Goal: Task Accomplishment & Management: Use online tool/utility

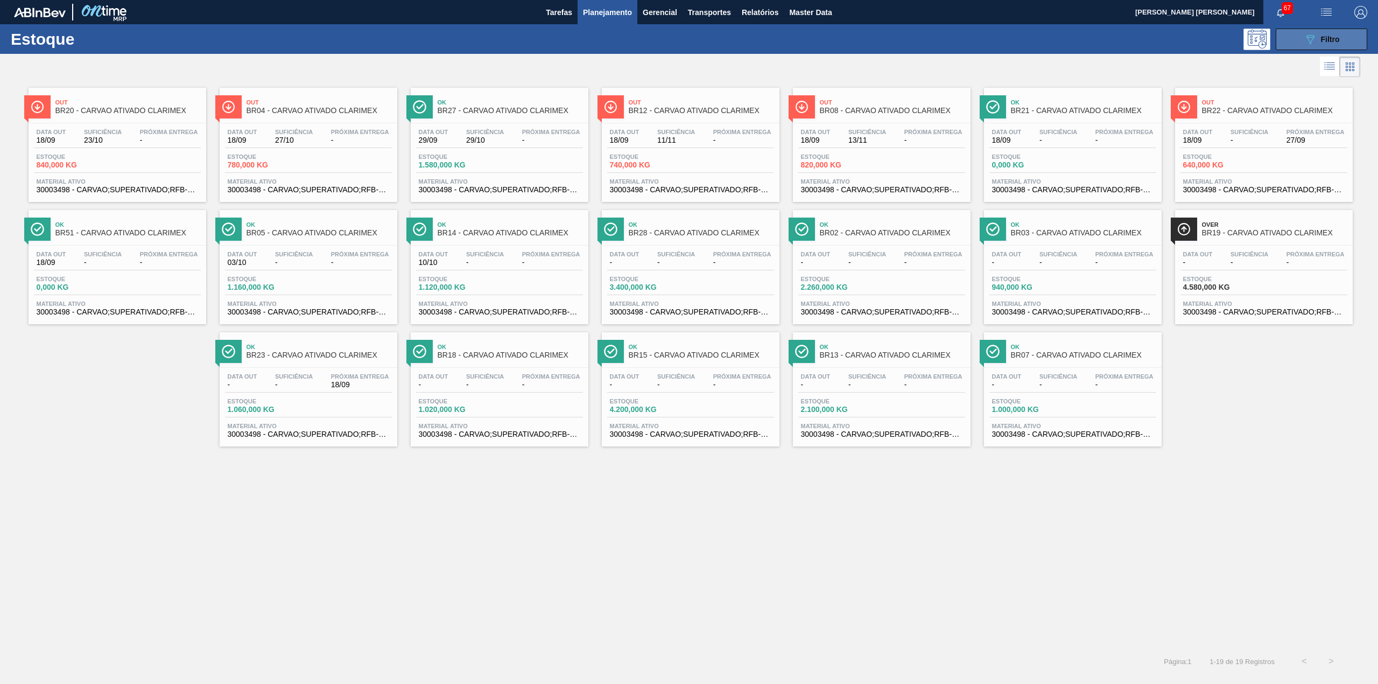
click at [1283, 35] on button "089F7B8B-B2A5-4AFE-B5C0-19BA573D28AC Filtro" at bounding box center [1322, 40] width 92 height 22
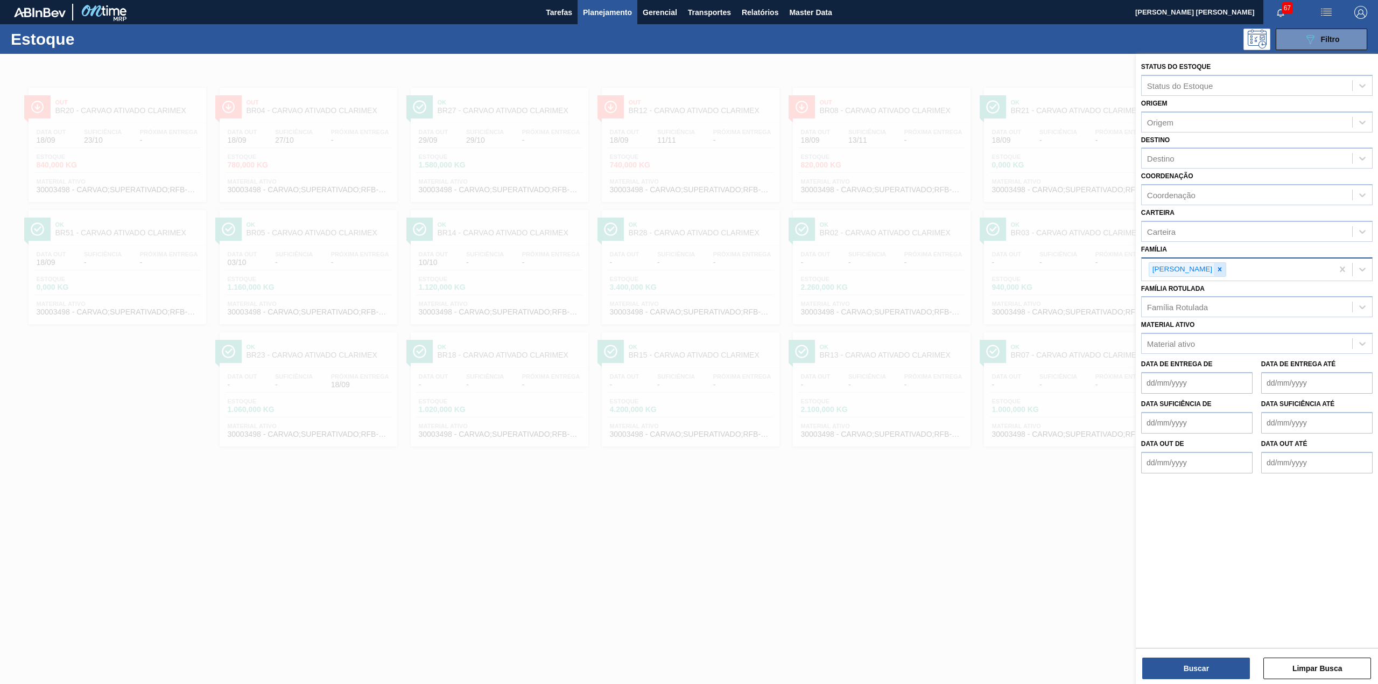
click at [1214, 265] on div at bounding box center [1220, 269] width 12 height 13
click at [1189, 300] on div "Família Rotulada" at bounding box center [1177, 304] width 61 height 9
type Rotulada "HYFLO"
click at [1234, 330] on div "TERRA INFUSORIA HYFLO" at bounding box center [1256, 331] width 231 height 20
click at [1195, 674] on button "Buscar" at bounding box center [1197, 668] width 108 height 22
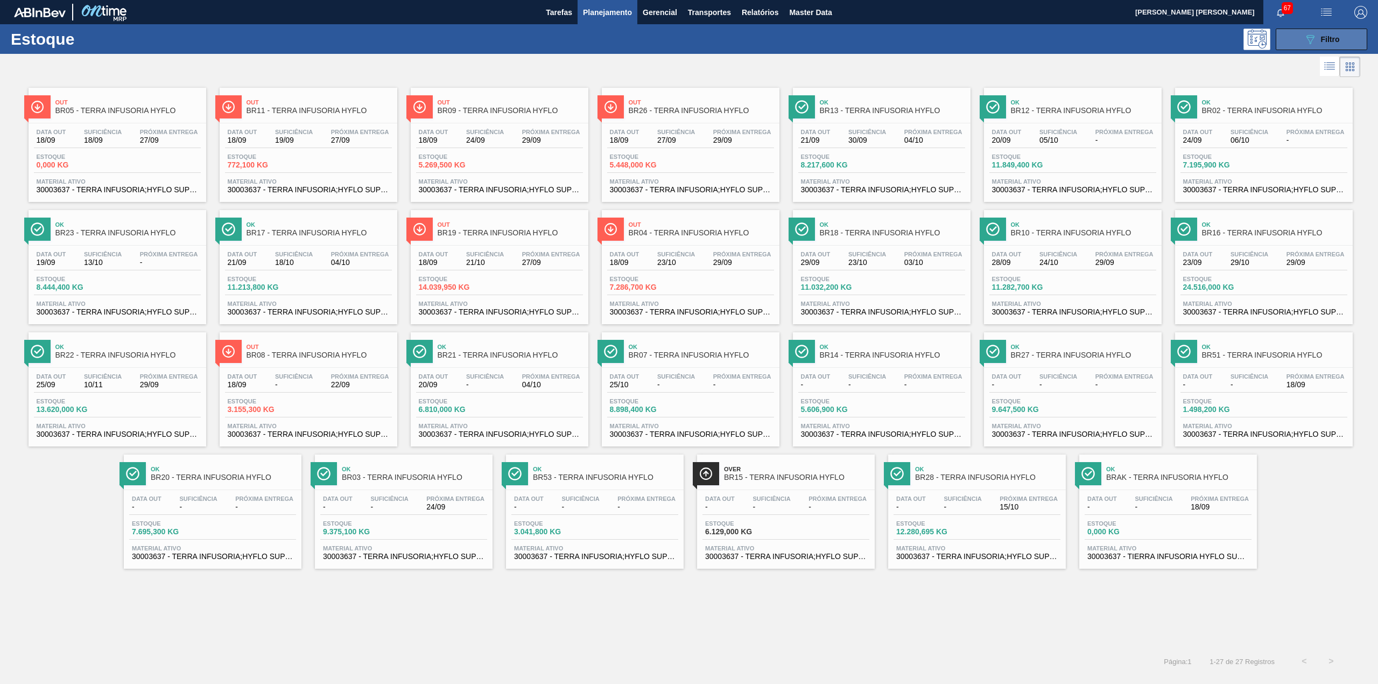
click at [1310, 46] on button "089F7B8B-B2A5-4AFE-B5C0-19BA573D28AC Filtro" at bounding box center [1322, 40] width 92 height 22
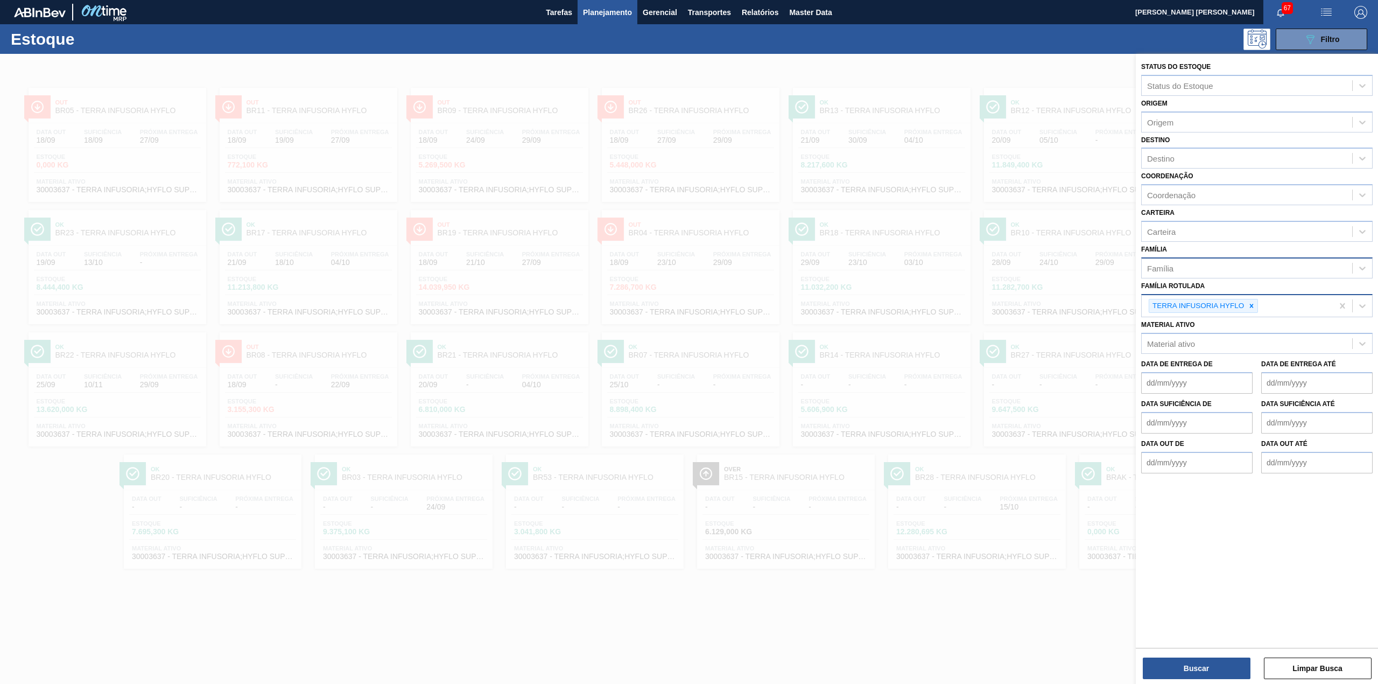
click at [1248, 299] on div at bounding box center [1252, 305] width 12 height 13
click at [1251, 302] on div "TERRA INFUSORIA HYFLO" at bounding box center [1237, 306] width 191 height 22
type Rotulada "PVPP DES"
click at [1191, 325] on div "PVPP DESCARTAVEL" at bounding box center [1256, 331] width 231 height 20
click at [1200, 667] on button "Buscar" at bounding box center [1197, 668] width 108 height 22
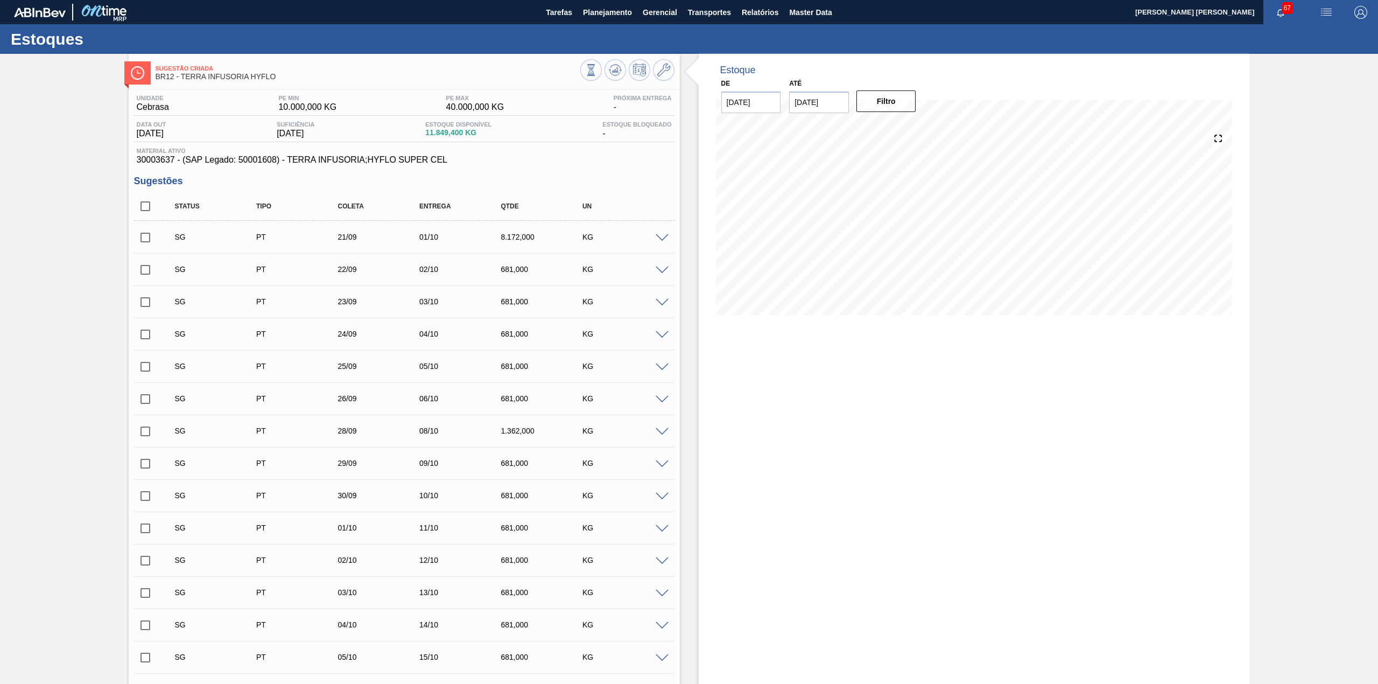
drag, startPoint x: 147, startPoint y: 203, endPoint x: 346, endPoint y: 379, distance: 265.4
click at [147, 205] on input "checkbox" at bounding box center [145, 206] width 23 height 23
checkbox input "true"
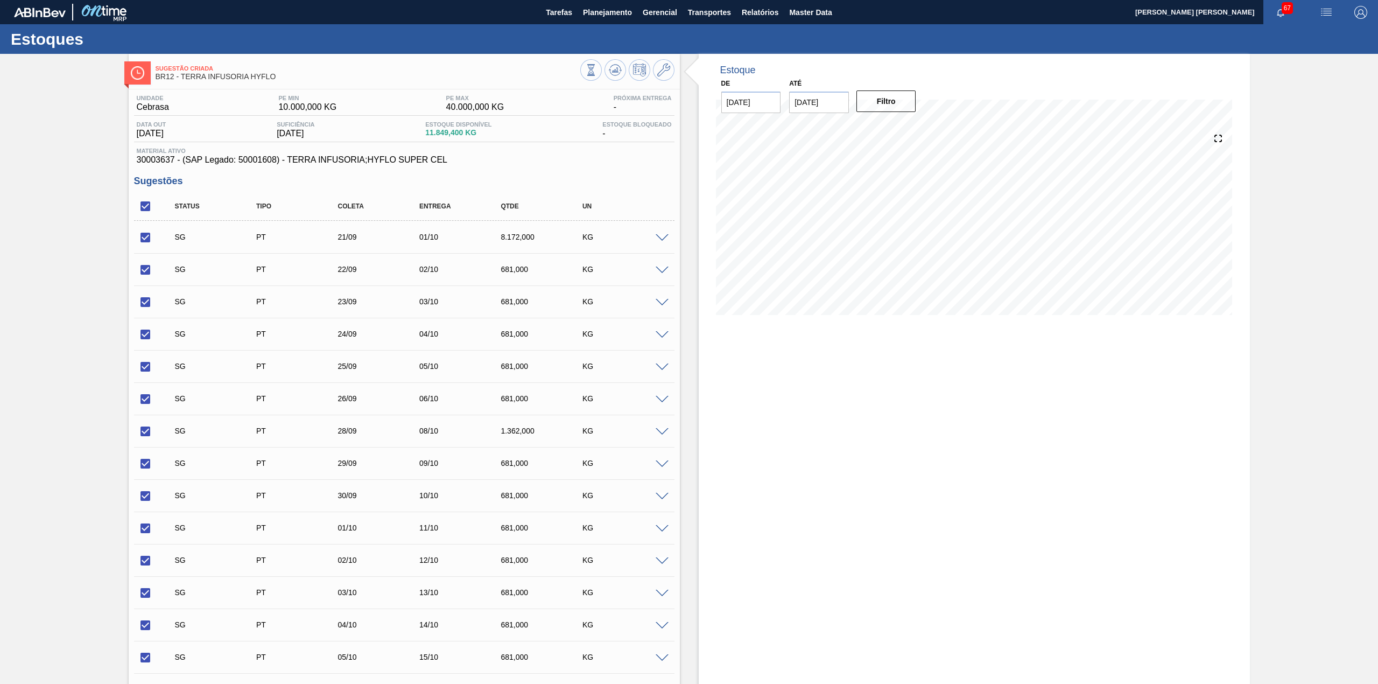
checkbox input "true"
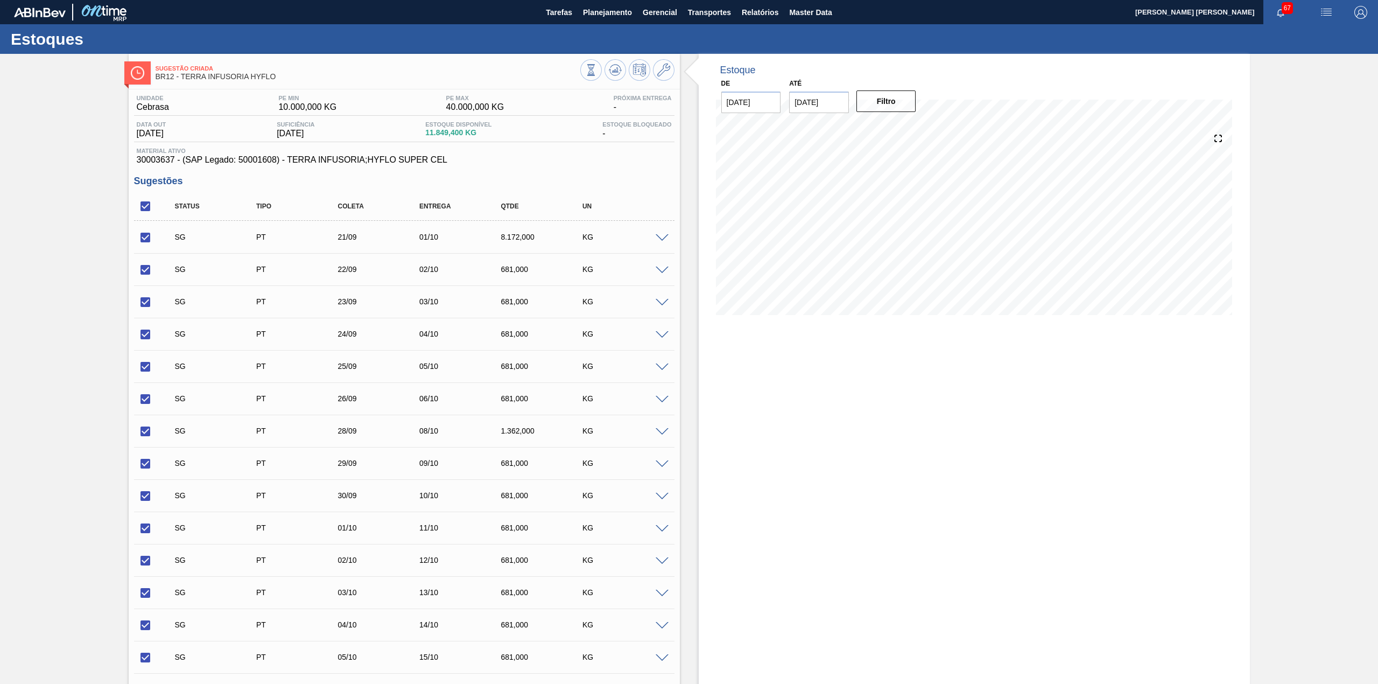
checkbox input "true"
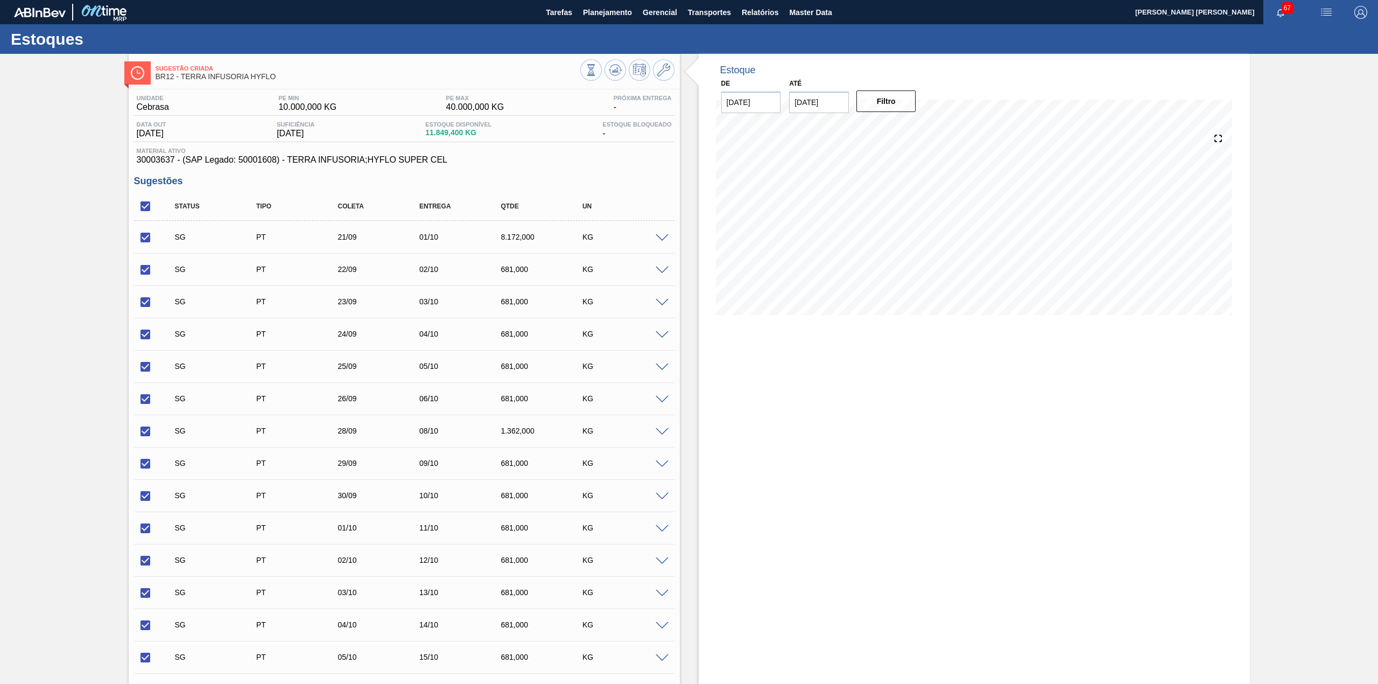
checkbox input "true"
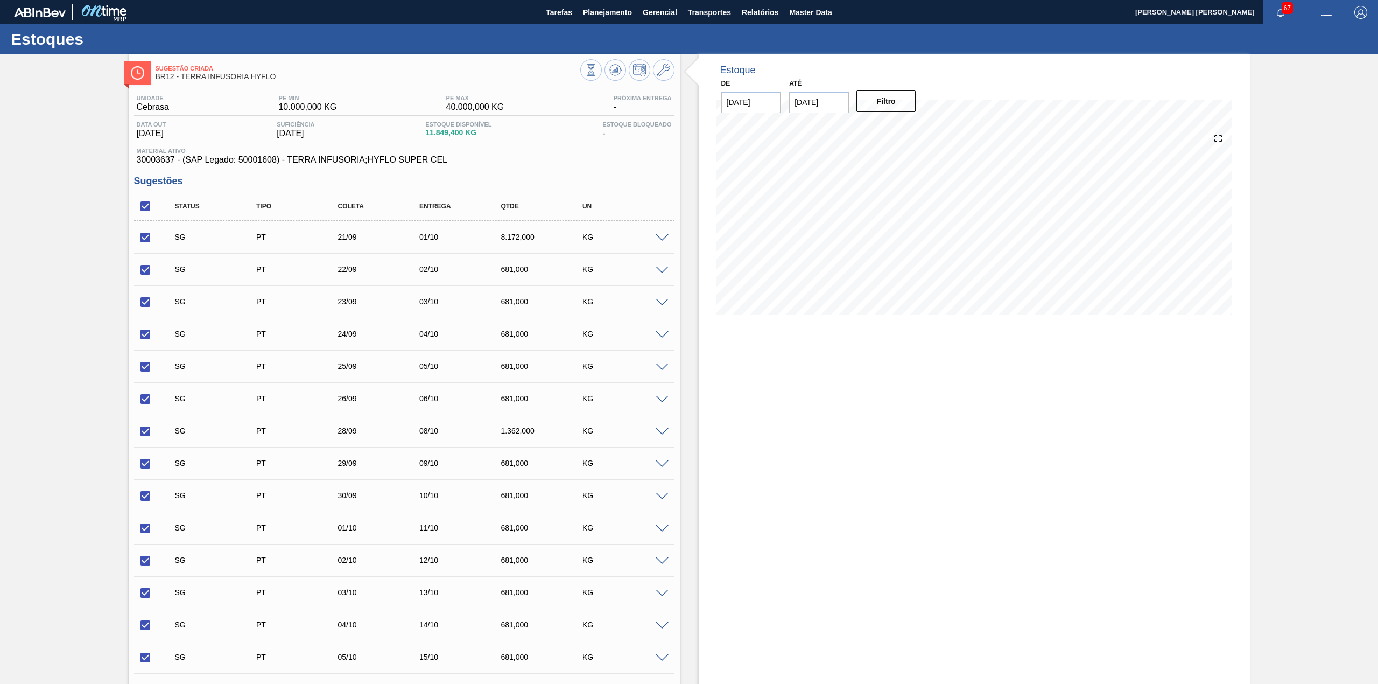
checkbox input "true"
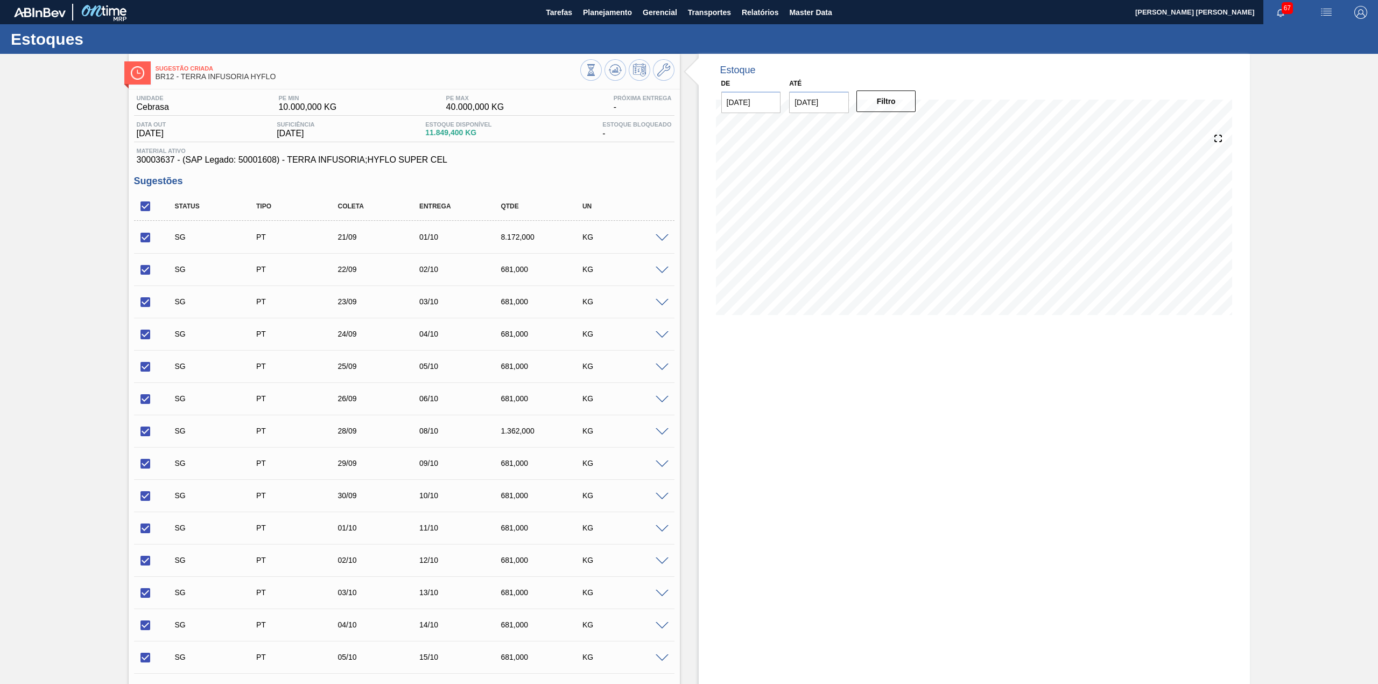
checkbox input "true"
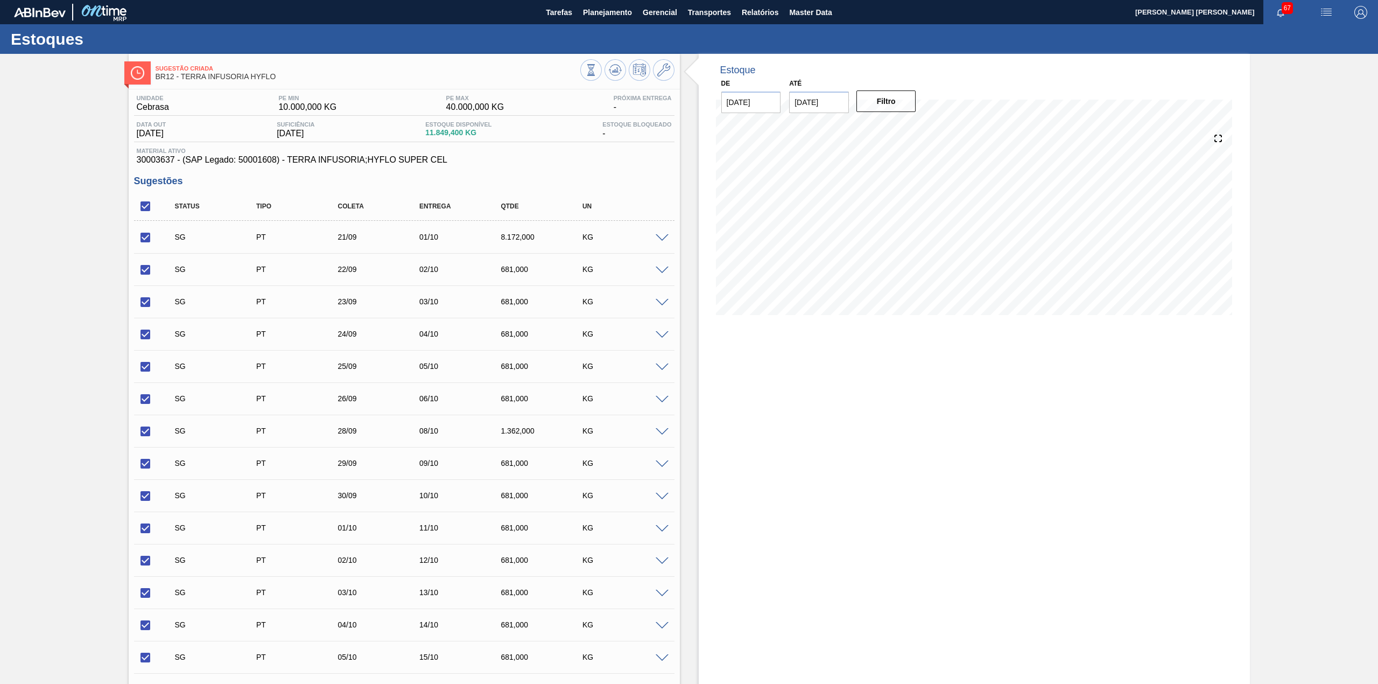
checkbox input "true"
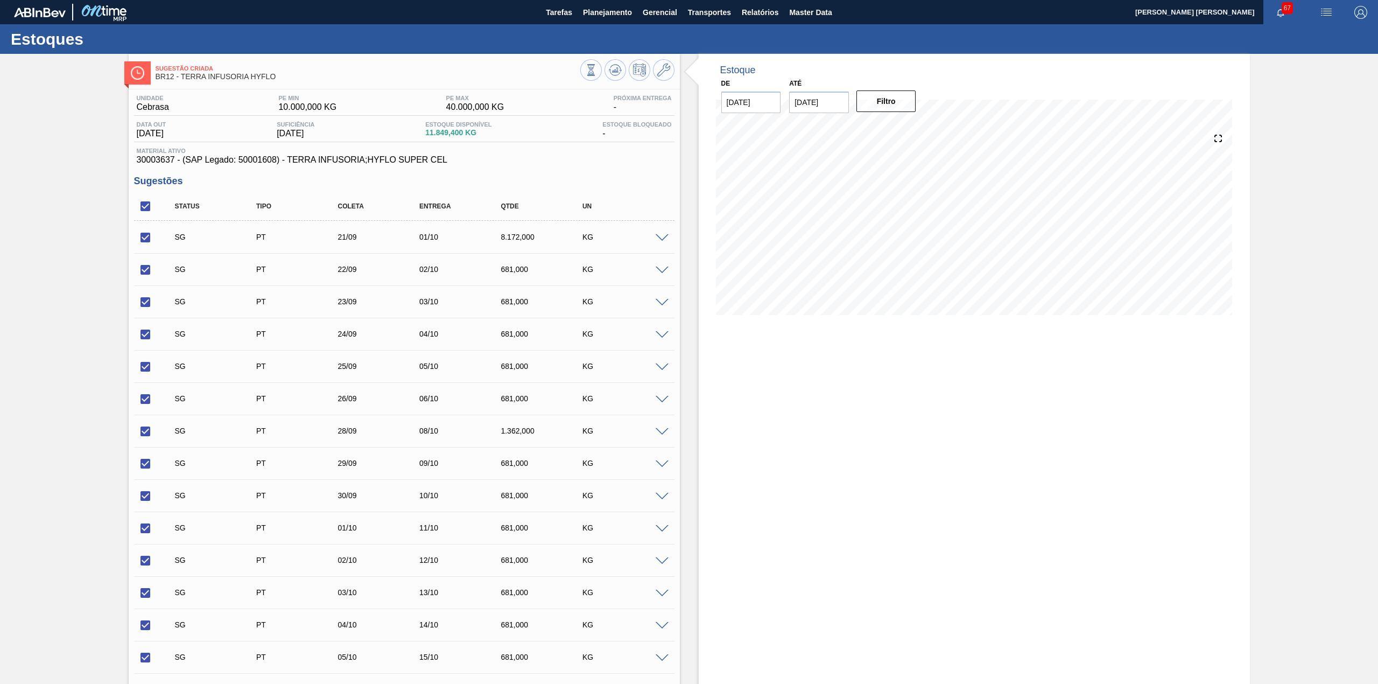
checkbox input "true"
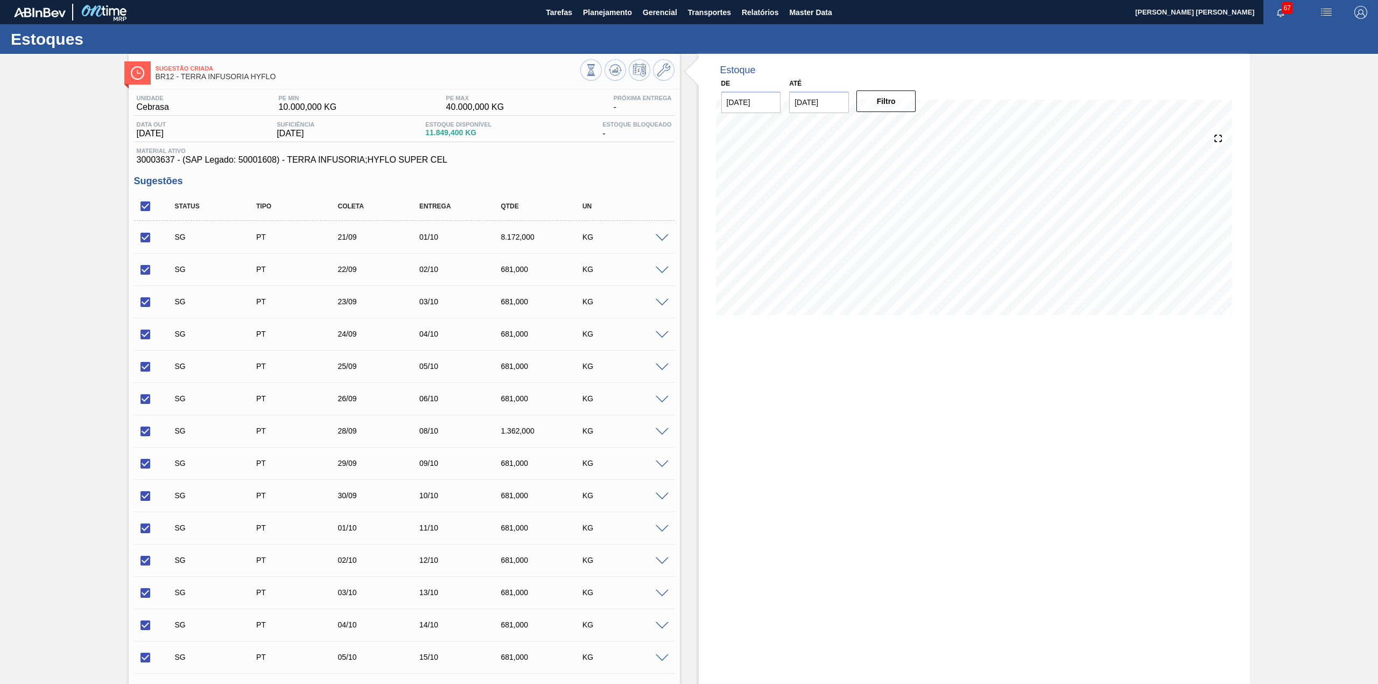
checkbox input "true"
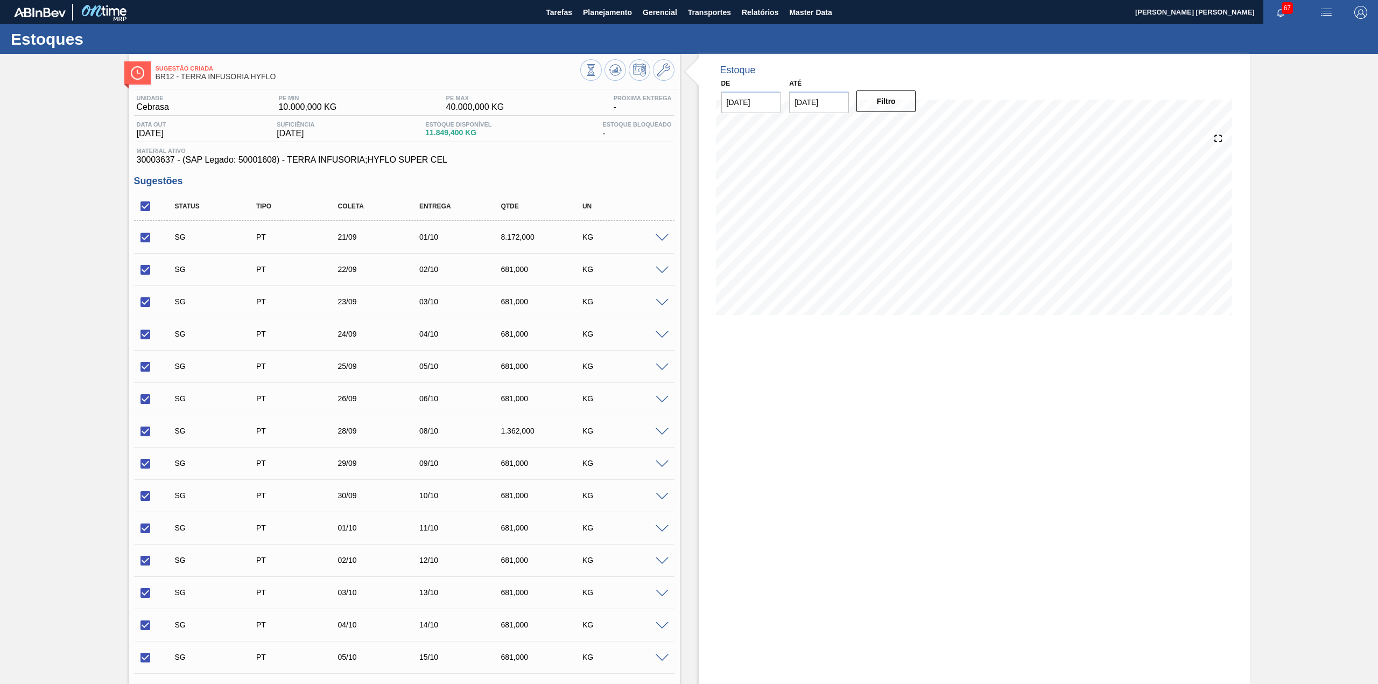
checkbox input "true"
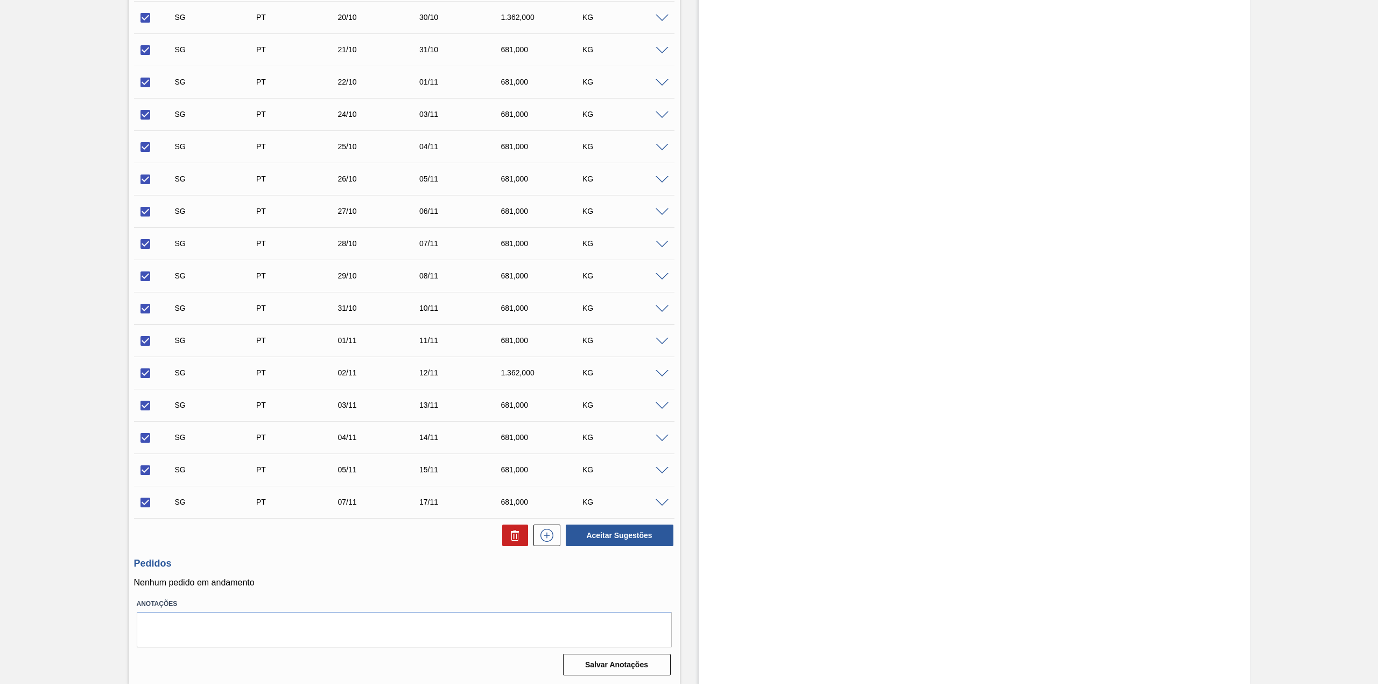
scroll to position [1092, 0]
click at [522, 537] on button at bounding box center [515, 535] width 26 height 22
checkbox input "false"
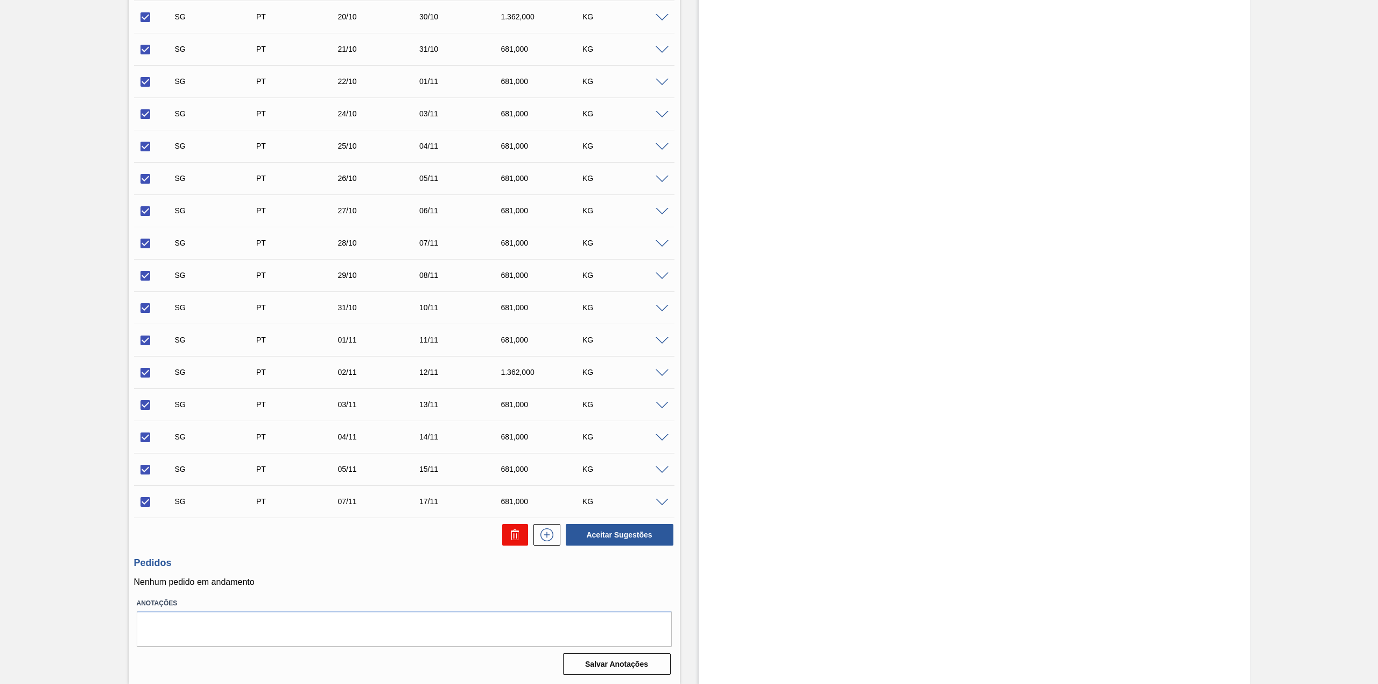
checkbox input "false"
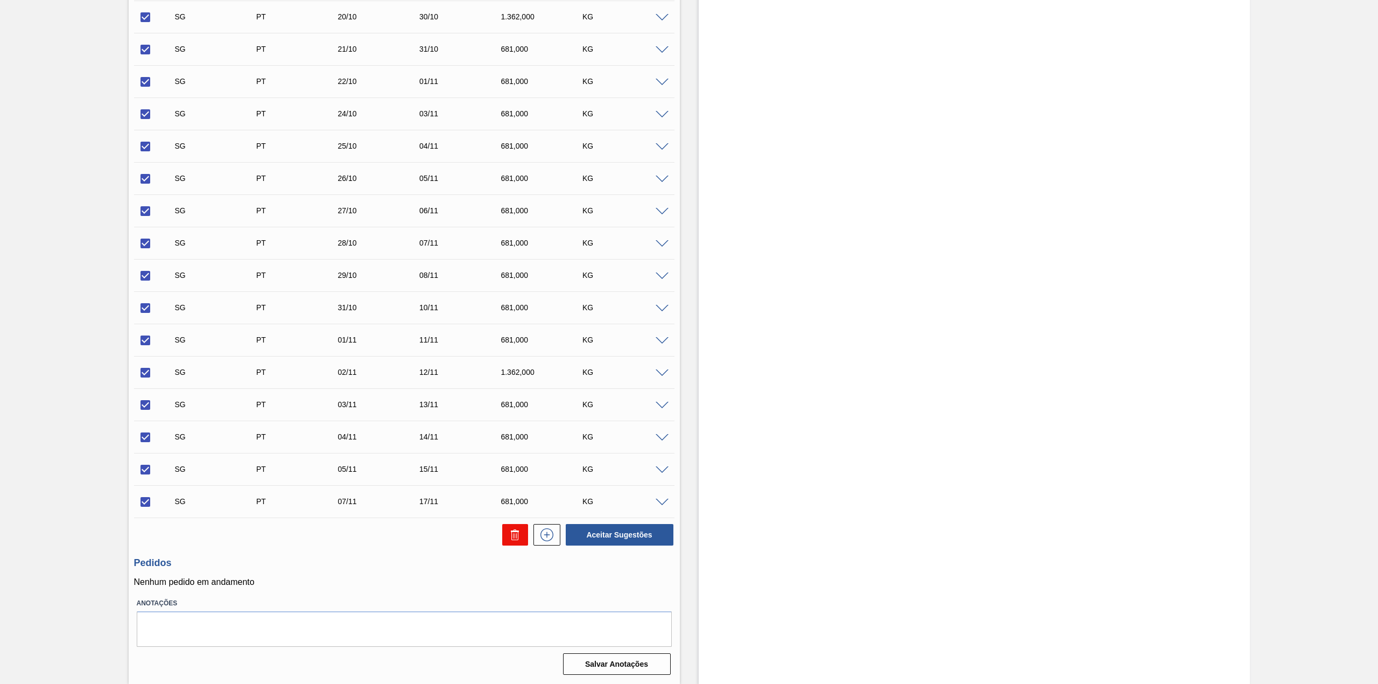
checkbox input "false"
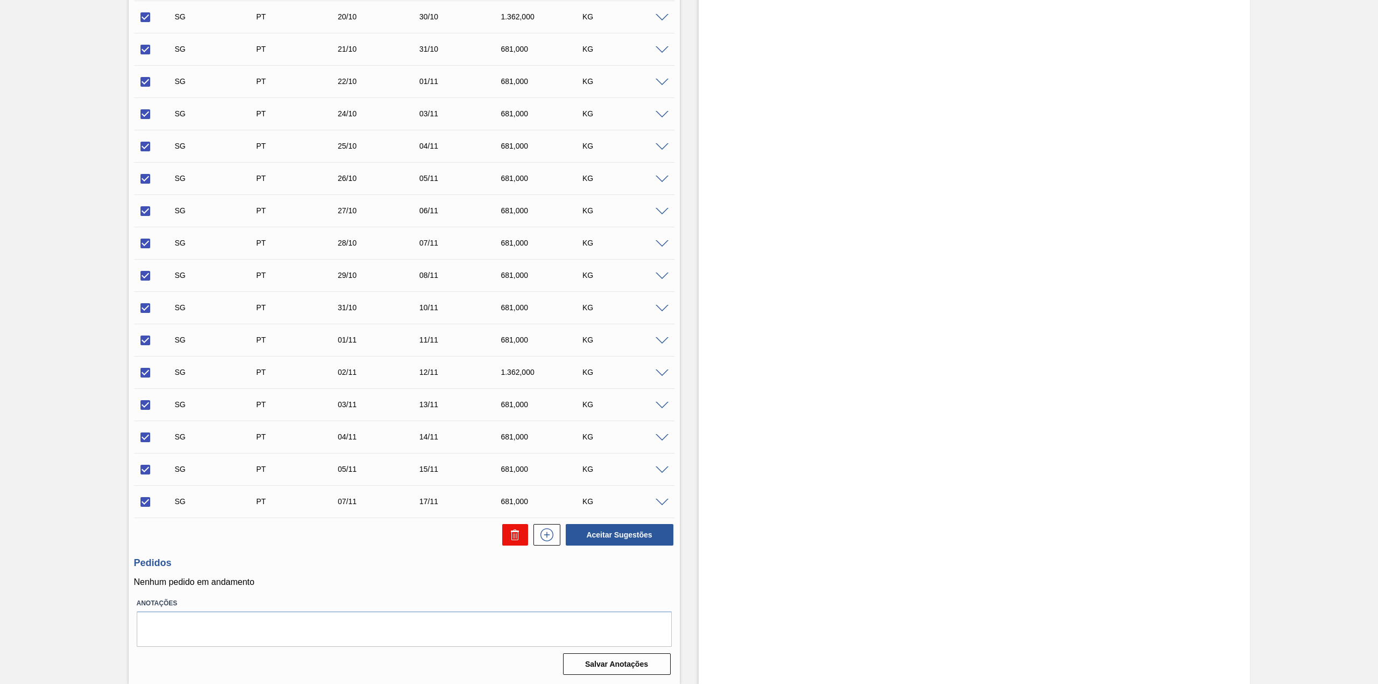
checkbox input "false"
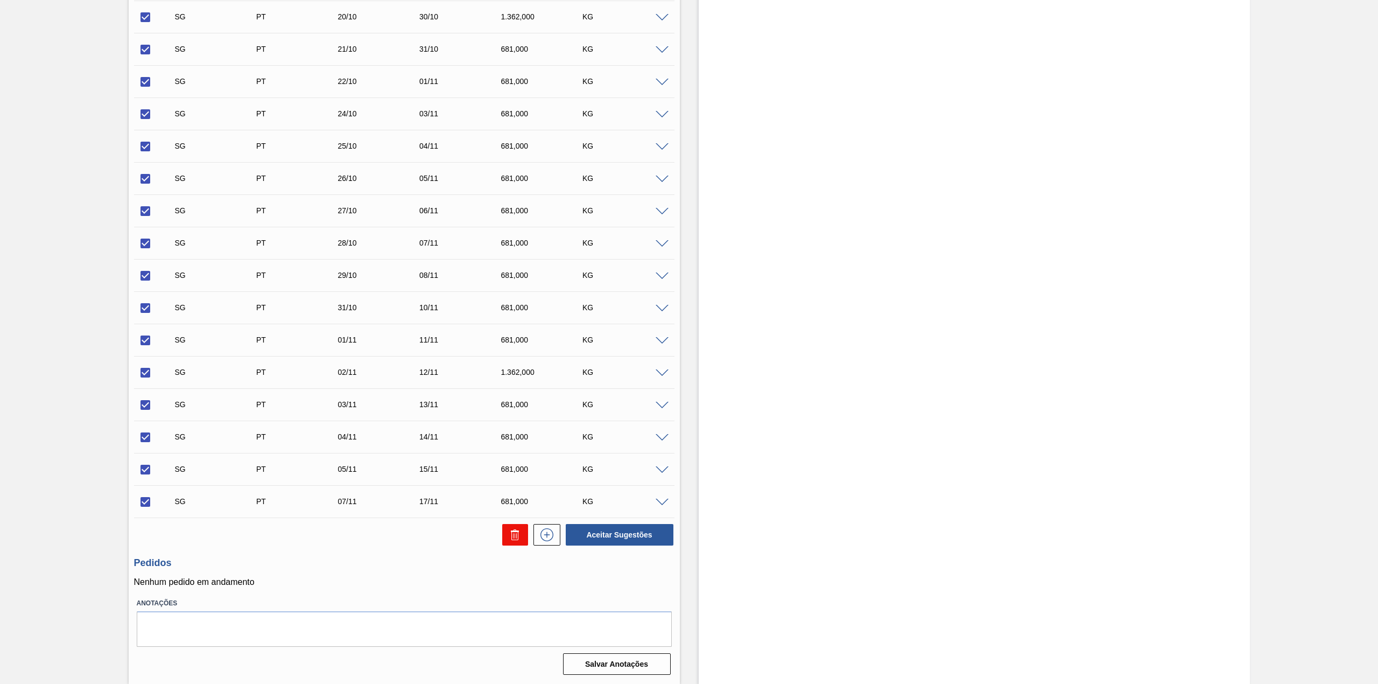
checkbox input "false"
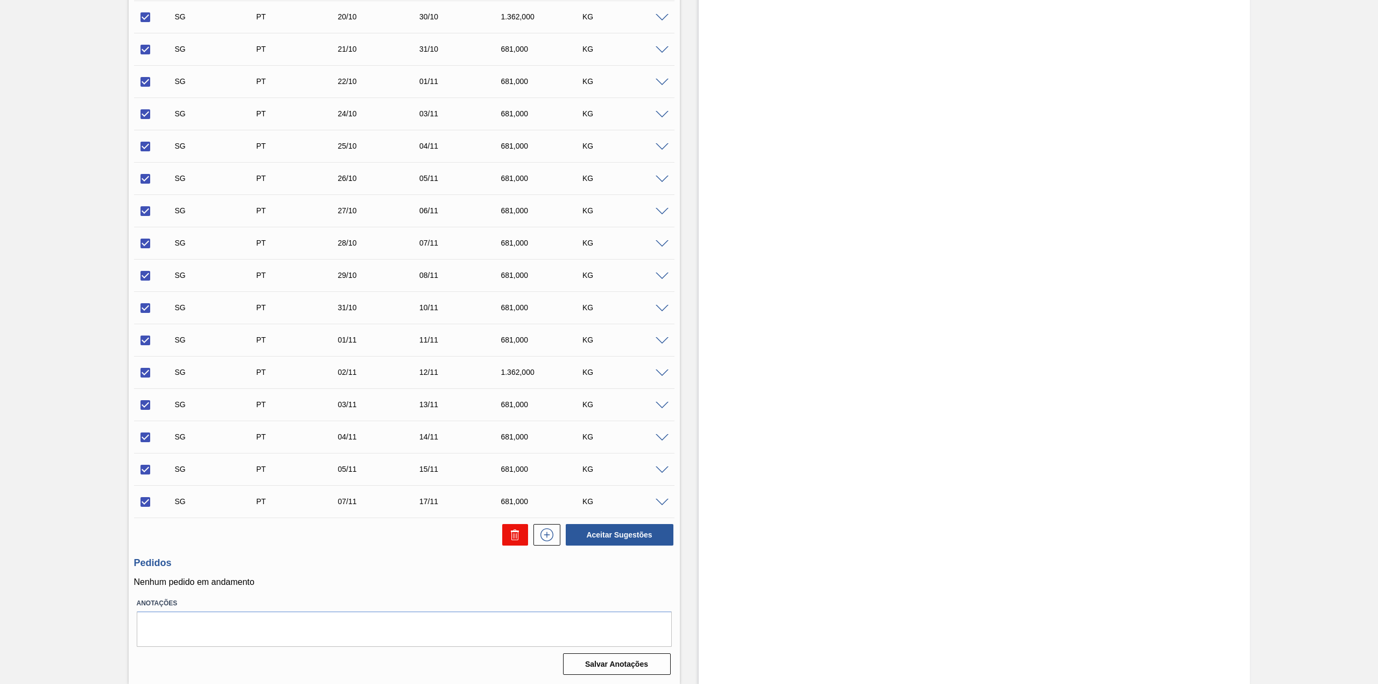
checkbox input "false"
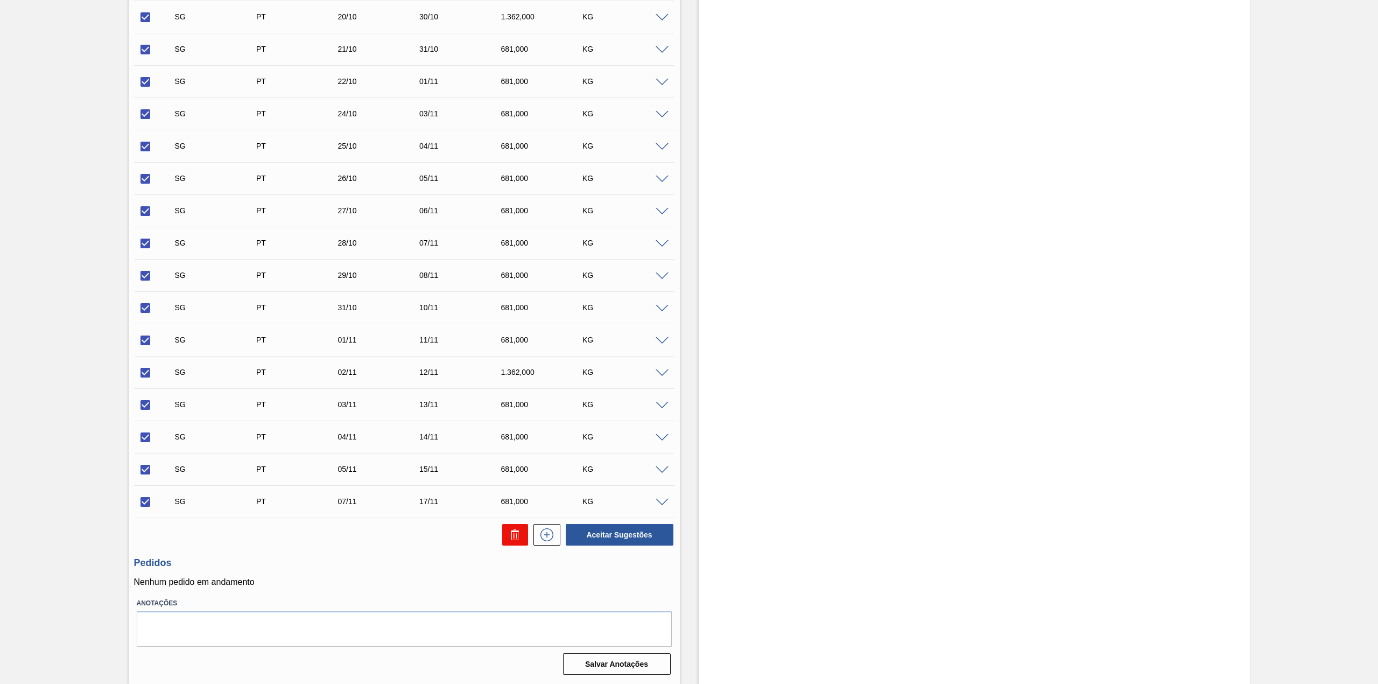
checkbox input "false"
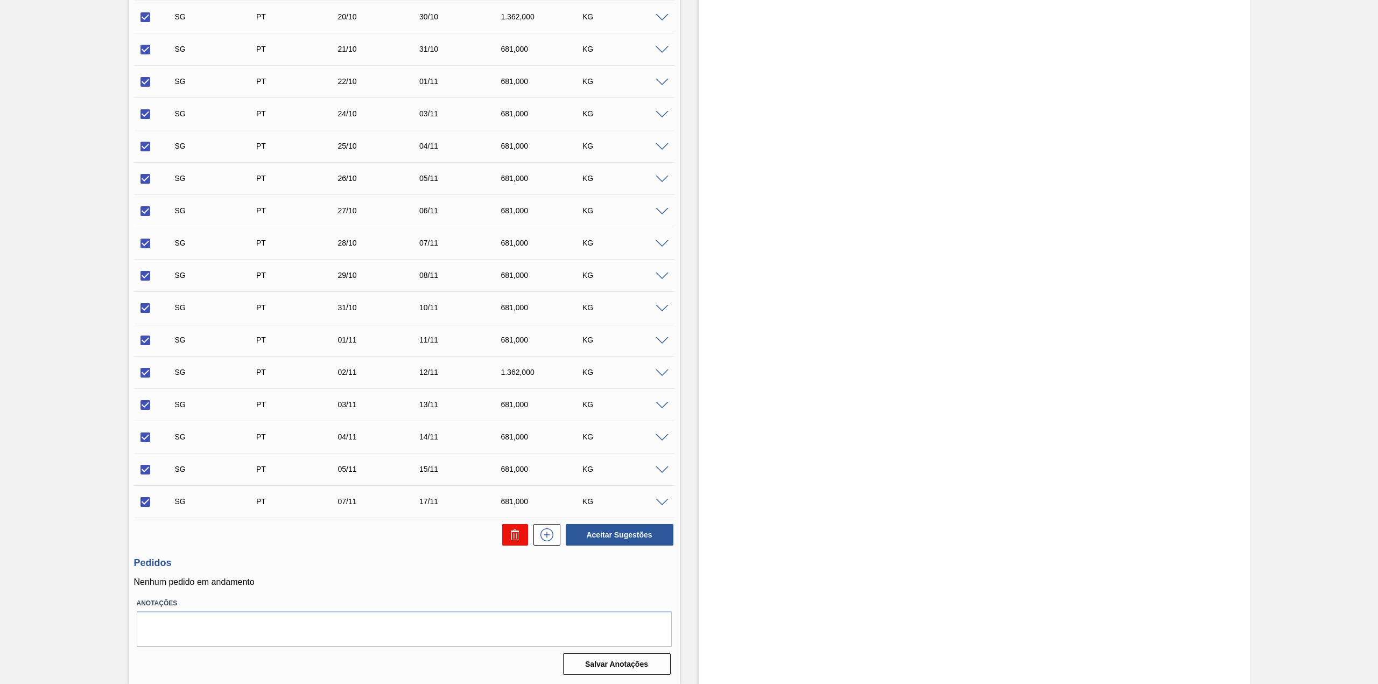
checkbox input "false"
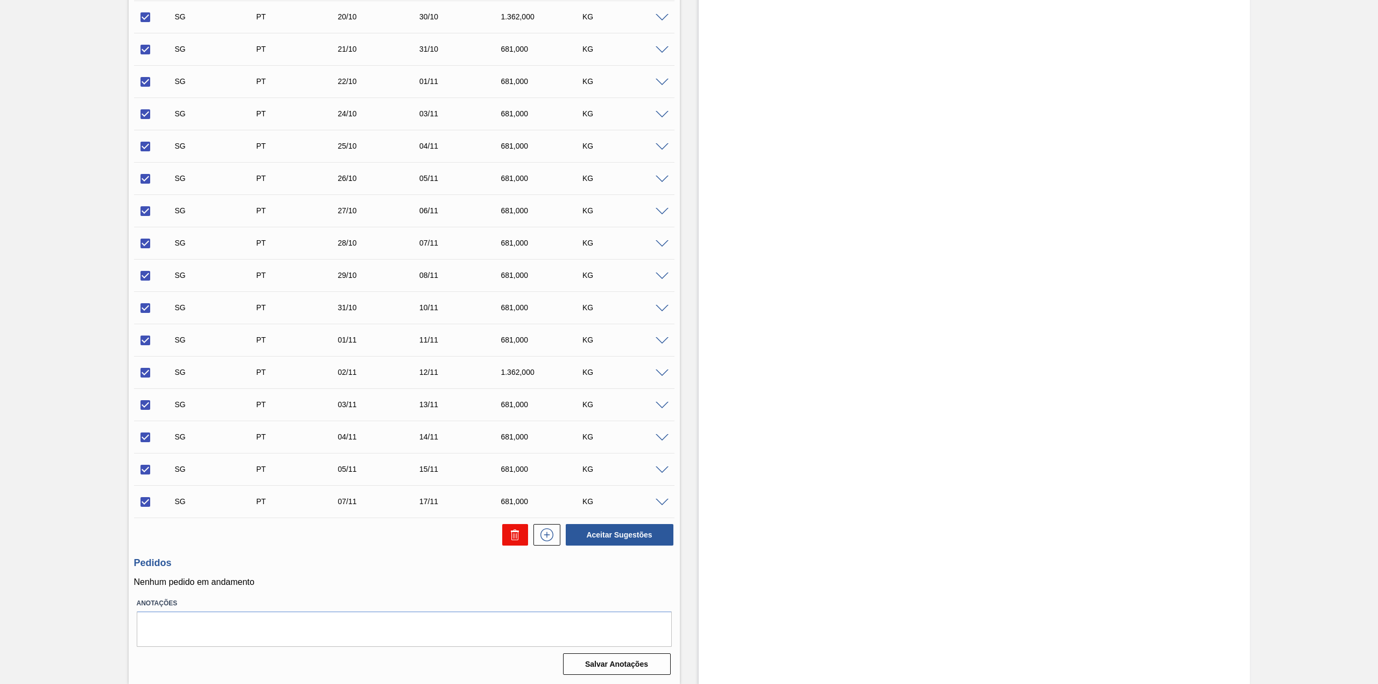
checkbox input "false"
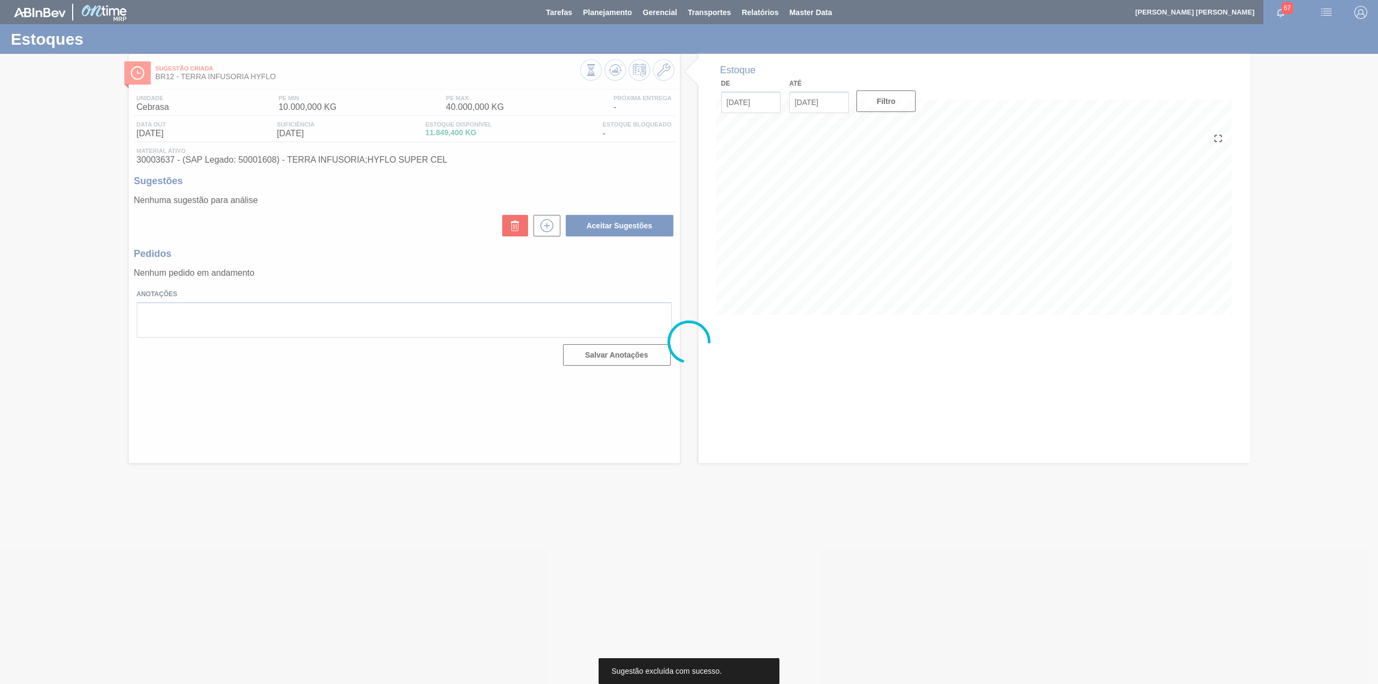
scroll to position [0, 0]
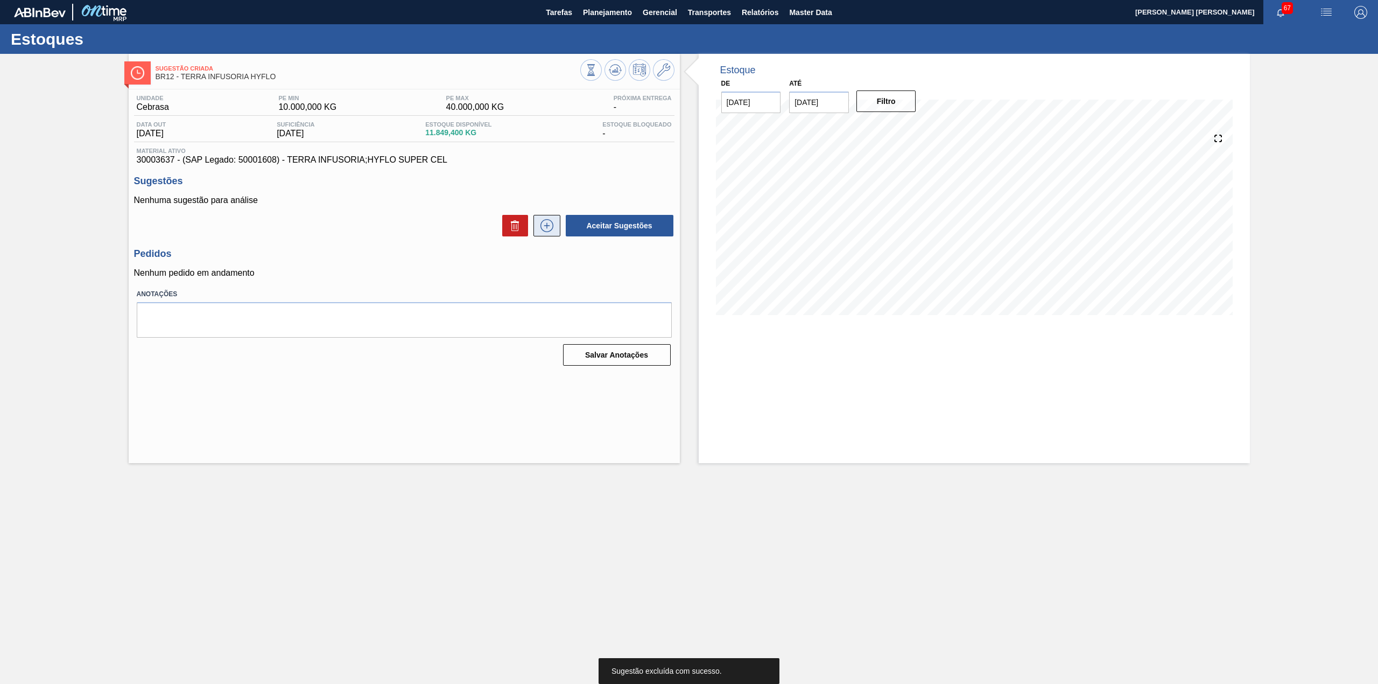
click at [552, 231] on icon at bounding box center [546, 225] width 17 height 13
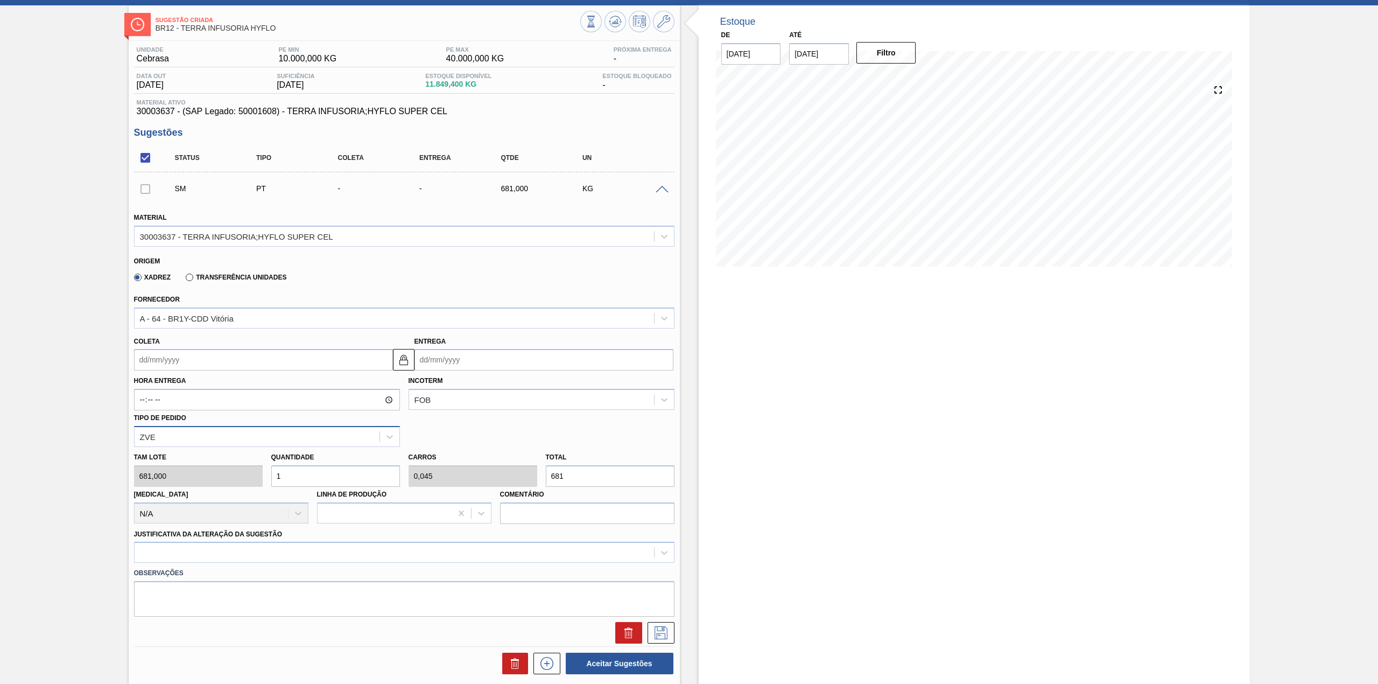
scroll to position [72, 0]
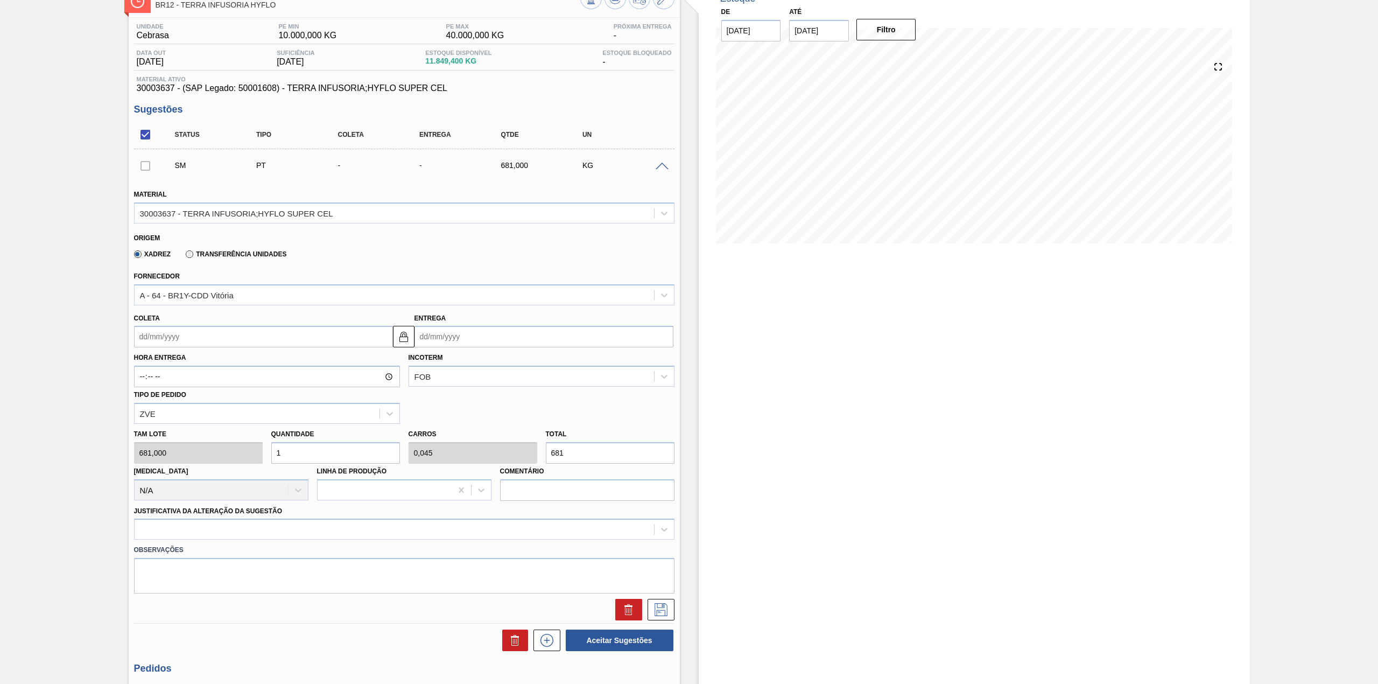
click at [328, 343] on input "Coleta" at bounding box center [263, 337] width 259 height 22
click at [192, 450] on div "24" at bounding box center [199, 449] width 15 height 15
type input "[DATE]"
click at [311, 459] on input "1" at bounding box center [335, 453] width 129 height 22
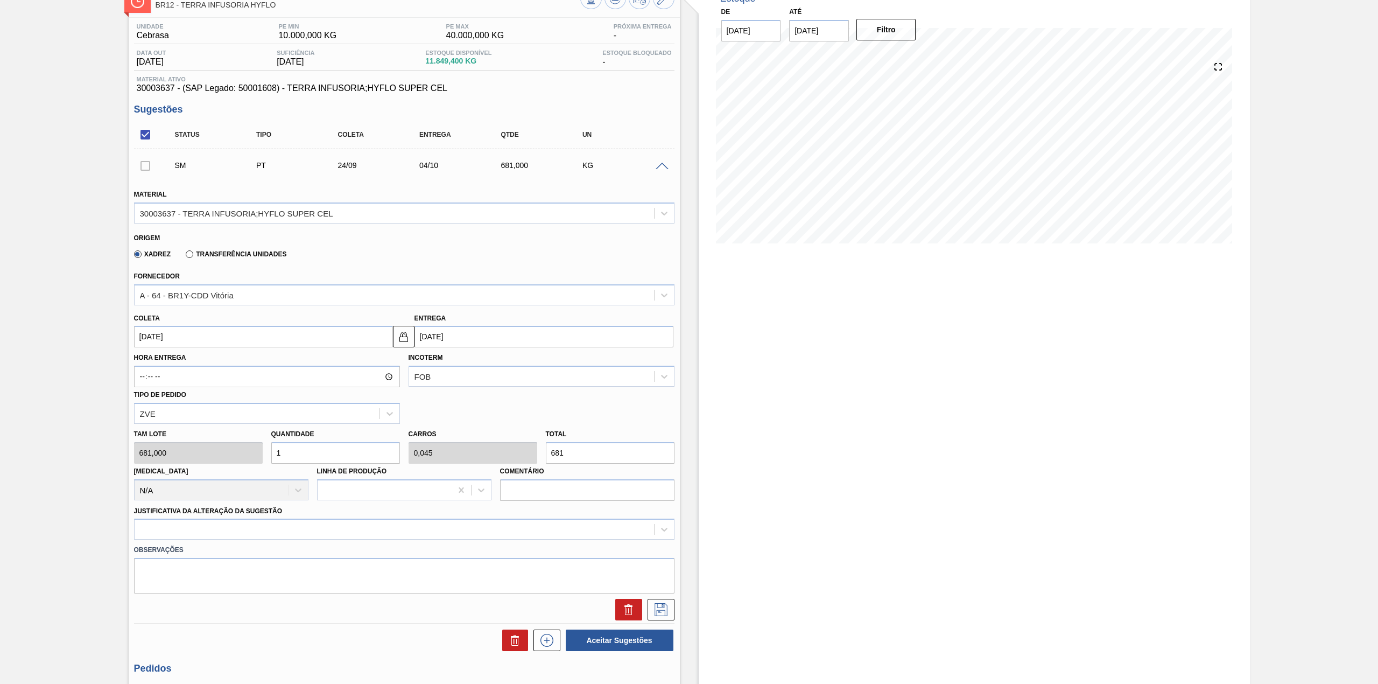
type input "12"
type input "0,545"
type input "8.172"
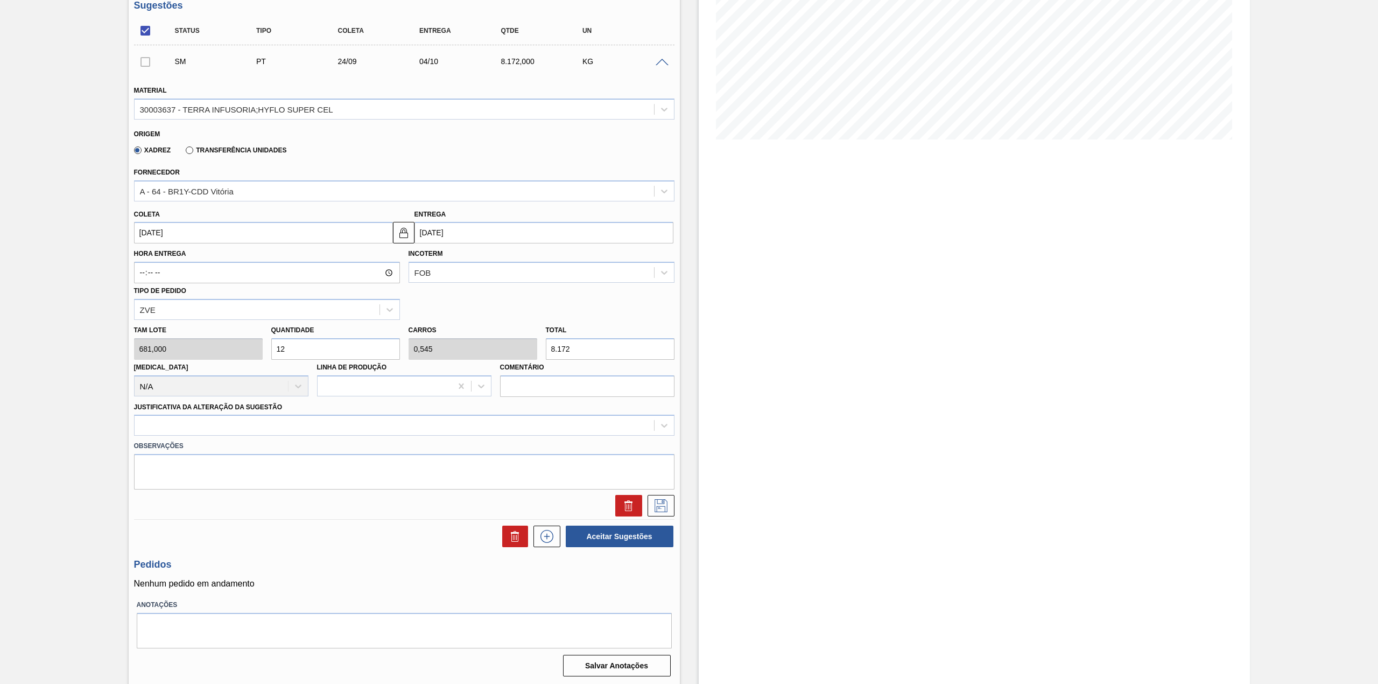
scroll to position [177, 0]
type input "12"
drag, startPoint x: 337, startPoint y: 430, endPoint x: 317, endPoint y: 434, distance: 20.4
click at [336, 430] on div at bounding box center [394, 425] width 519 height 16
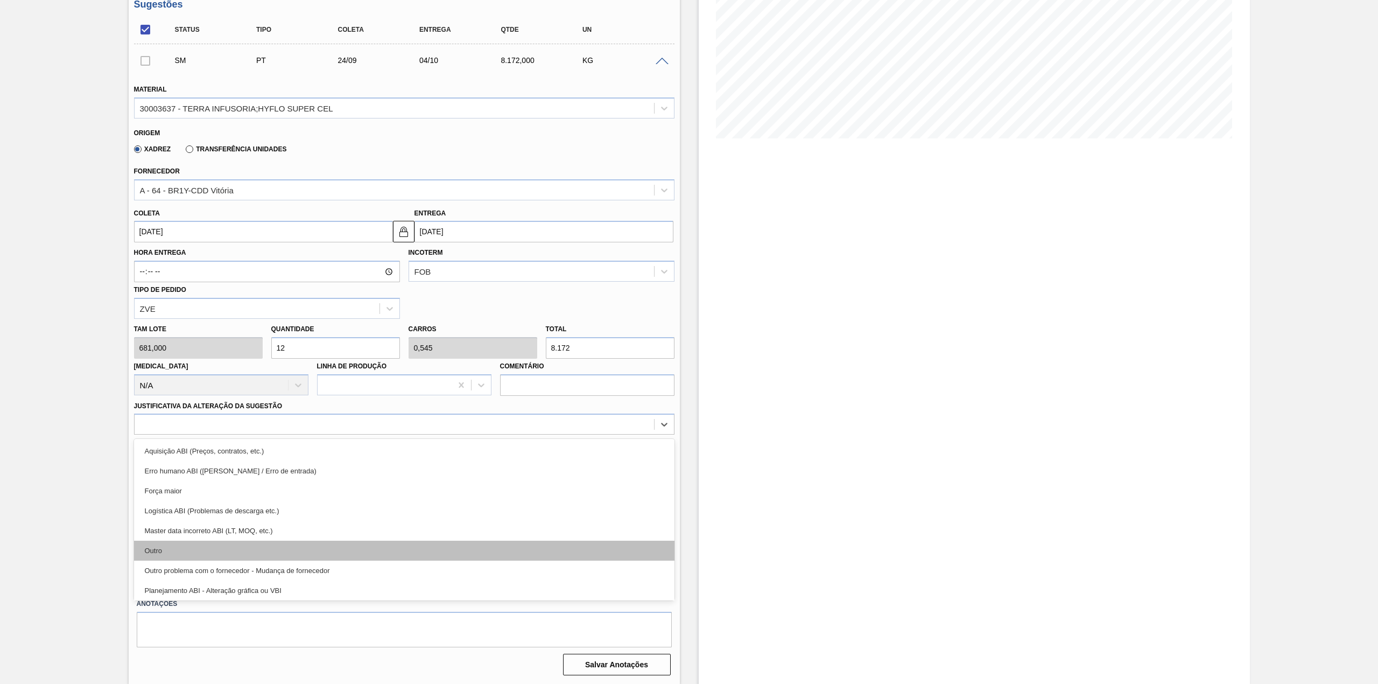
click at [218, 541] on div "Outro" at bounding box center [404, 550] width 540 height 20
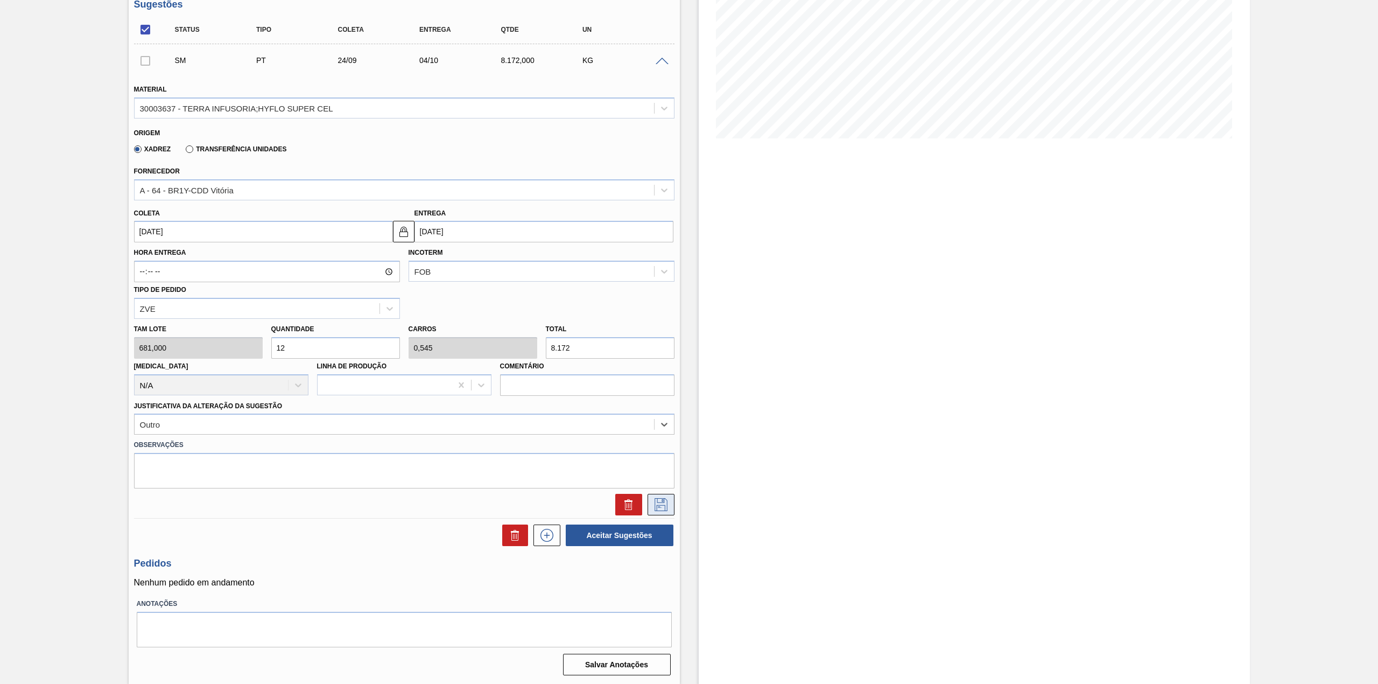
click at [653, 505] on icon at bounding box center [660, 504] width 17 height 13
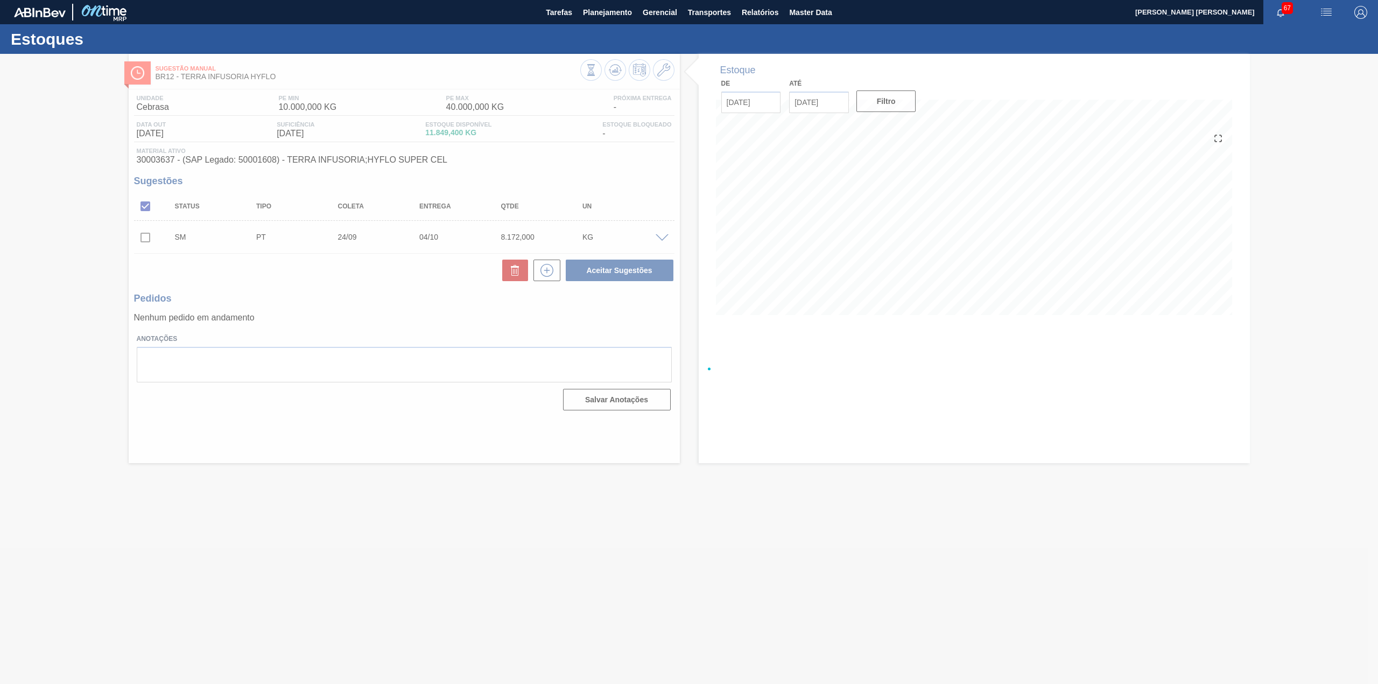
scroll to position [0, 0]
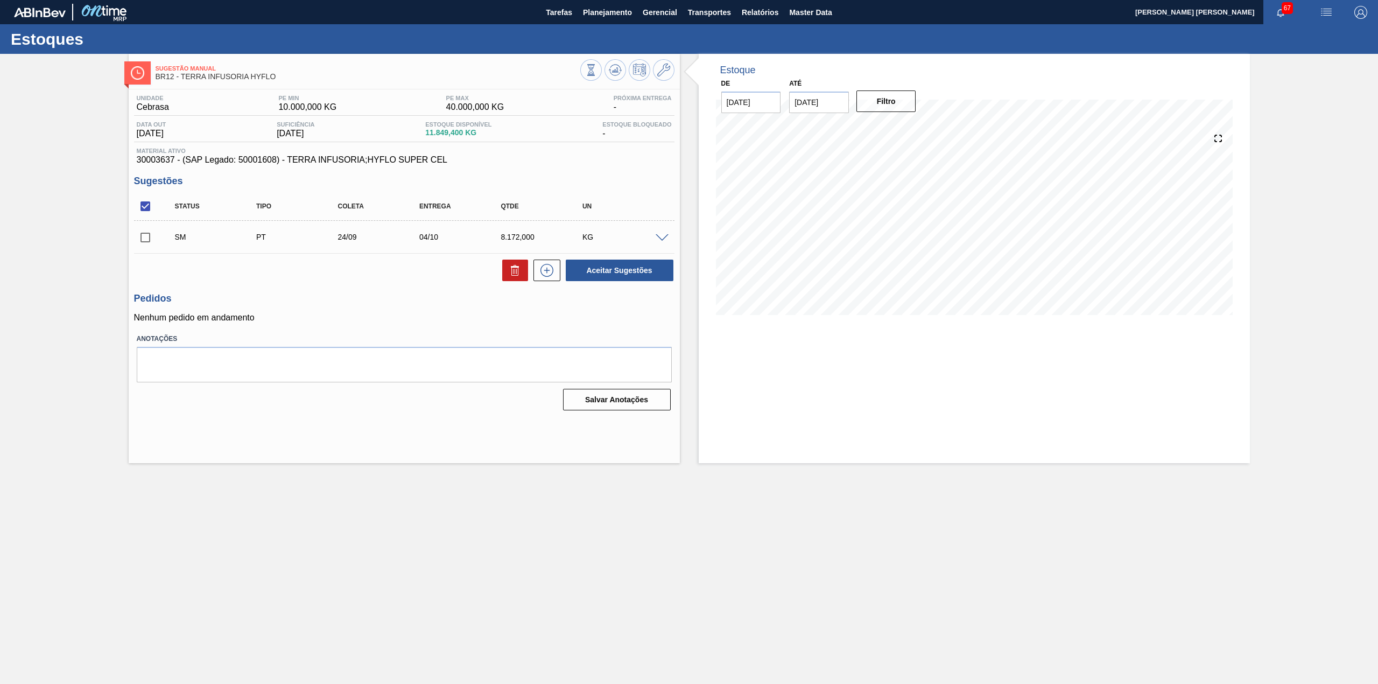
drag, startPoint x: 147, startPoint y: 240, endPoint x: 266, endPoint y: 244, distance: 118.5
click at [147, 240] on input "checkbox" at bounding box center [145, 237] width 23 height 23
checkbox input "true"
click at [597, 272] on button "Aceitar Sugestões" at bounding box center [620, 270] width 108 height 22
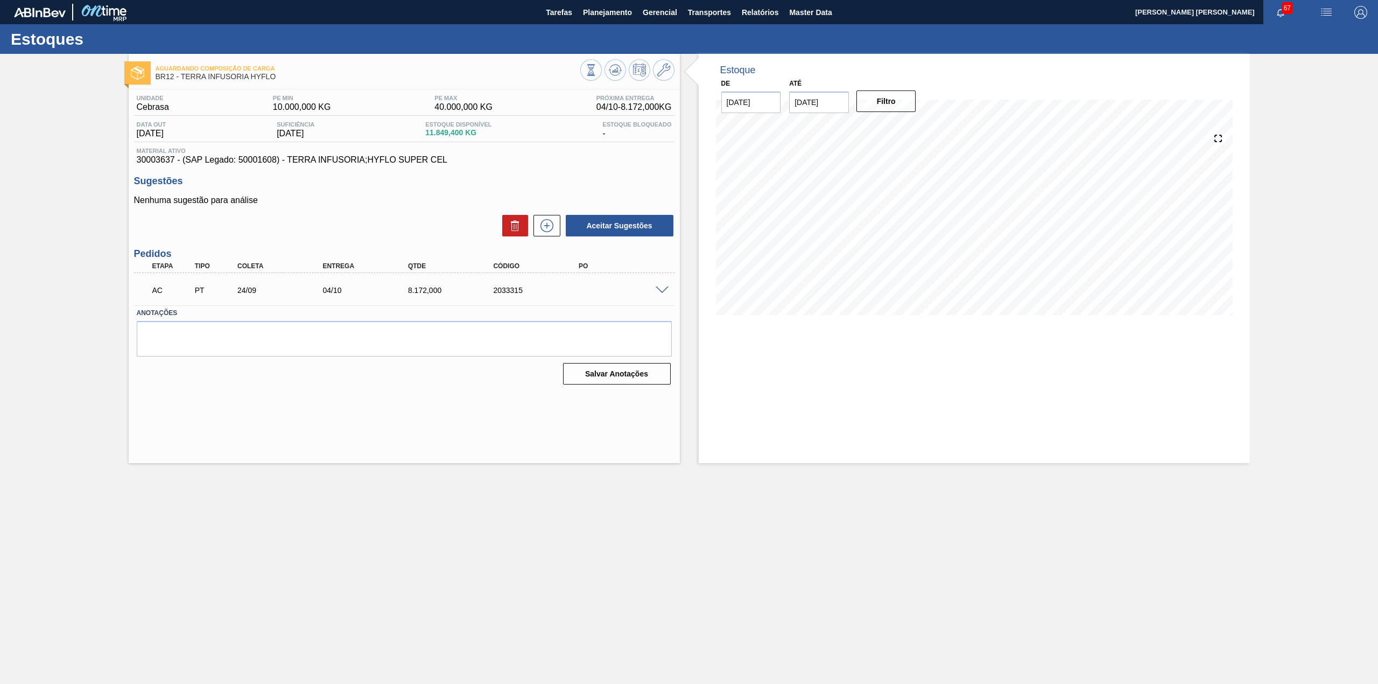
click at [663, 290] on span at bounding box center [662, 290] width 13 height 8
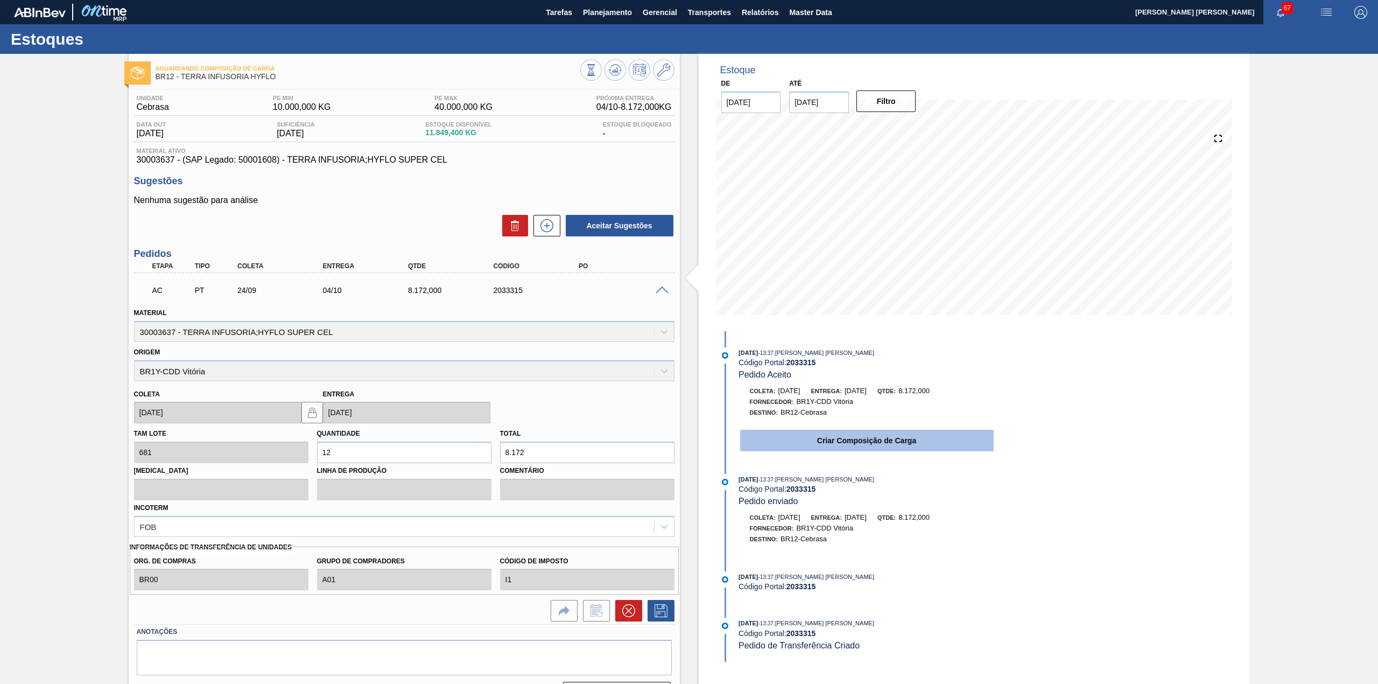
click at [888, 442] on button "Criar Composição de Carga" at bounding box center [867, 441] width 254 height 22
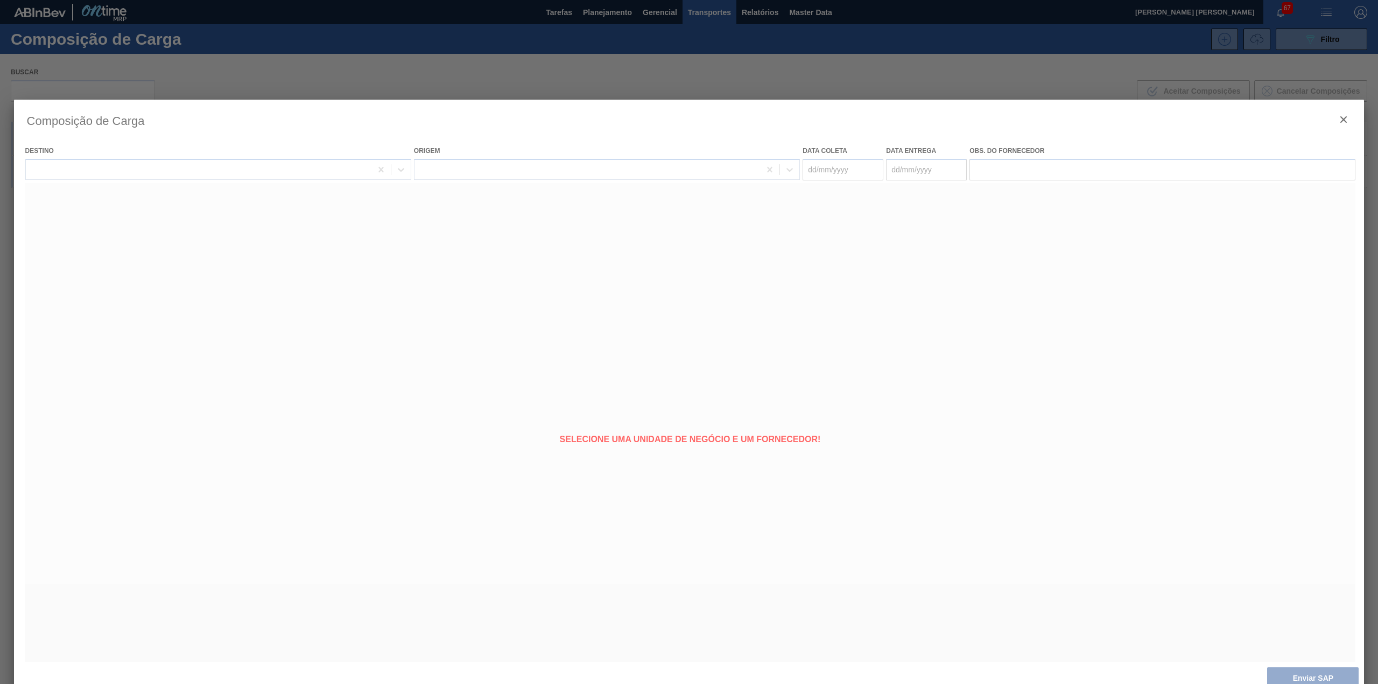
type coleta "[DATE]"
type entrega "[DATE]"
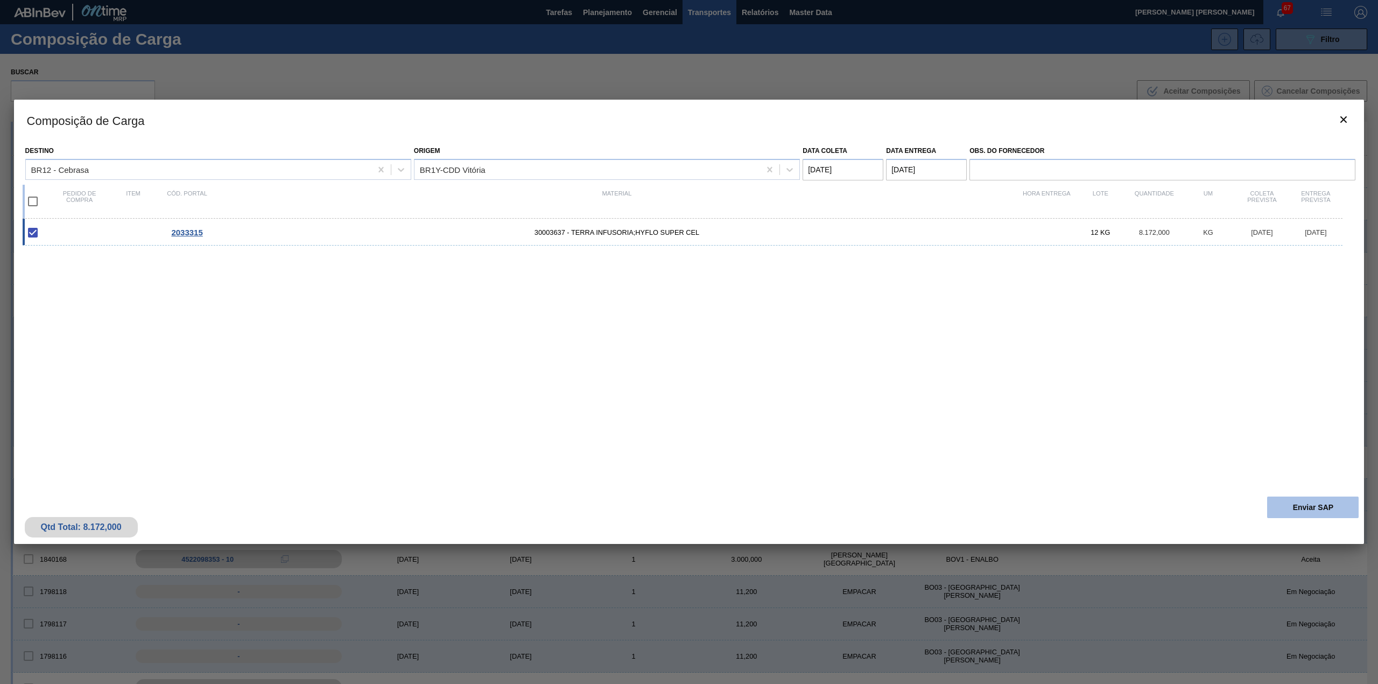
click at [1300, 511] on button "Enviar SAP" at bounding box center [1313, 507] width 92 height 22
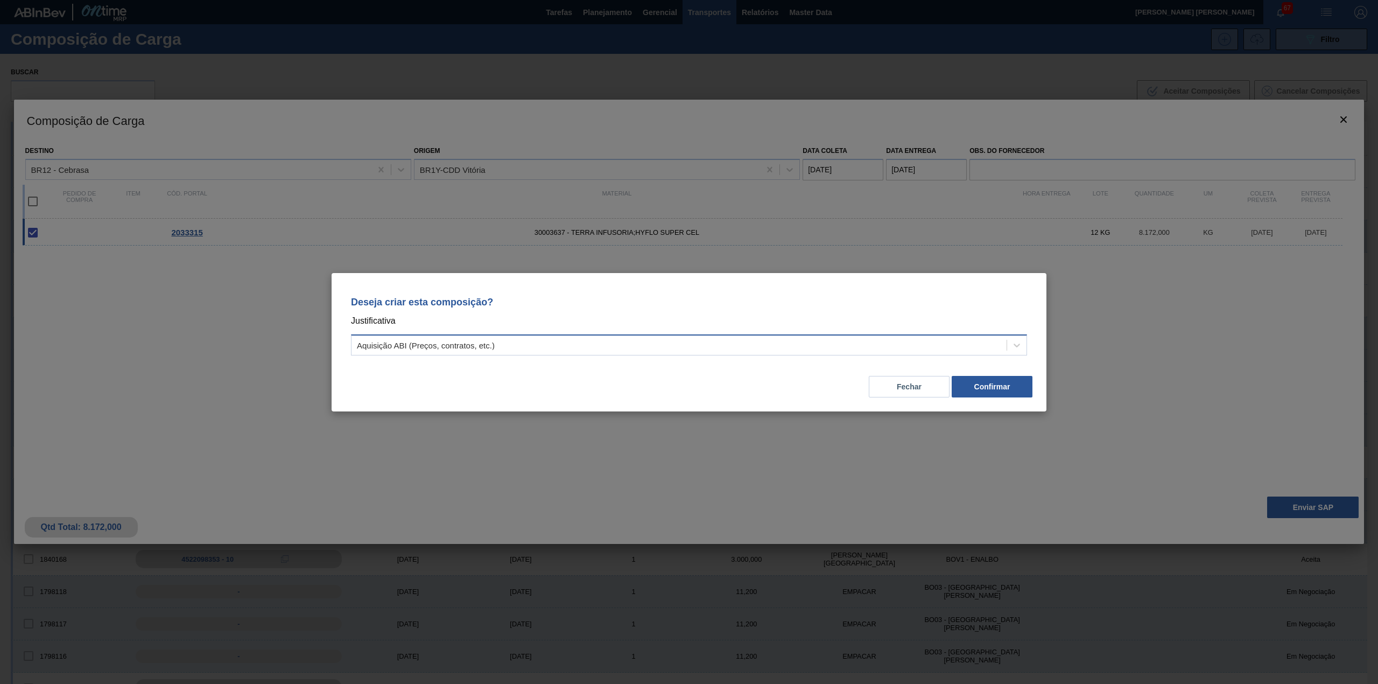
click at [610, 347] on div "Aquisição ABI (Preços, contratos, etc.)" at bounding box center [678, 345] width 655 height 16
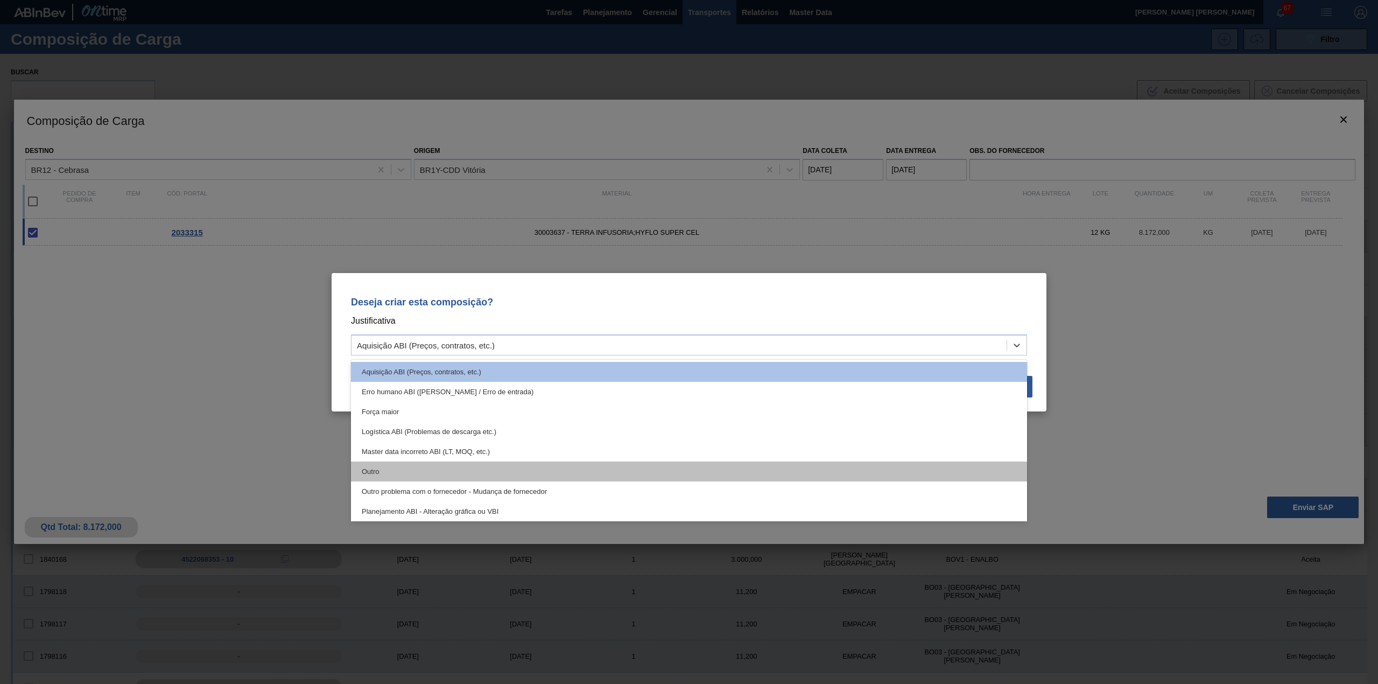
click at [491, 468] on div "Outro" at bounding box center [689, 471] width 676 height 20
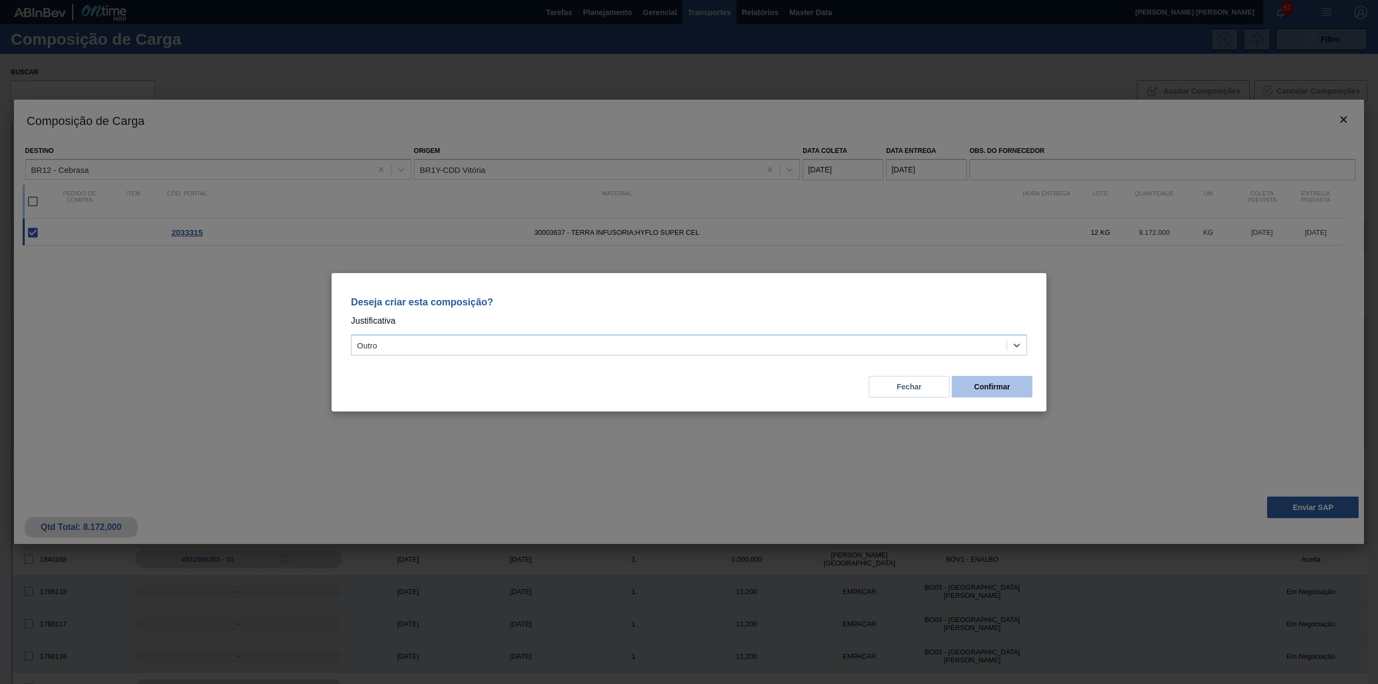
click at [1016, 381] on button "Confirmar" at bounding box center [992, 387] width 81 height 22
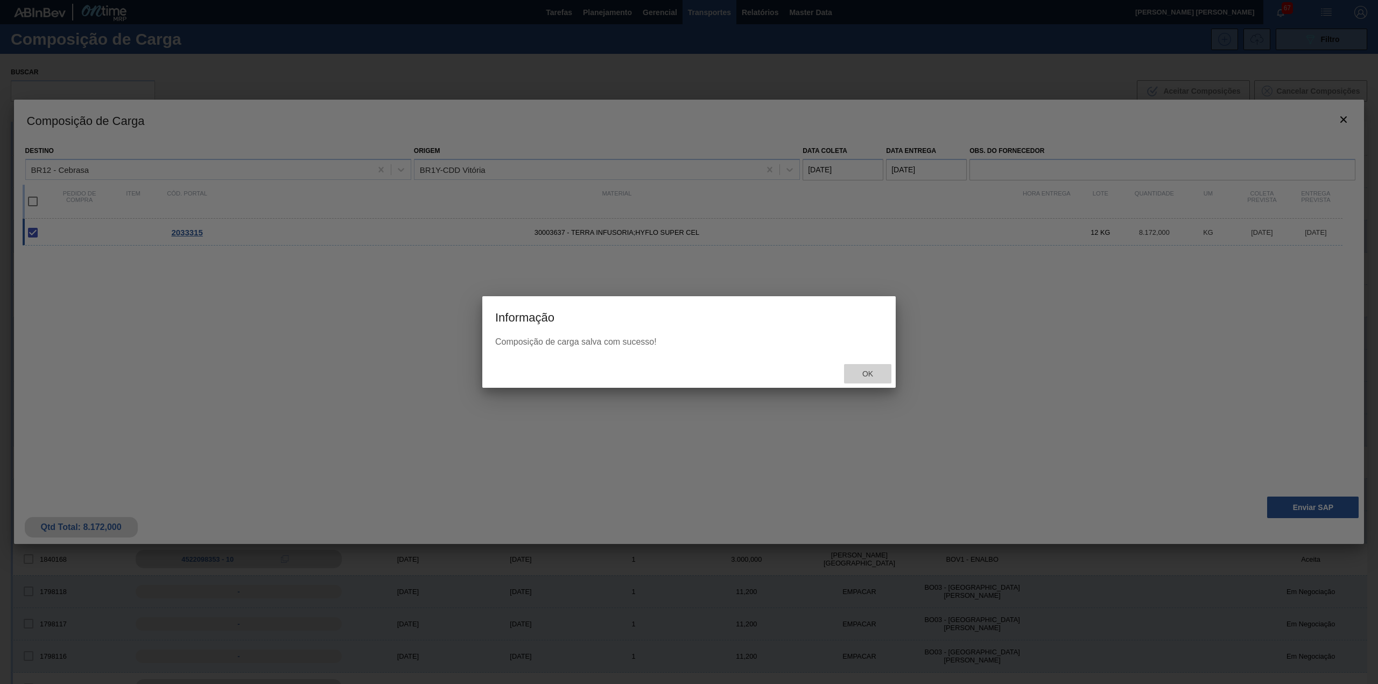
click at [858, 368] on div "Ok" at bounding box center [867, 374] width 47 height 20
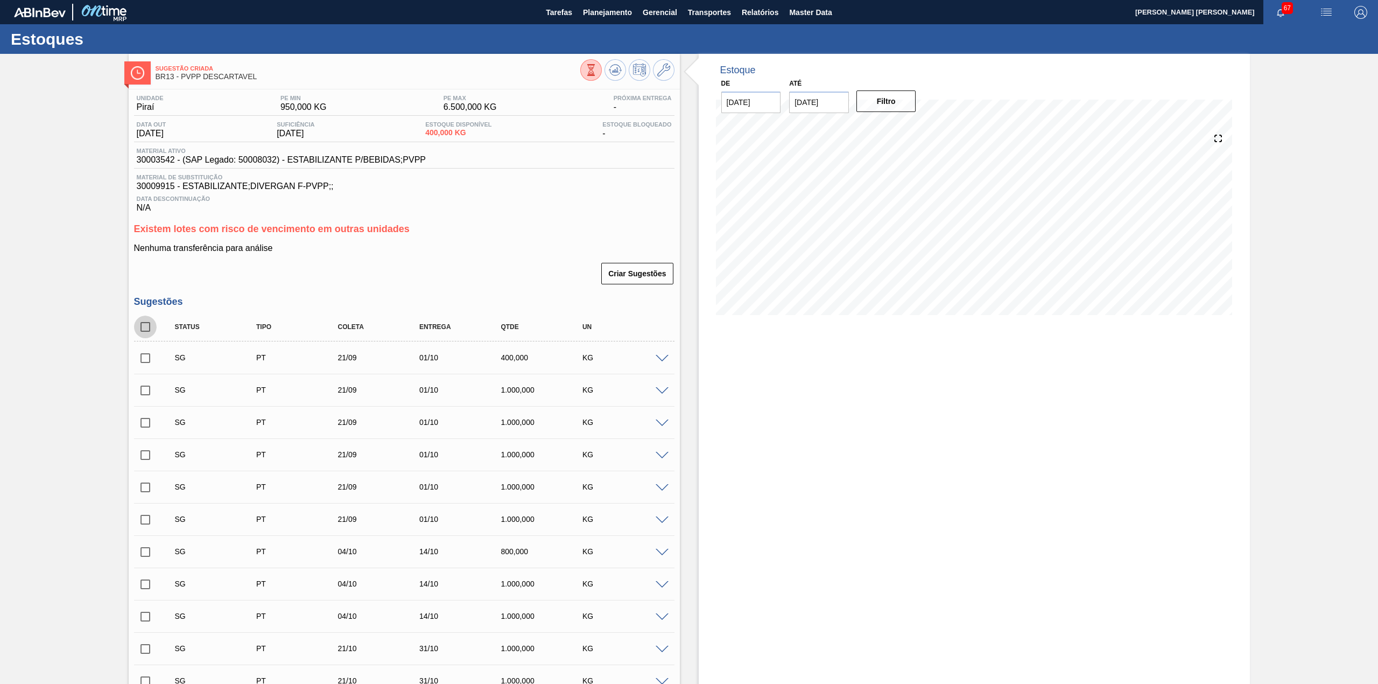
click at [147, 325] on input "checkbox" at bounding box center [145, 326] width 23 height 23
checkbox input "true"
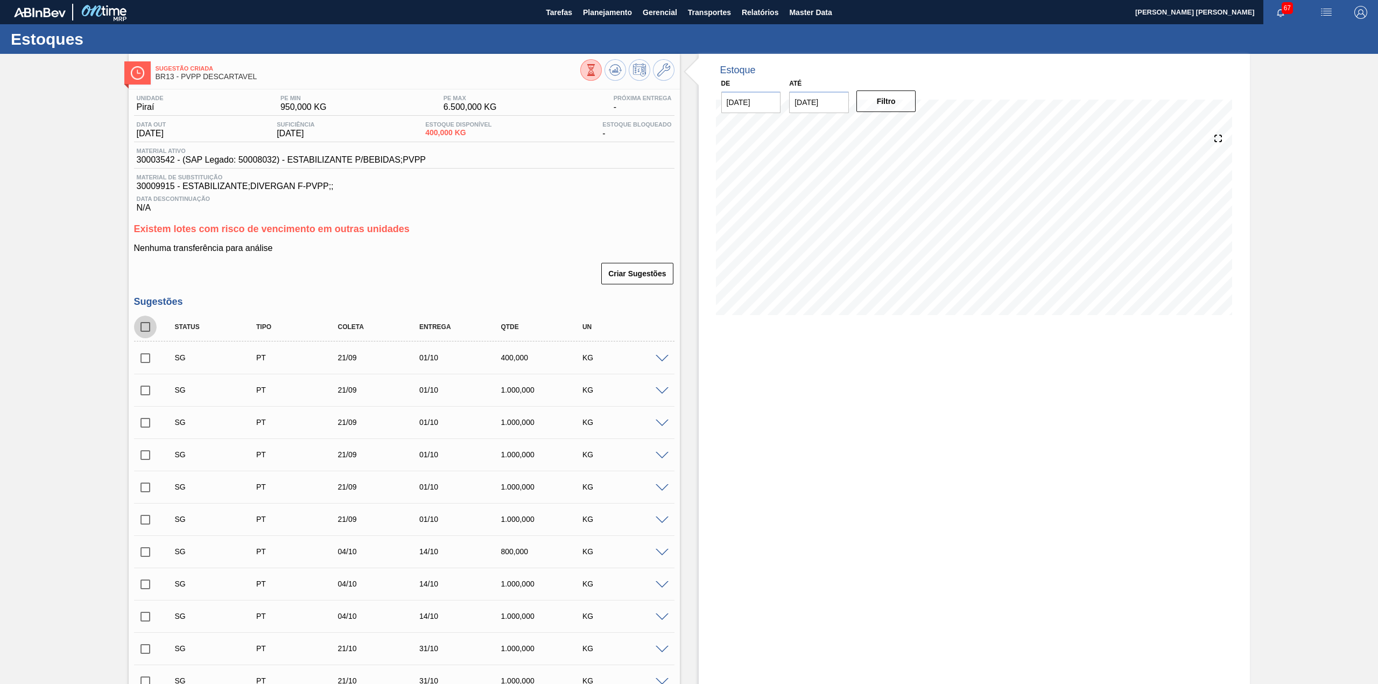
checkbox input "true"
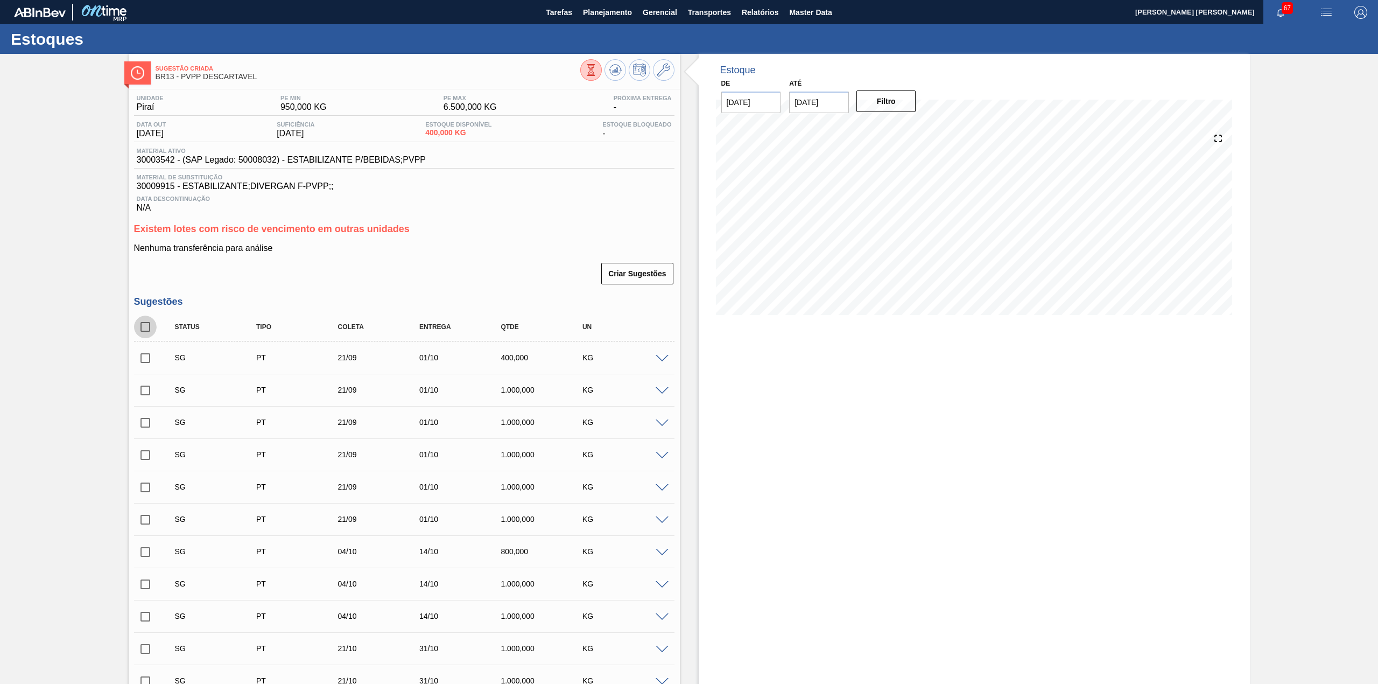
checkbox input "true"
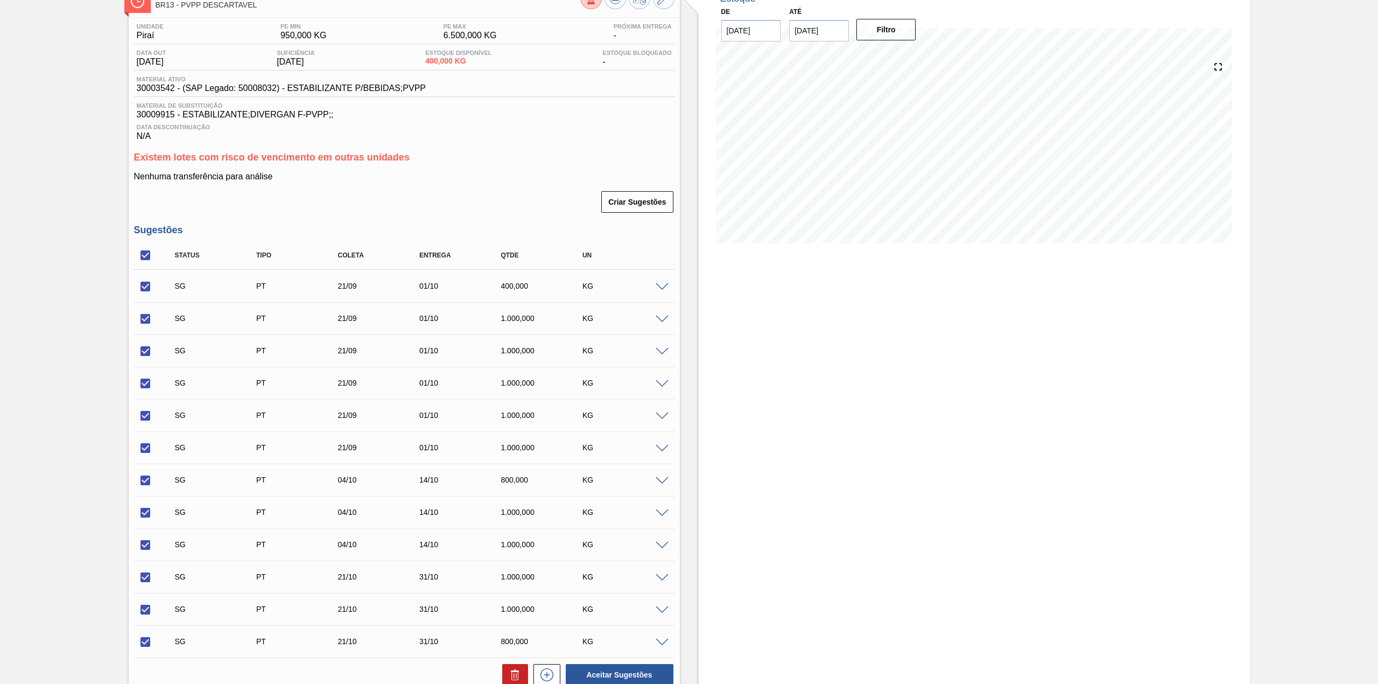
scroll to position [212, 0]
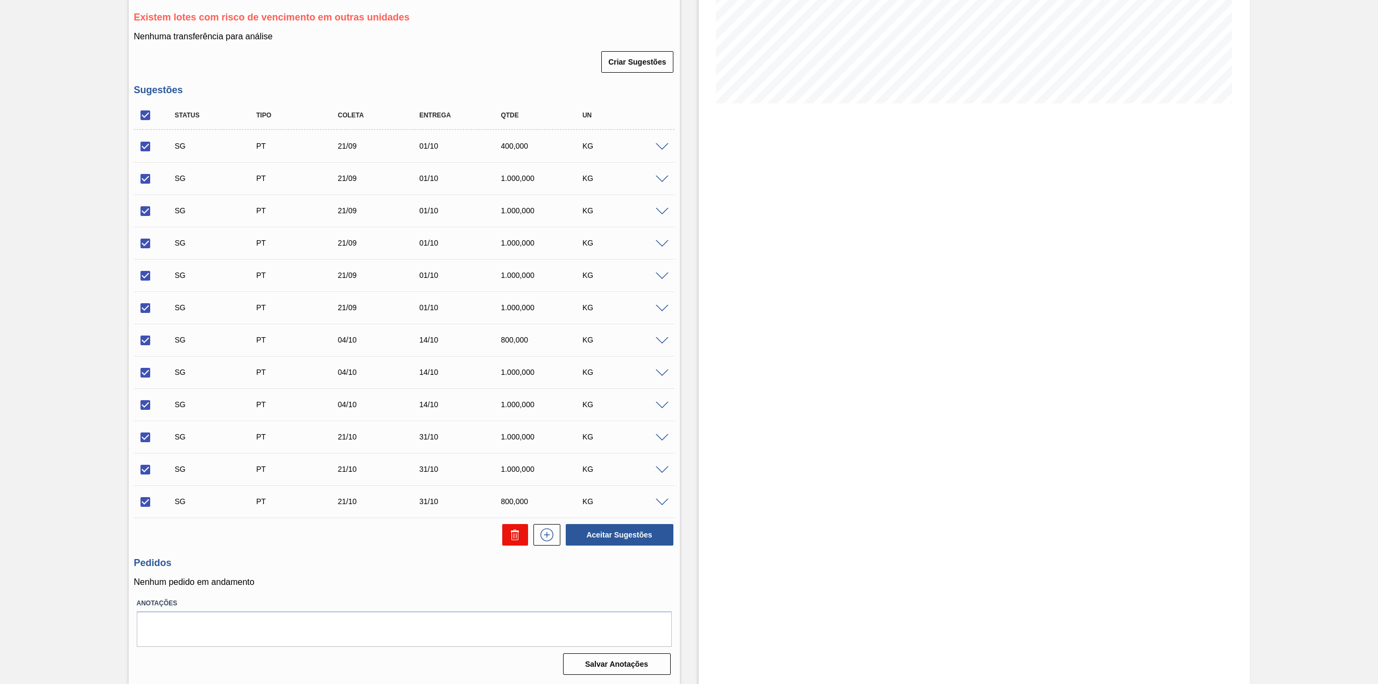
click at [511, 529] on icon at bounding box center [515, 534] width 13 height 13
checkbox input "false"
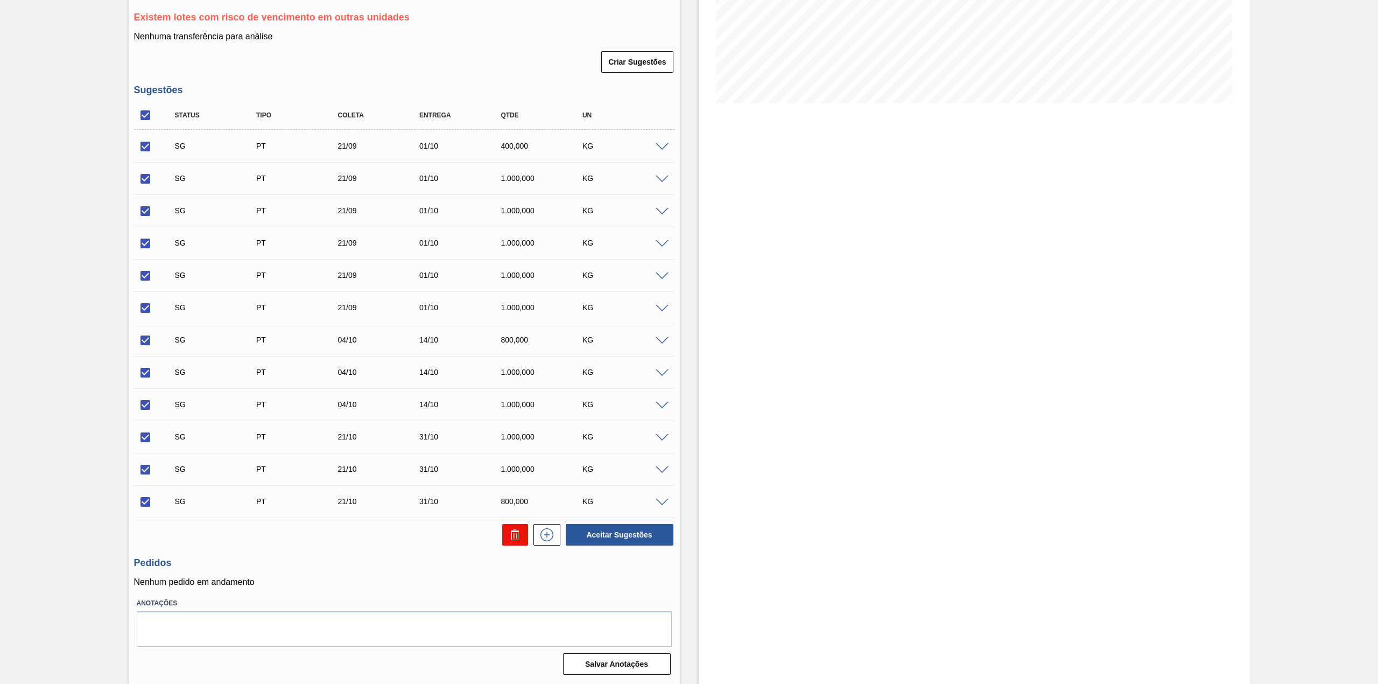
checkbox input "false"
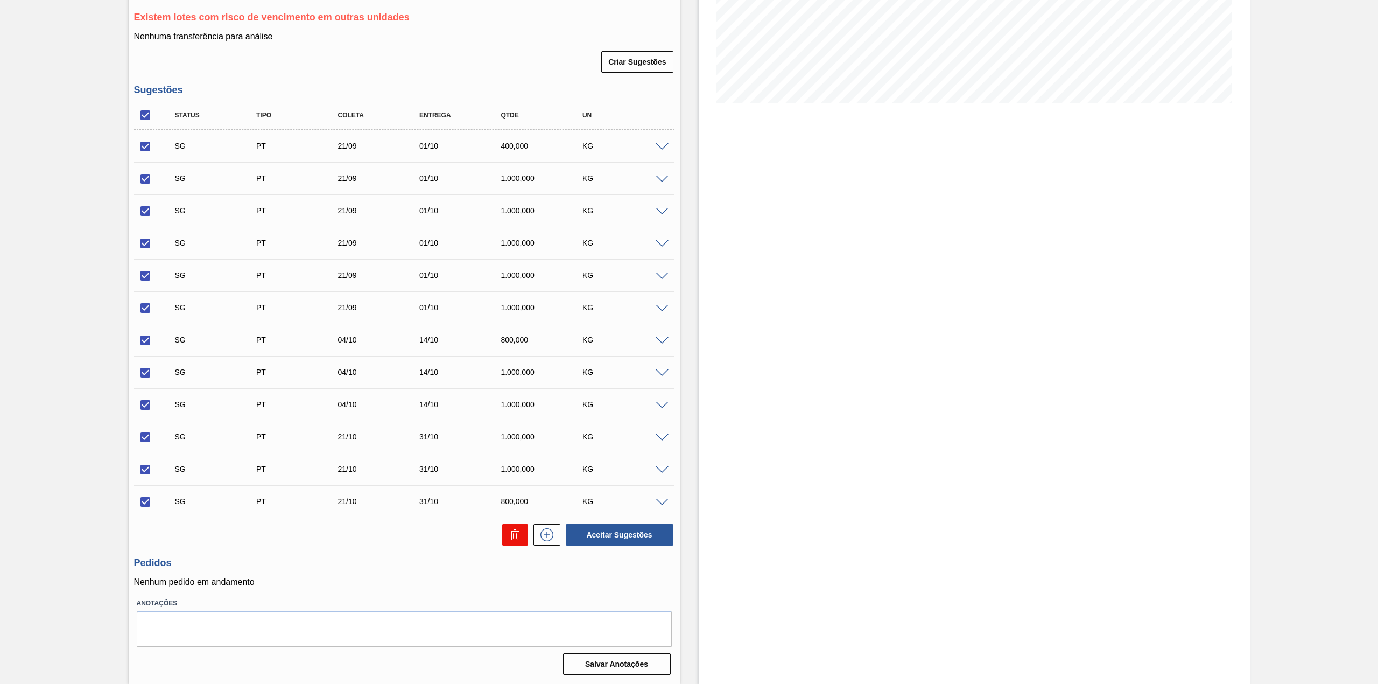
checkbox input "false"
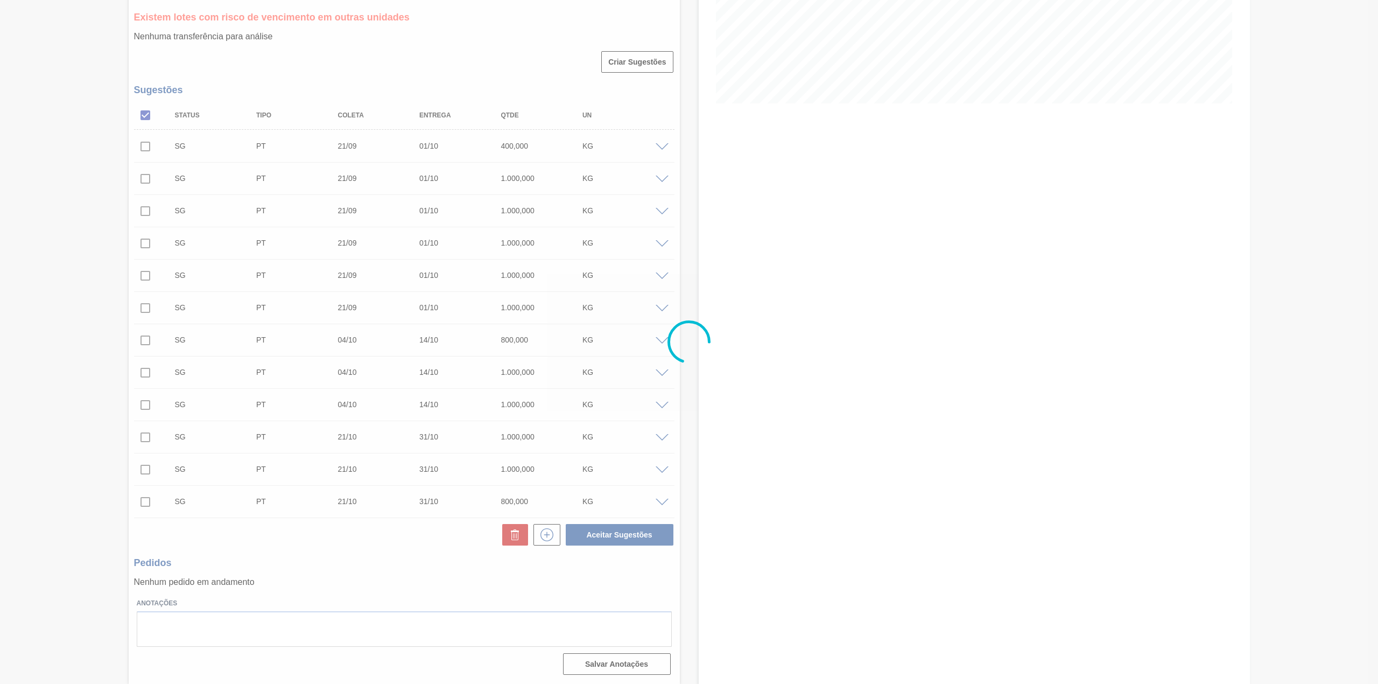
scroll to position [0, 0]
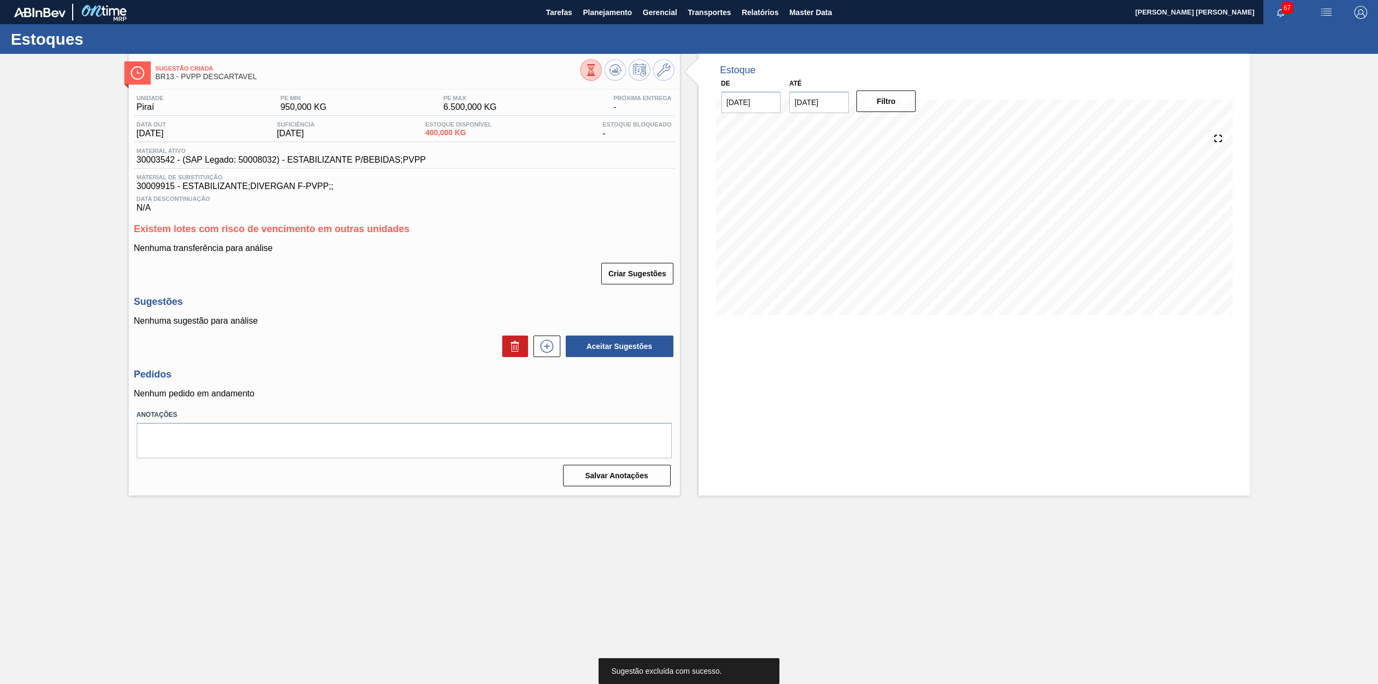
click at [550, 346] on icon at bounding box center [546, 346] width 17 height 13
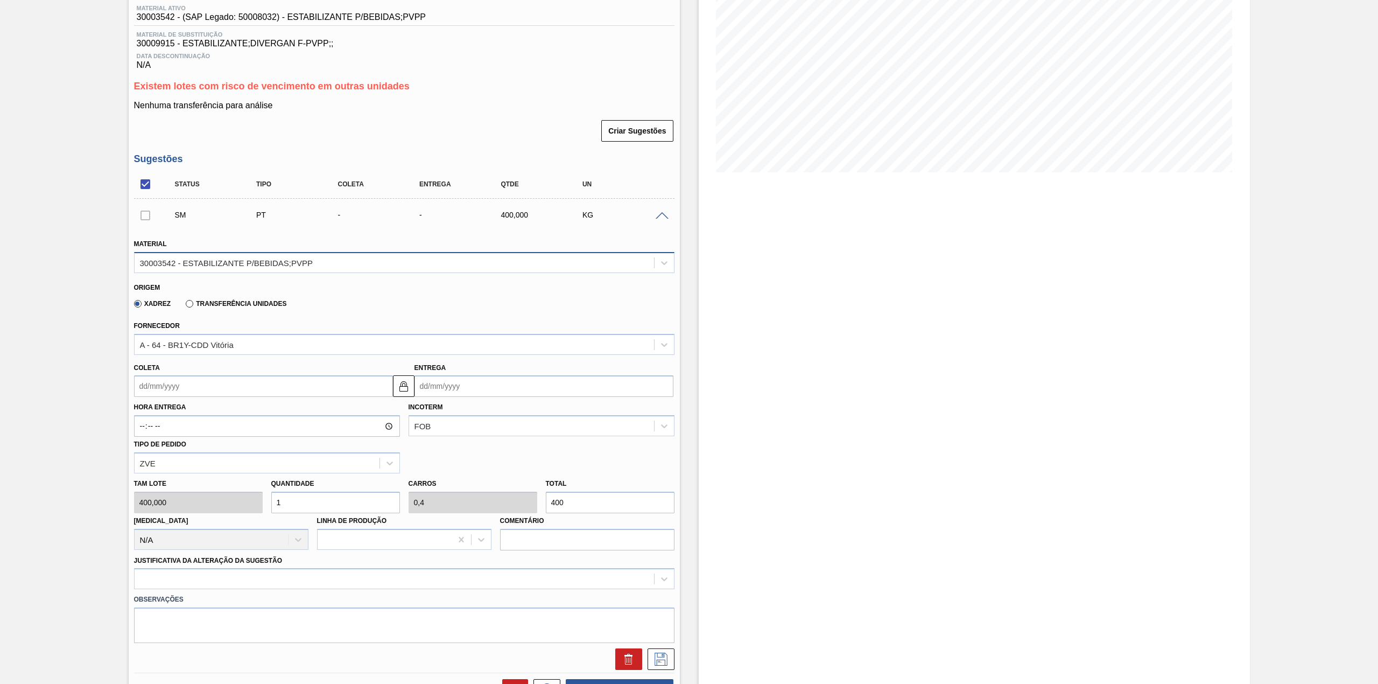
scroll to position [143, 0]
click at [189, 306] on label "Transferência Unidades" at bounding box center [236, 303] width 101 height 8
click at [184, 305] on input "Transferência Unidades" at bounding box center [184, 305] width 0 height 0
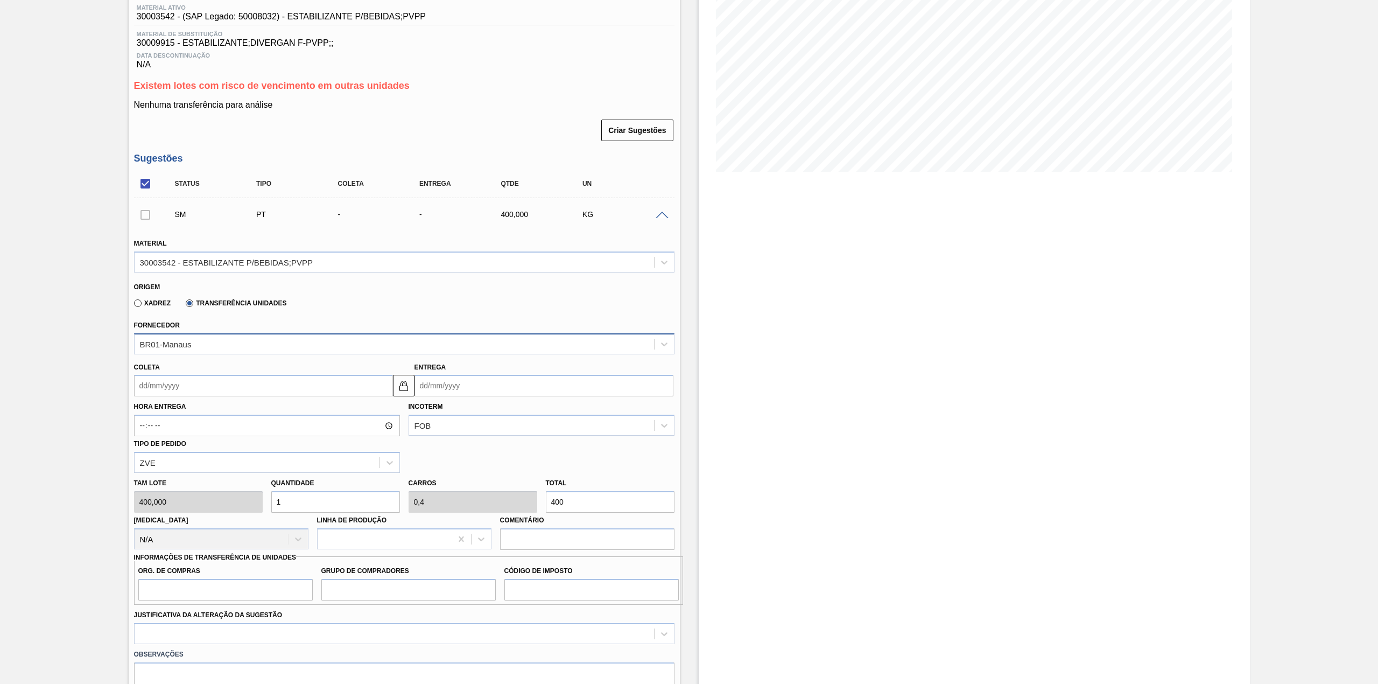
click at [249, 342] on div "BR01-Manaus" at bounding box center [394, 344] width 519 height 16
type input "MACA"
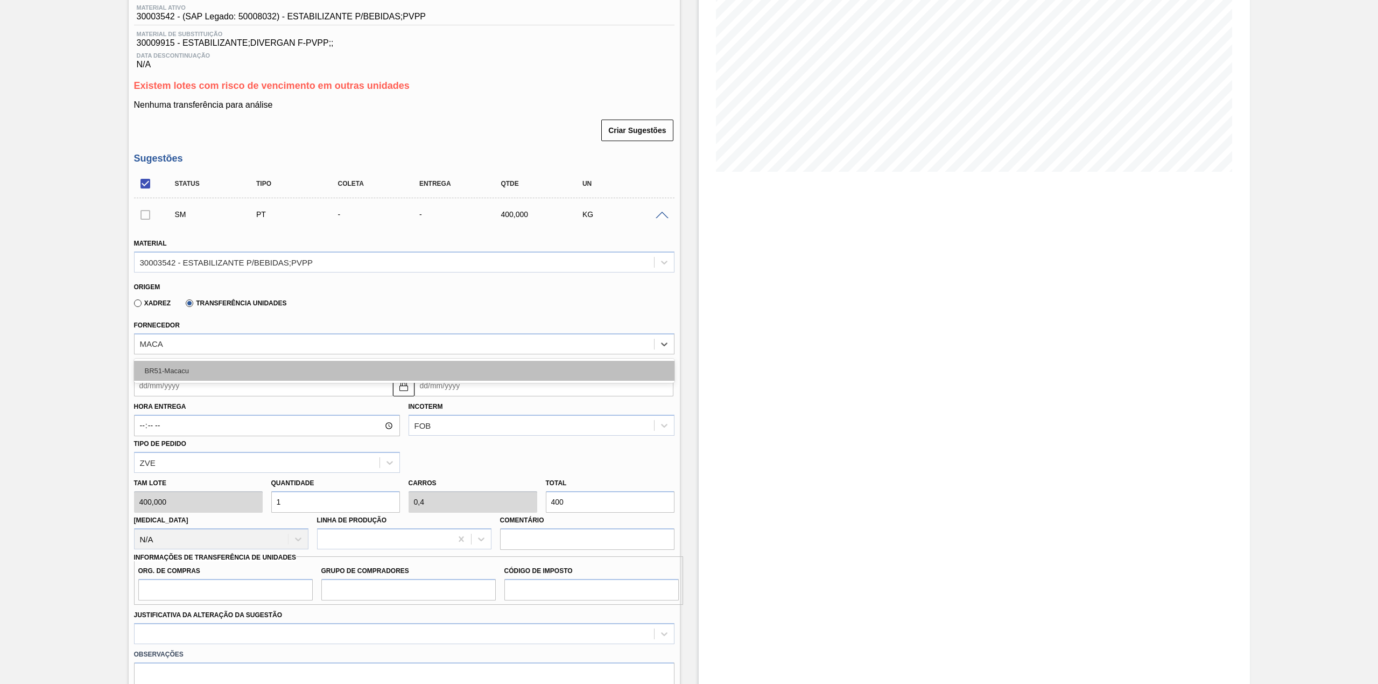
click at [245, 367] on div "BR51-Macacu" at bounding box center [404, 371] width 540 height 20
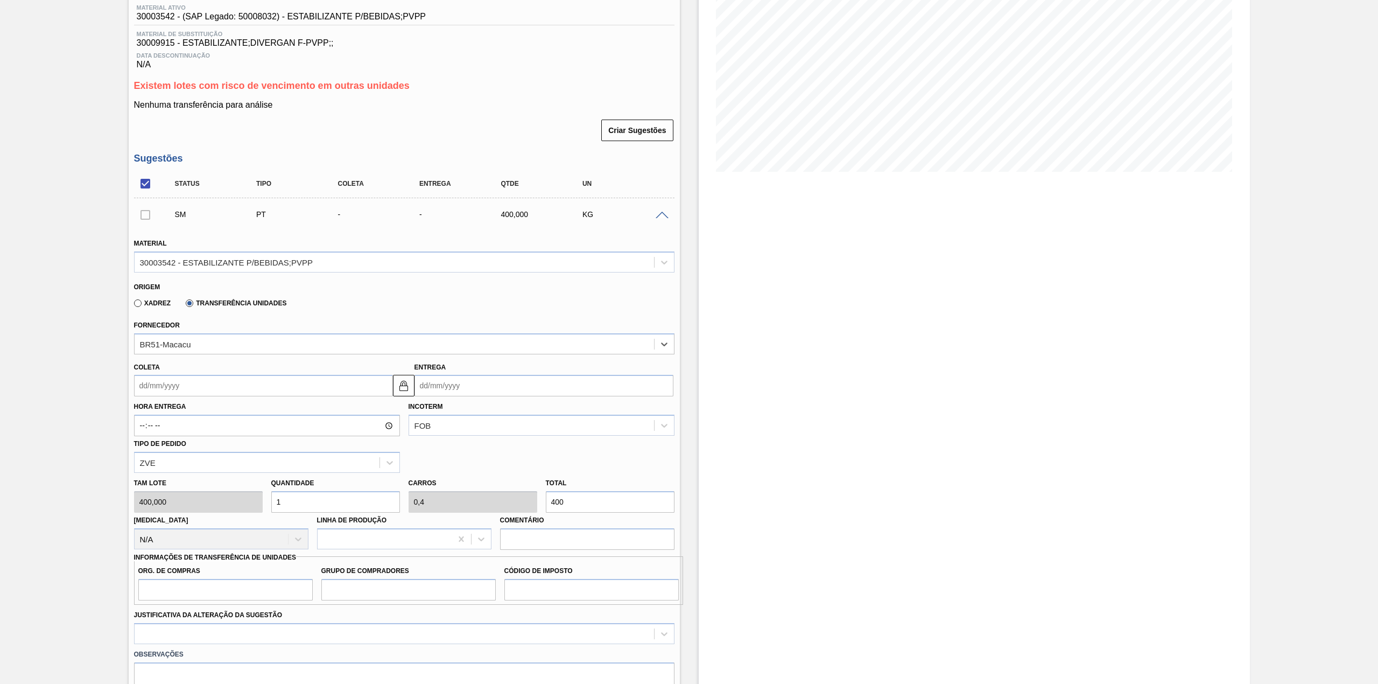
click at [242, 381] on input "Coleta" at bounding box center [263, 386] width 259 height 22
click at [212, 481] on div "18" at bounding box center [216, 481] width 15 height 15
type input "[DATE]"
click at [589, 506] on input "400" at bounding box center [610, 502] width 129 height 22
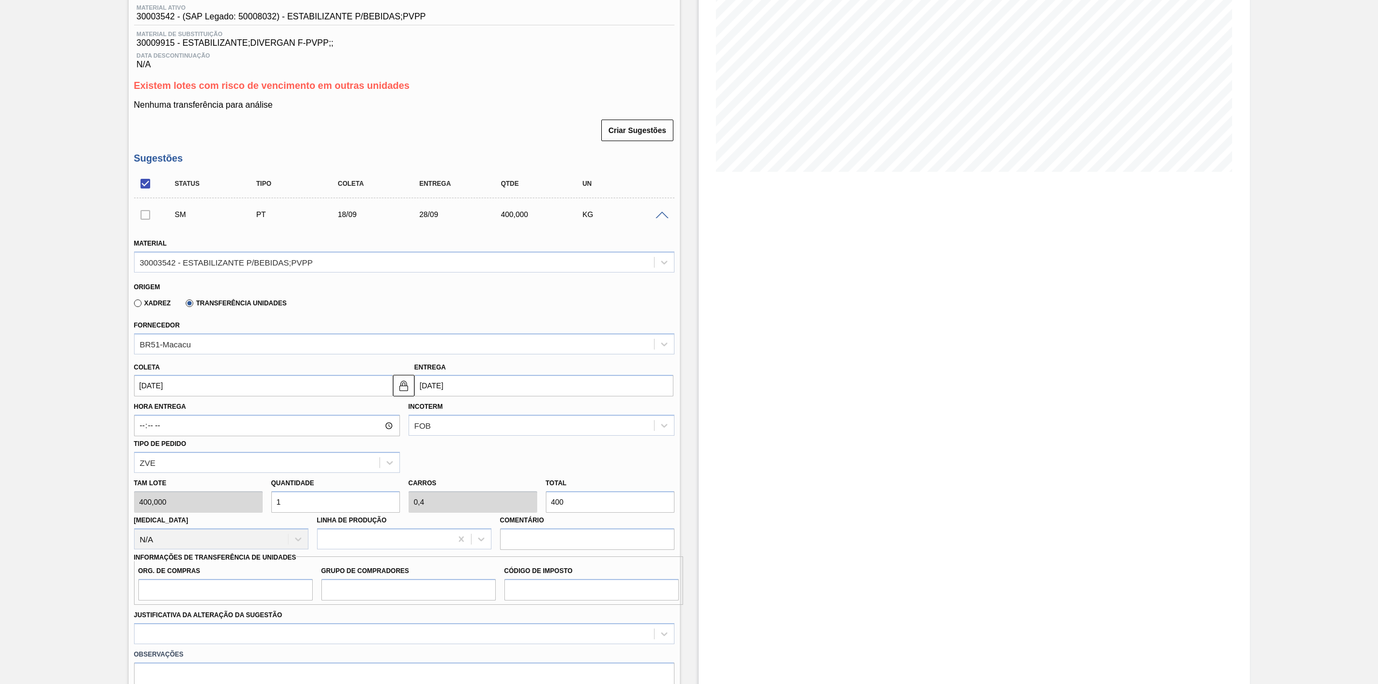
click at [589, 506] on input "400" at bounding box center [610, 502] width 129 height 22
type input "0,005"
type input "0,002"
type input "2"
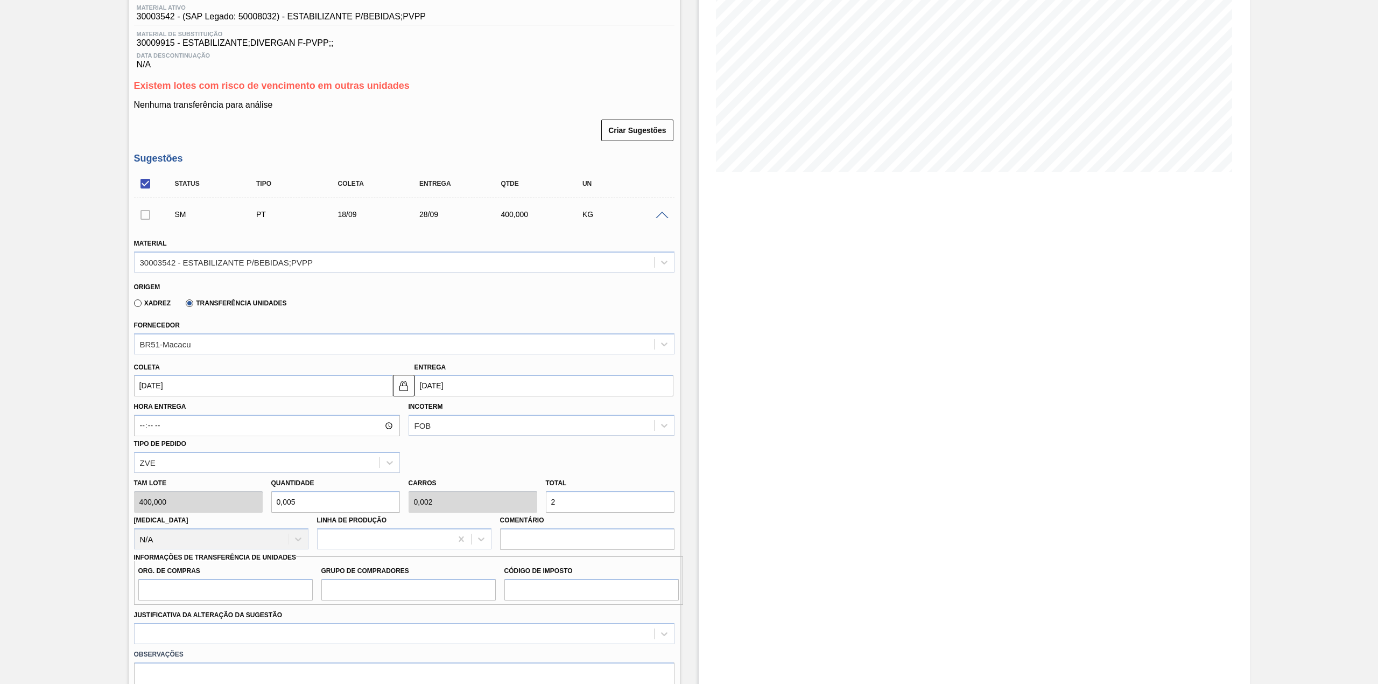
type input "0,05"
type input "0,02"
type input "20"
type input "0,5"
type input "0,2"
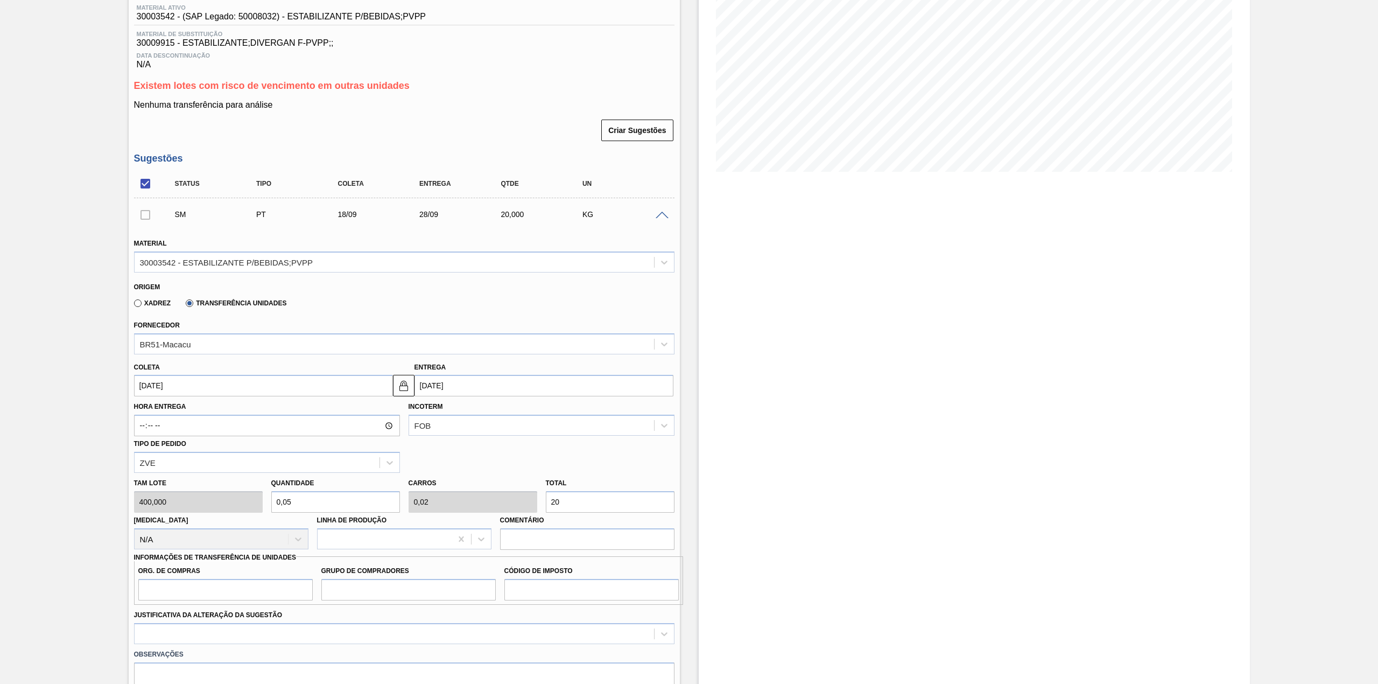
type input "200"
type input "0,05"
type input "0,02"
type input "20"
type input "0,005"
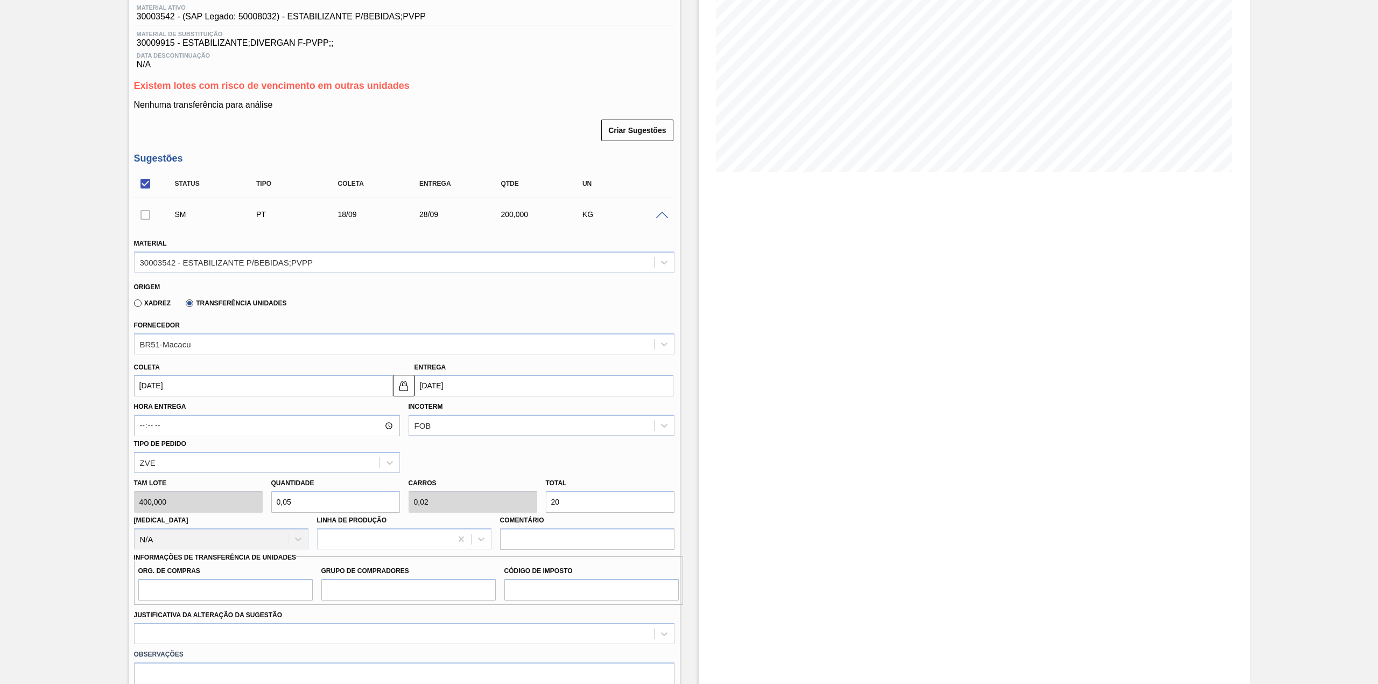
type input "0,002"
type input "2"
type input "0"
type input "0,003"
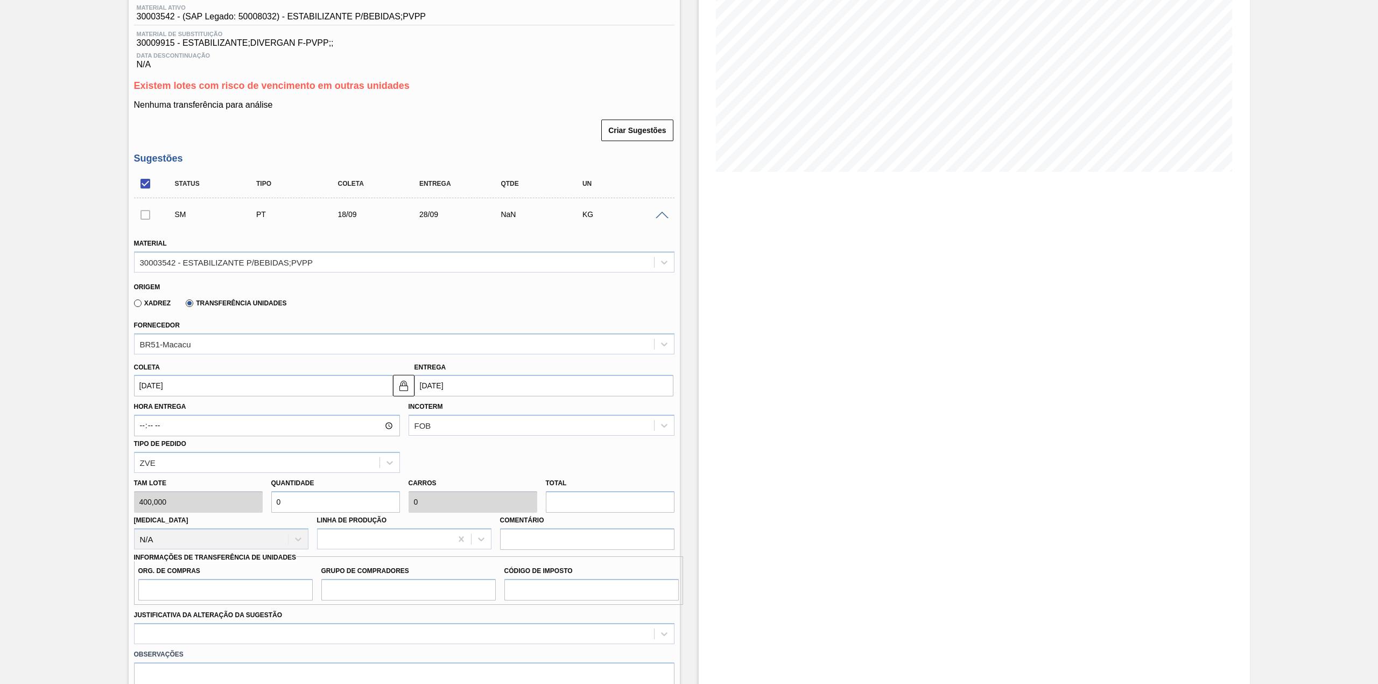
type input "0,001"
type input "1"
type input "0,025"
type input "0,01"
type input "10"
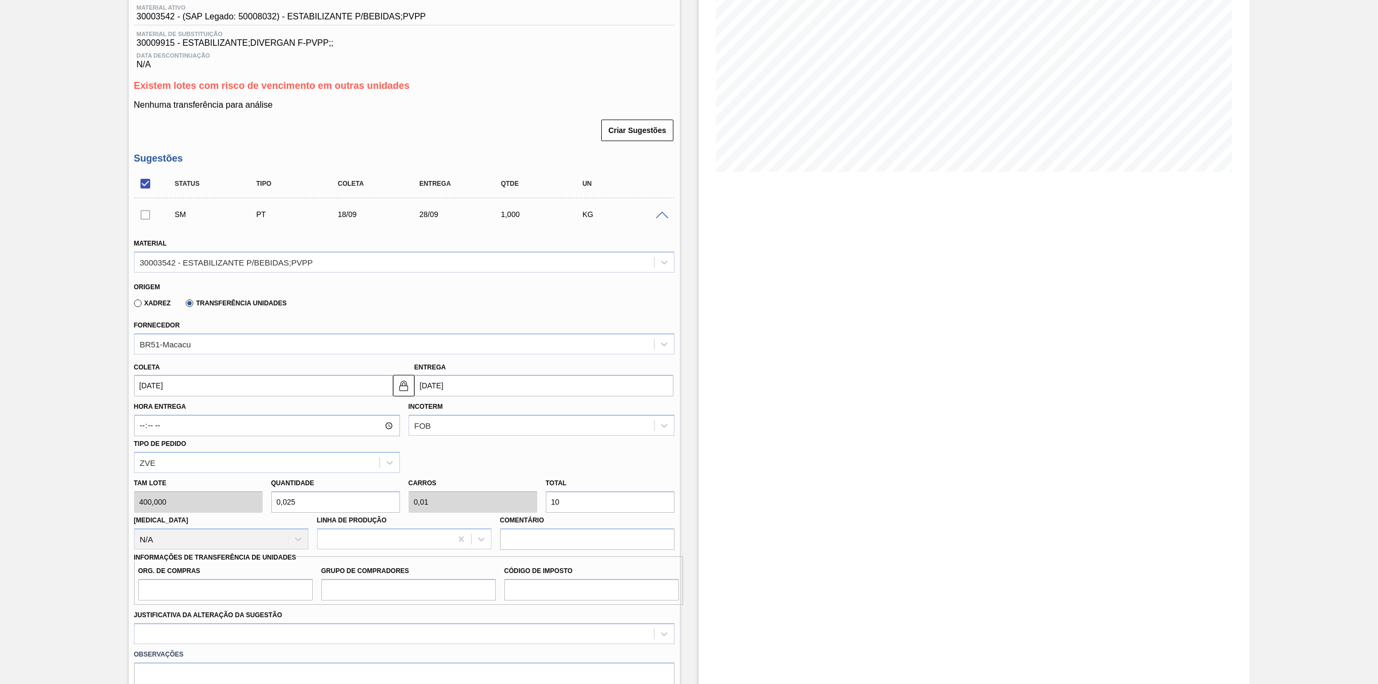
type input "0,25"
type input "0,1"
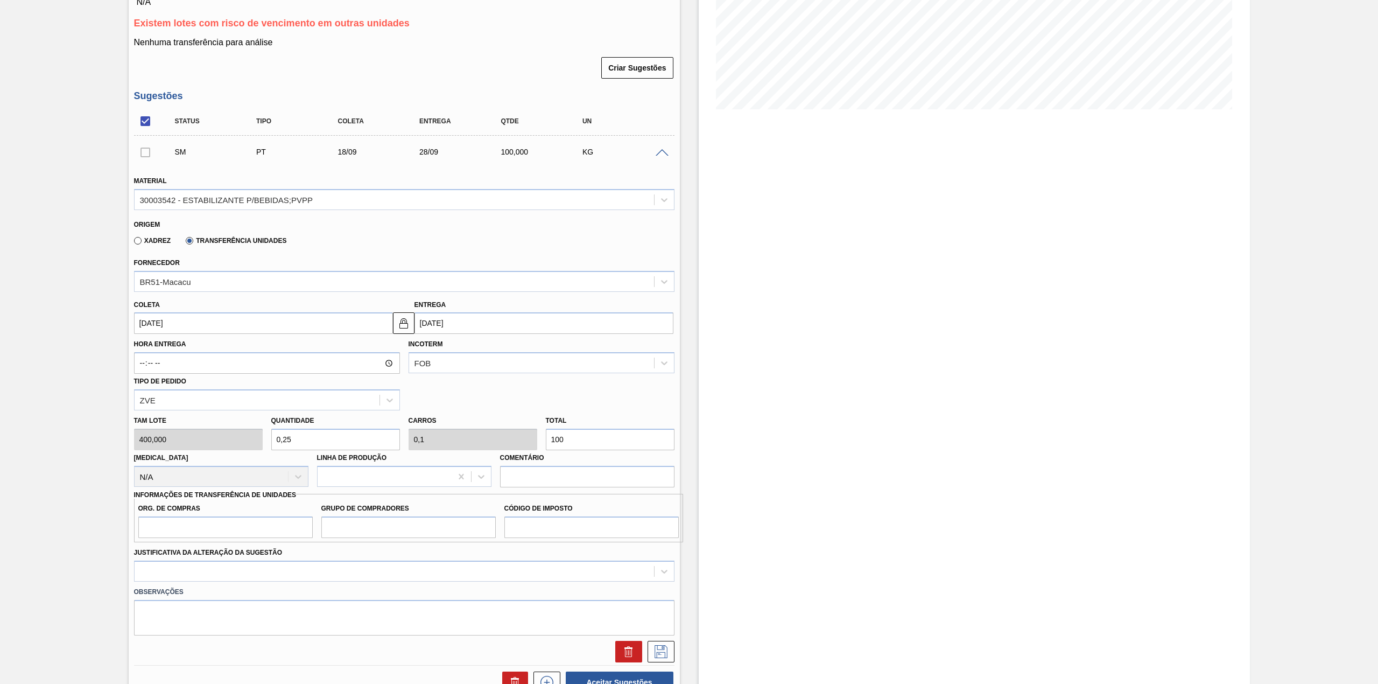
scroll to position [287, 0]
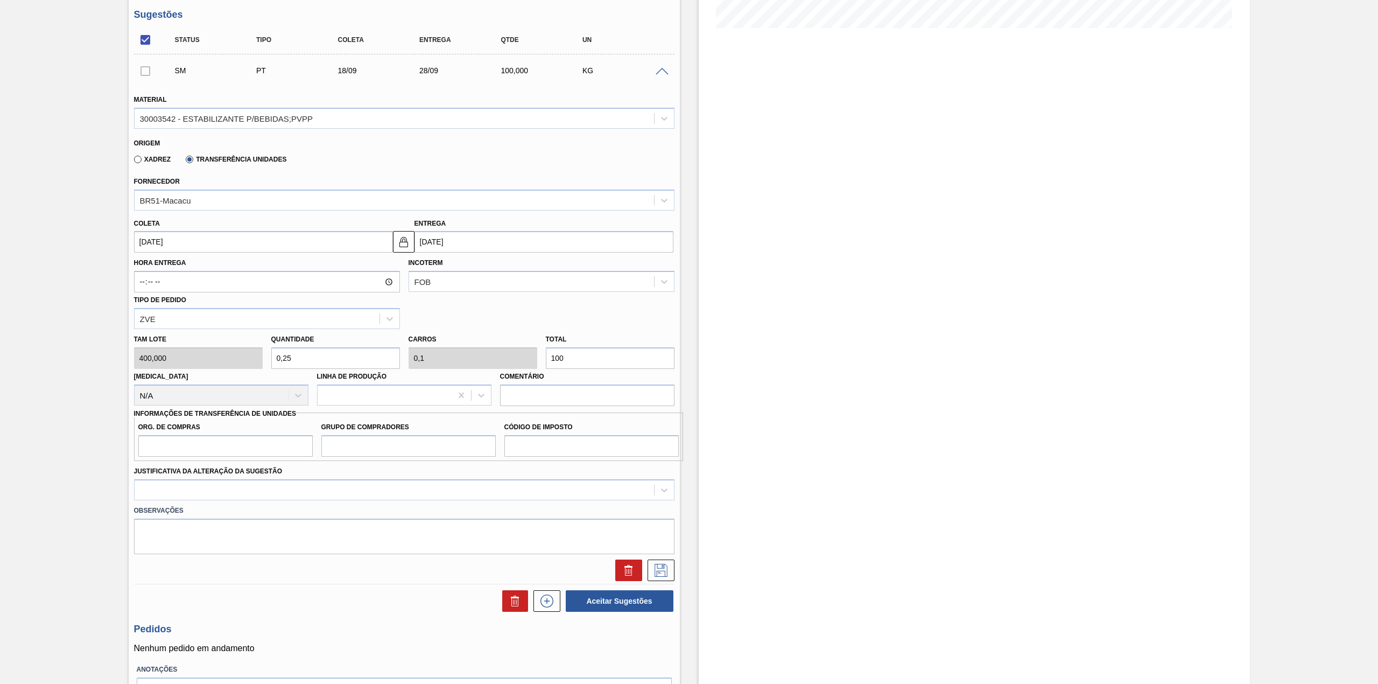
type input "100"
drag, startPoint x: 220, startPoint y: 451, endPoint x: 218, endPoint y: 457, distance: 6.8
click at [220, 451] on input "Org. de Compras" at bounding box center [225, 446] width 174 height 22
type input "BR00"
click at [397, 453] on input "Grupo de Compradores" at bounding box center [408, 446] width 174 height 22
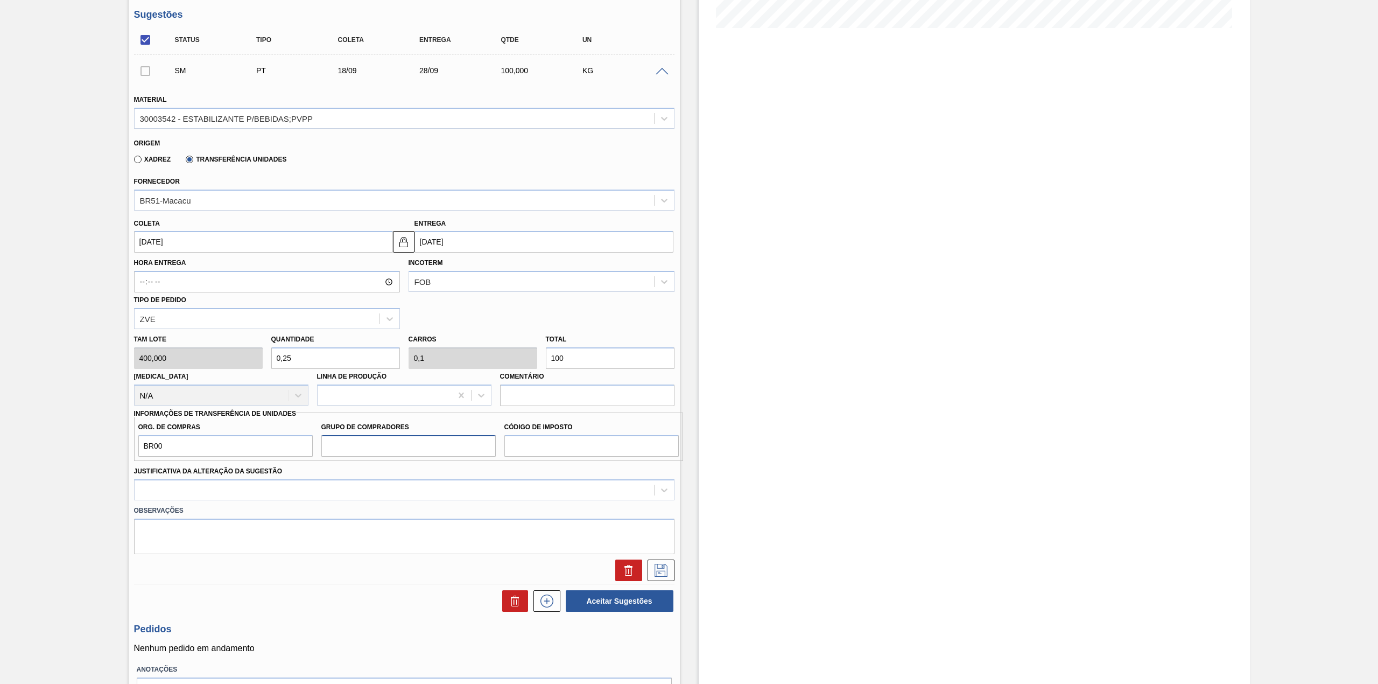
type input "A01"
click at [550, 453] on input "Código de Imposto" at bounding box center [591, 446] width 174 height 22
type input "I1"
click at [362, 479] on div "Justificativa da Alteração da Sugestão" at bounding box center [404, 481] width 540 height 37
click at [332, 500] on div at bounding box center [404, 489] width 540 height 21
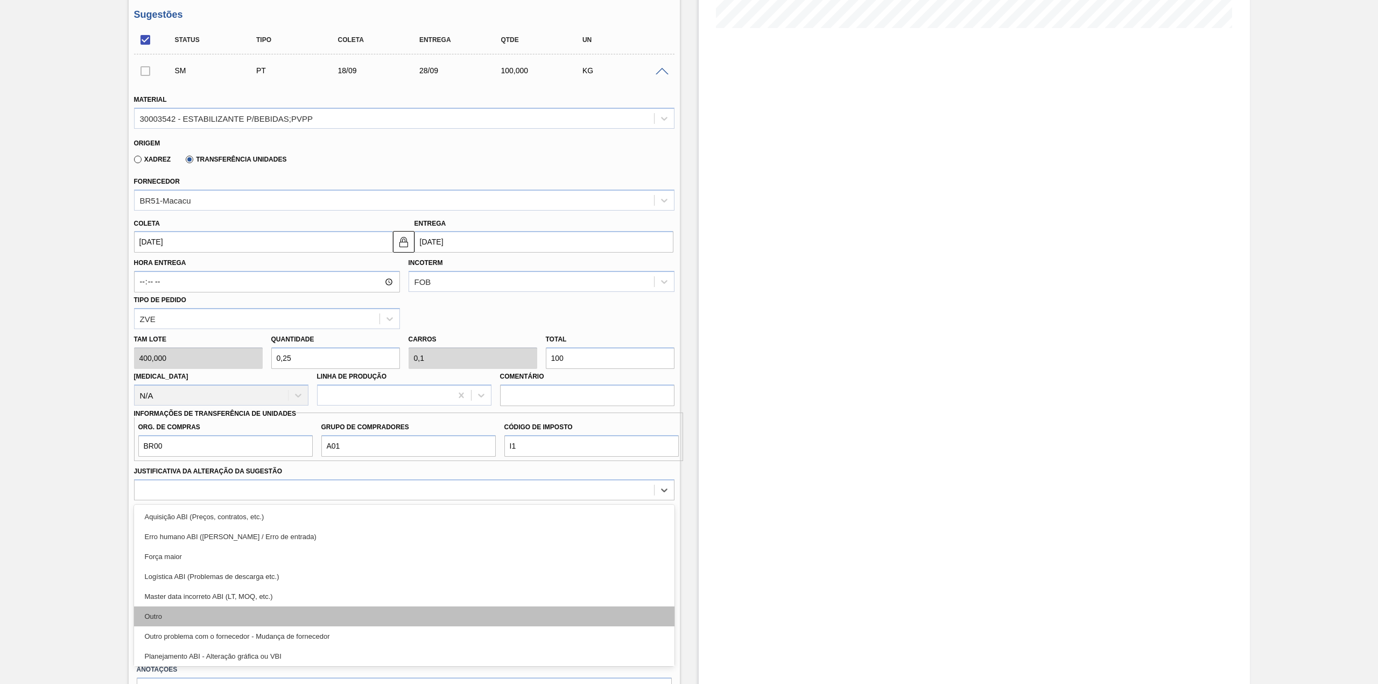
click at [222, 608] on div "Outro" at bounding box center [404, 616] width 540 height 20
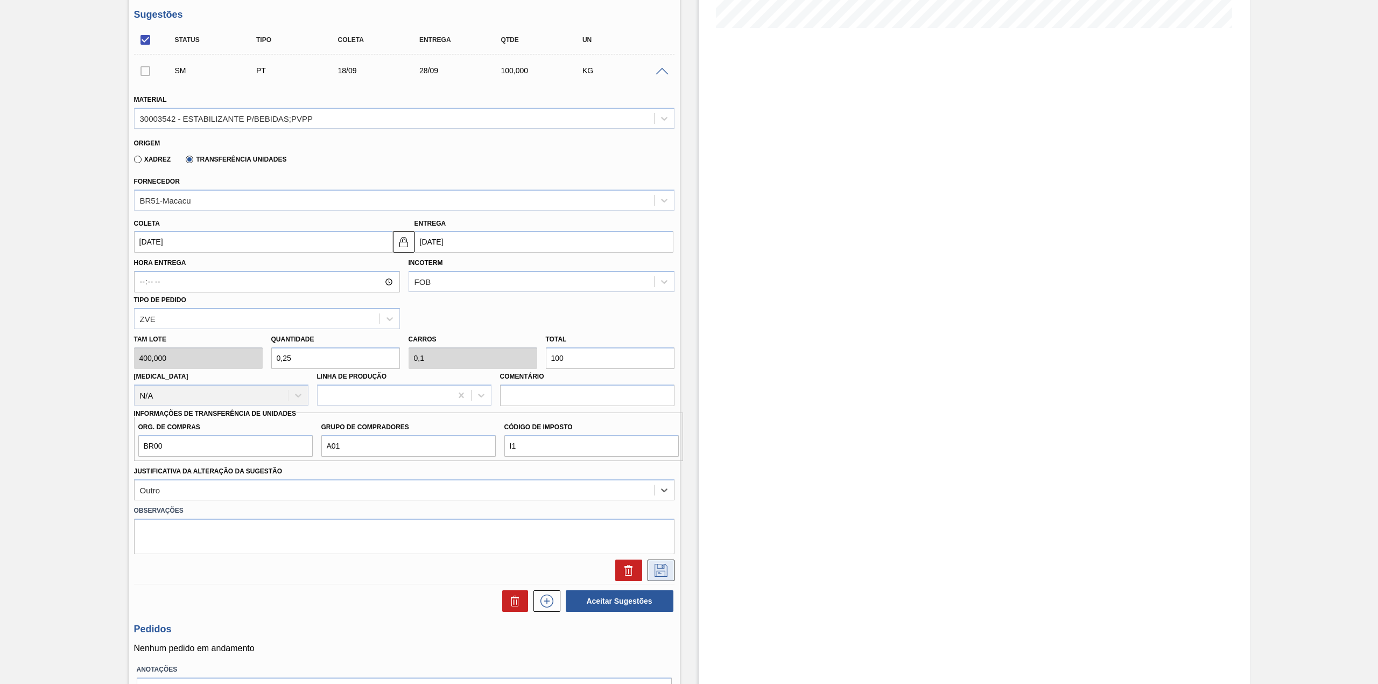
click at [662, 573] on icon at bounding box center [660, 570] width 17 height 13
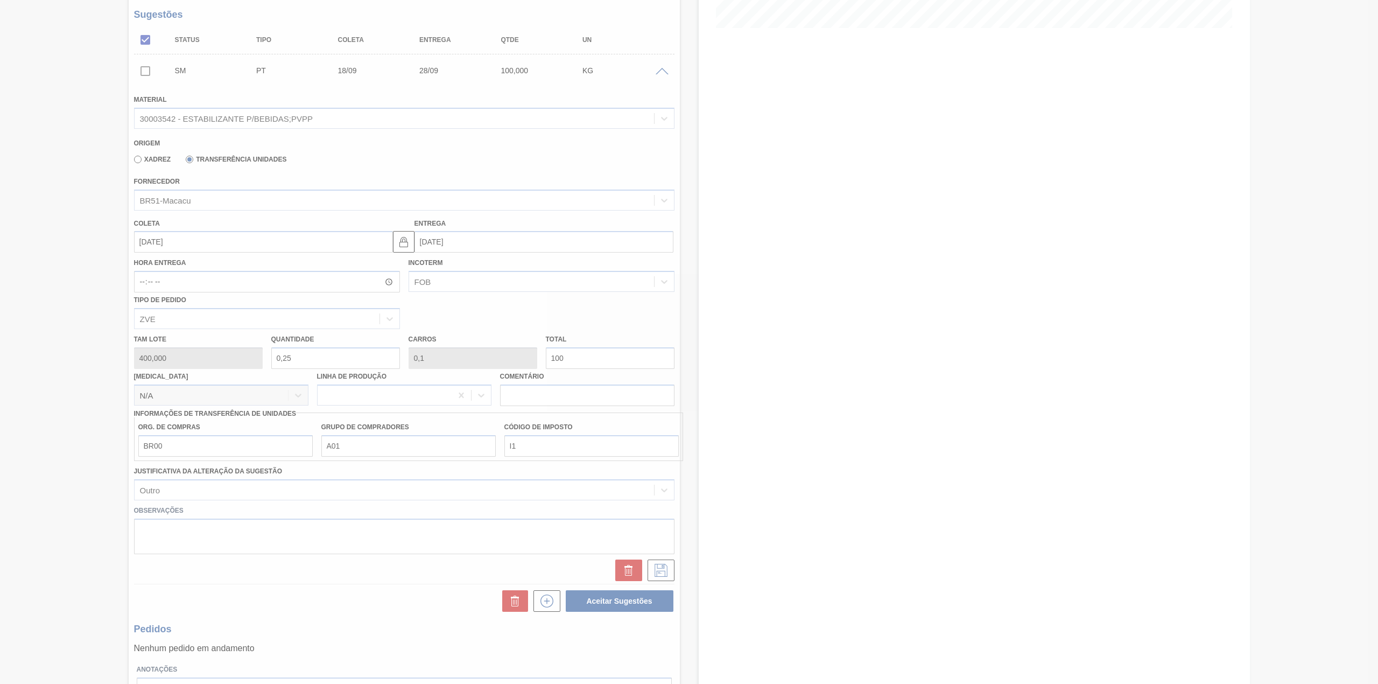
scroll to position [0, 0]
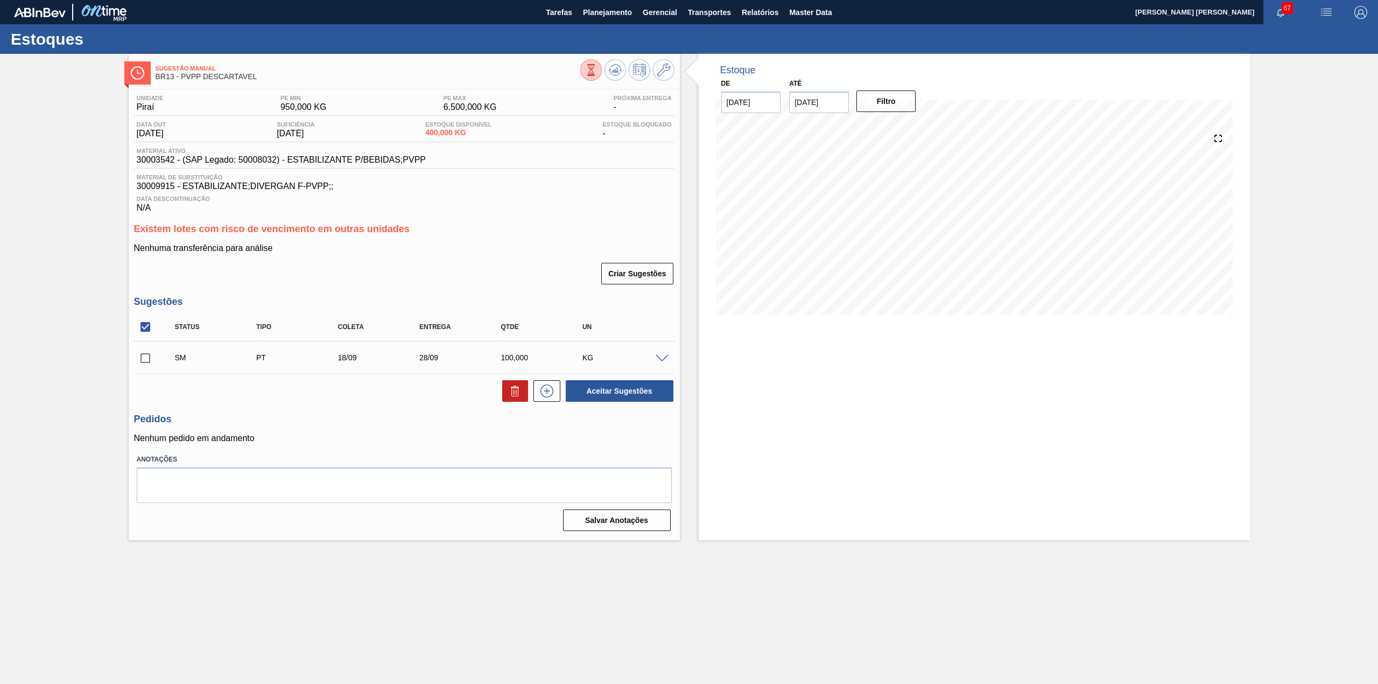
click at [140, 362] on input "checkbox" at bounding box center [145, 358] width 23 height 23
checkbox input "true"
click at [618, 395] on button "Aceitar Sugestões" at bounding box center [620, 391] width 108 height 22
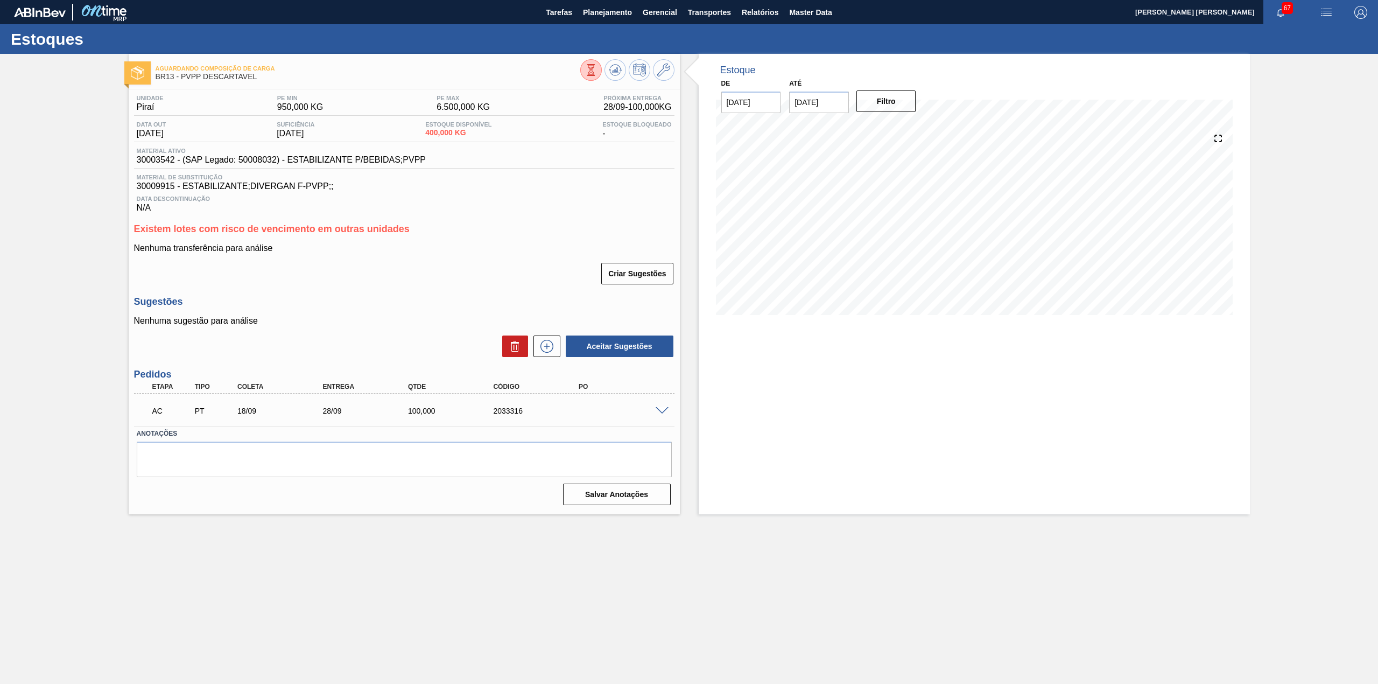
click at [666, 405] on div "AC PT 18/09 28/09 100,000 2033316" at bounding box center [404, 409] width 540 height 27
click at [663, 410] on span at bounding box center [662, 411] width 13 height 8
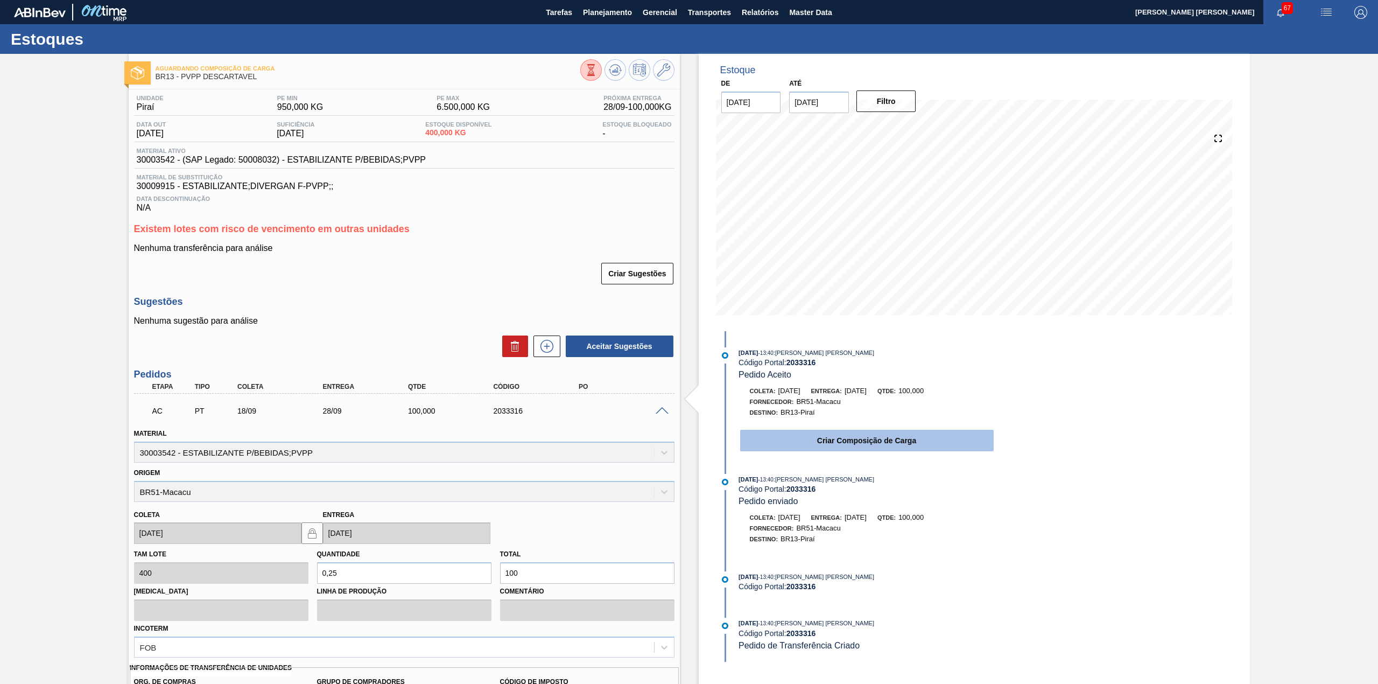
click at [845, 447] on button "Criar Composição de Carga" at bounding box center [867, 441] width 254 height 22
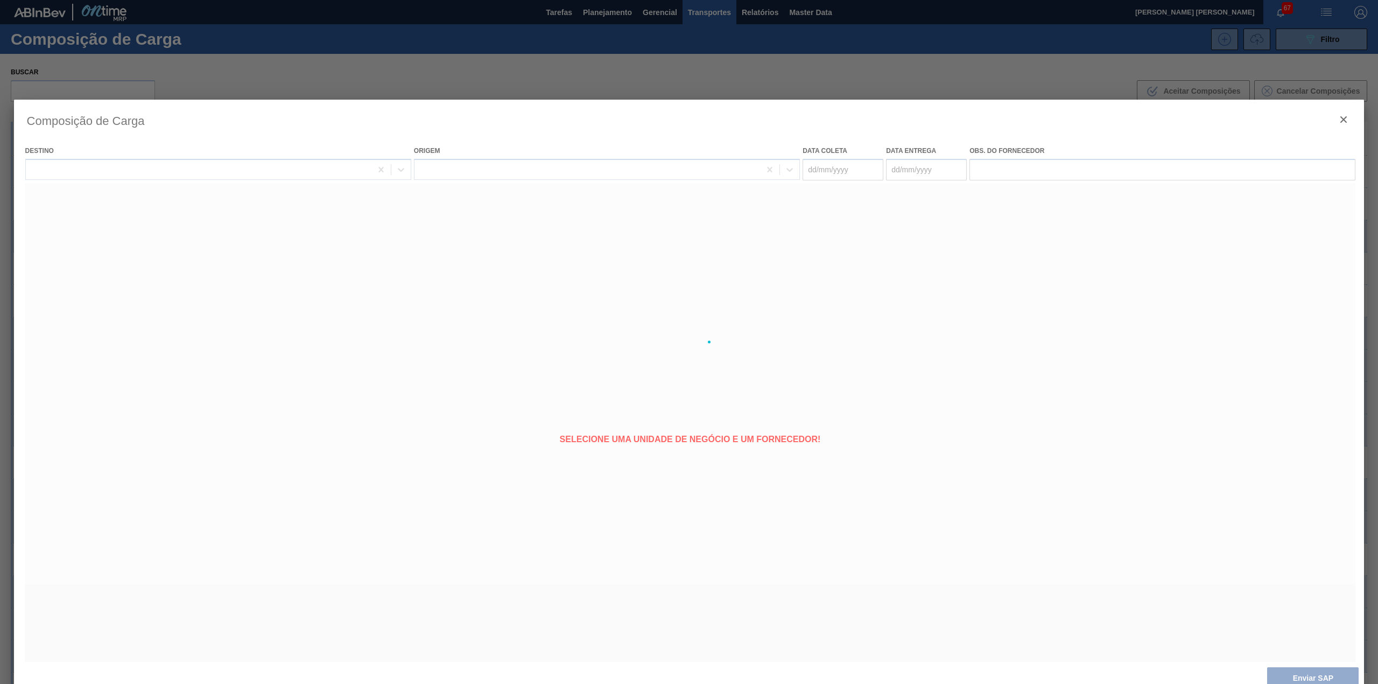
type coleta "[DATE]"
type entrega "28/09/2025"
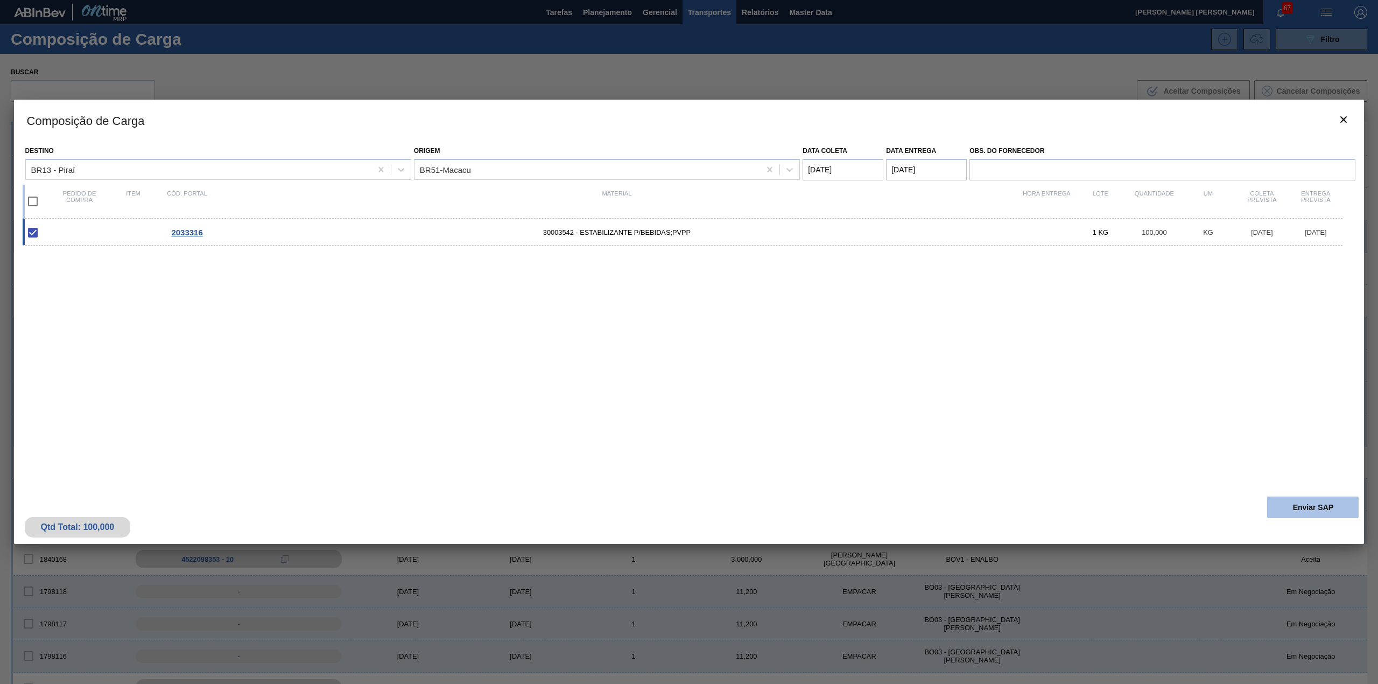
click at [1286, 496] on button "Enviar SAP" at bounding box center [1313, 507] width 92 height 22
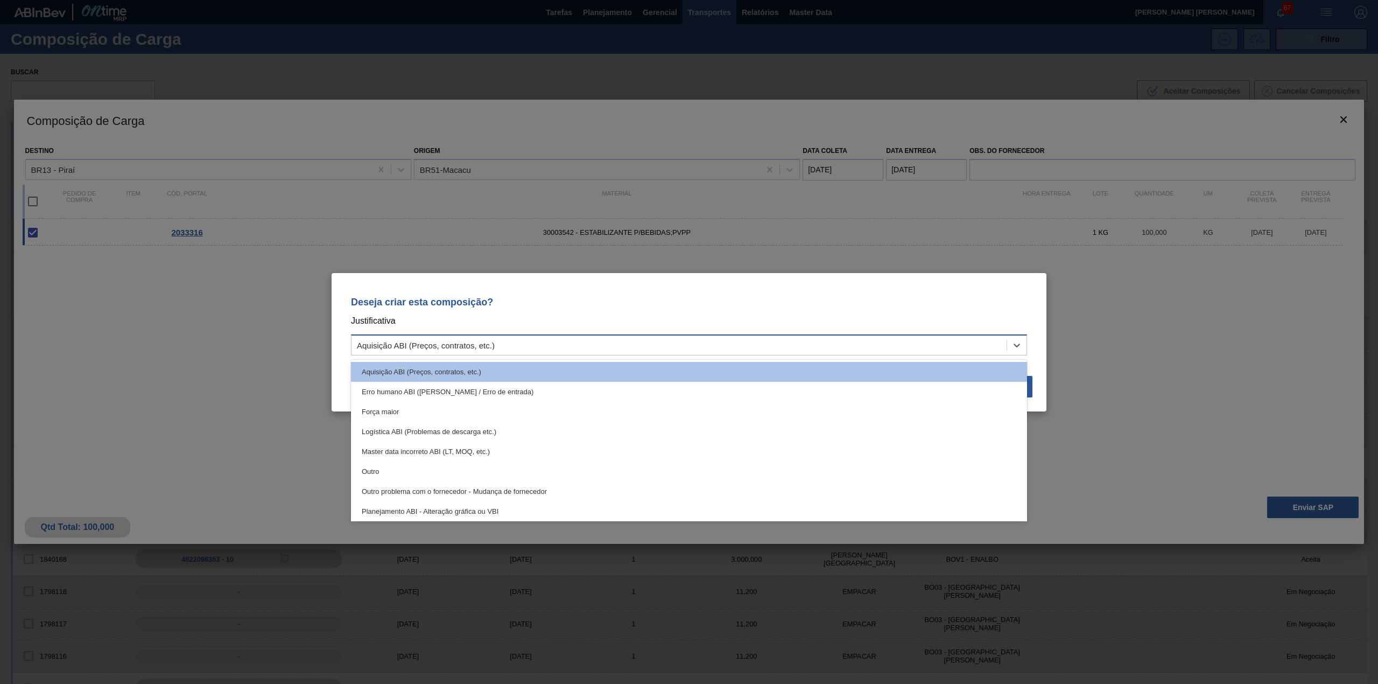
click at [587, 346] on div "Aquisição ABI (Preços, contratos, etc.)" at bounding box center [678, 345] width 655 height 16
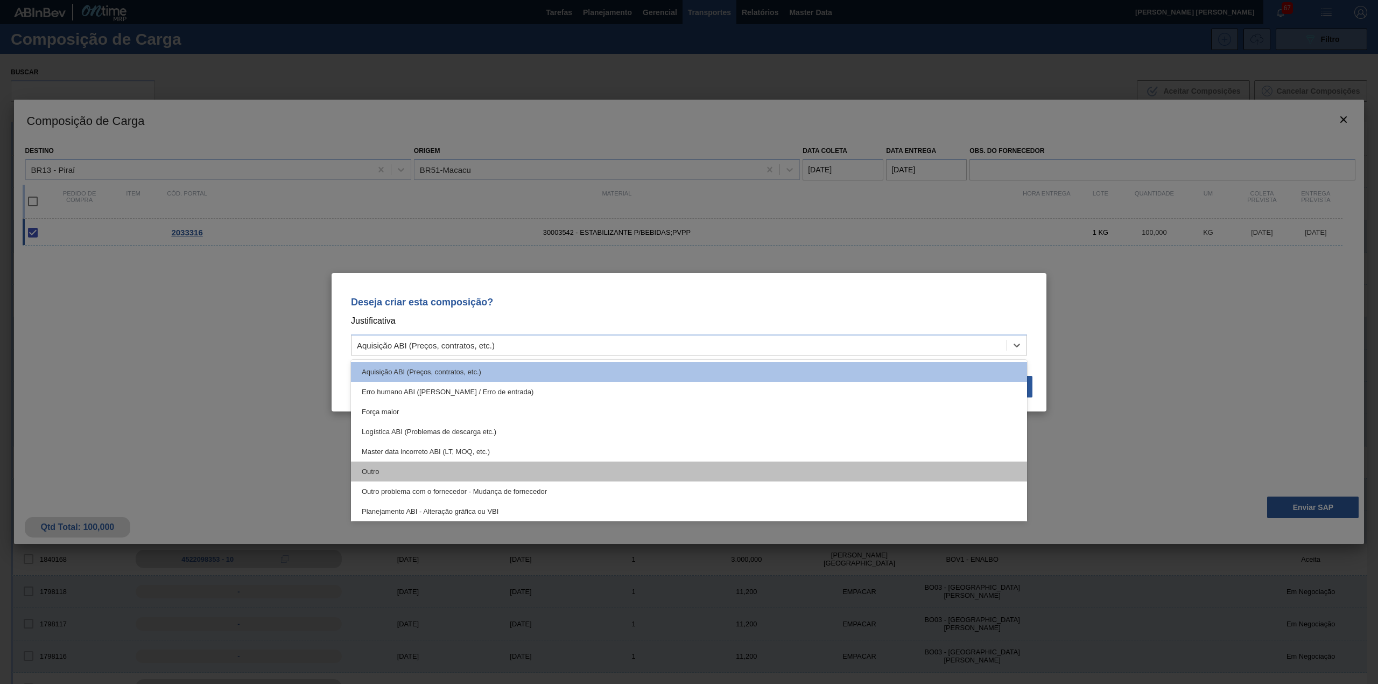
click at [491, 467] on div "Outro" at bounding box center [689, 471] width 676 height 20
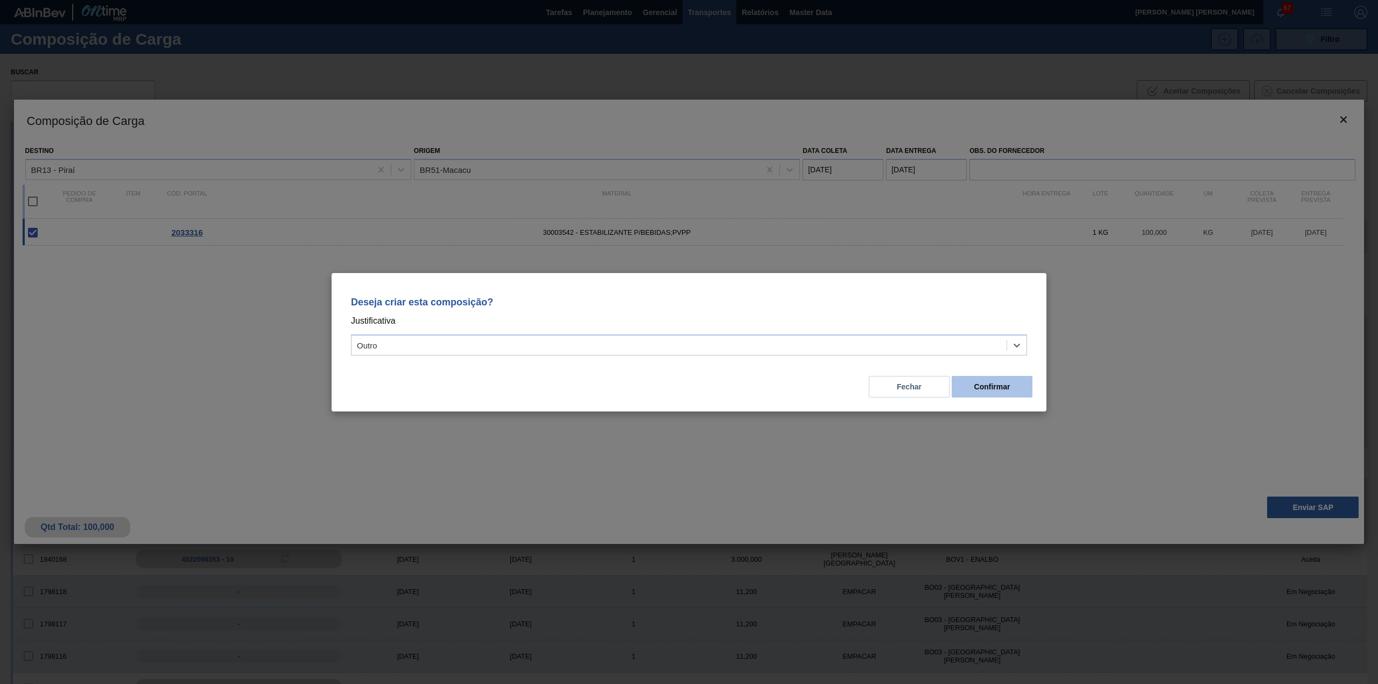
click at [1006, 385] on button "Confirmar" at bounding box center [992, 387] width 81 height 22
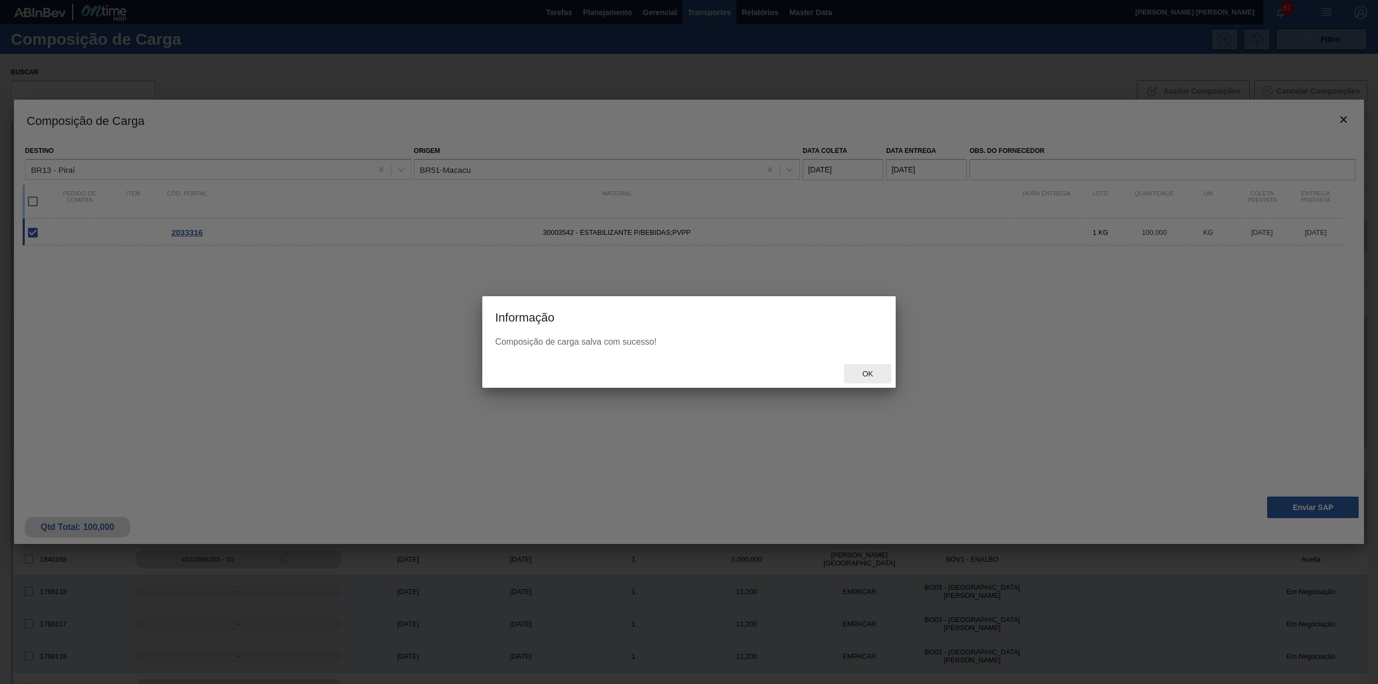
click at [869, 369] on span "Ok" at bounding box center [868, 373] width 28 height 9
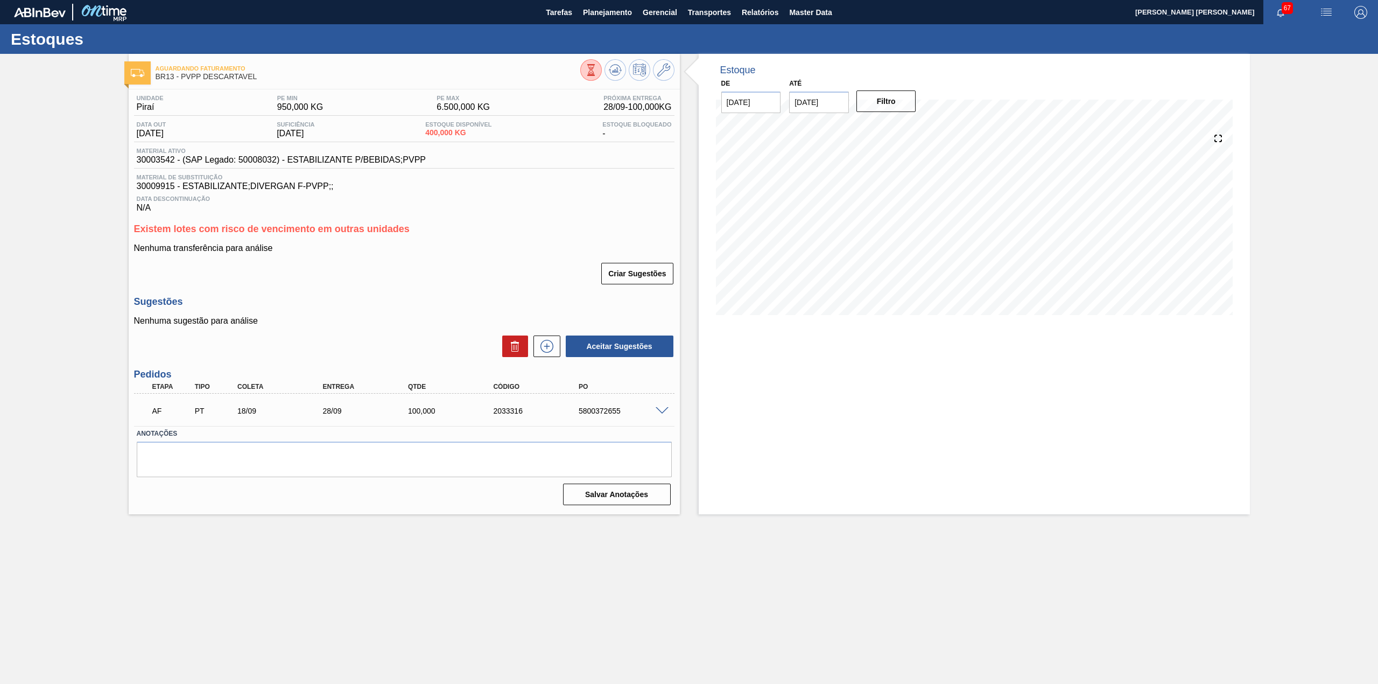
click at [583, 407] on div "5800372655" at bounding box center [624, 410] width 97 height 9
drag, startPoint x: 578, startPoint y: 414, endPoint x: 621, endPoint y: 421, distance: 44.2
click at [621, 420] on div "AF PT 18/09 28/09 100,000 2033316 5800372655" at bounding box center [401, 410] width 512 height 22
copy div "5800372655"
click at [659, 412] on span at bounding box center [662, 411] width 13 height 8
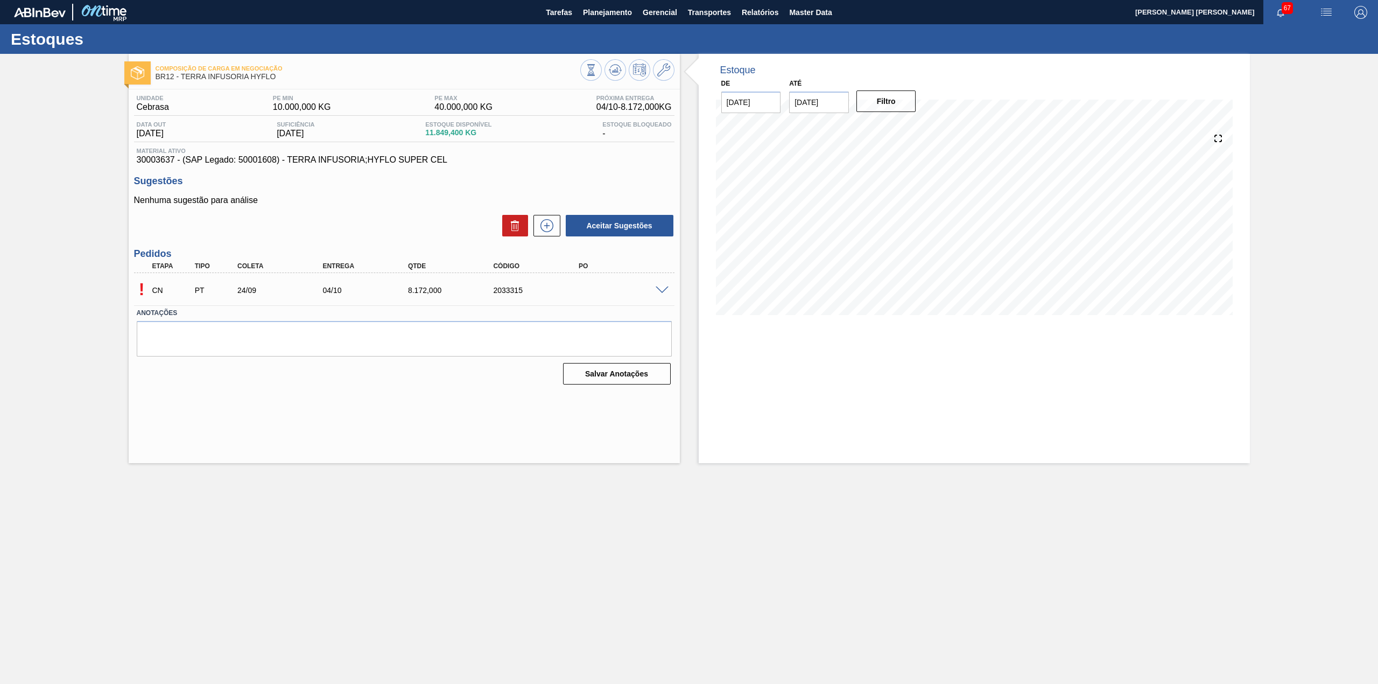
click at [658, 293] on span at bounding box center [662, 290] width 13 height 8
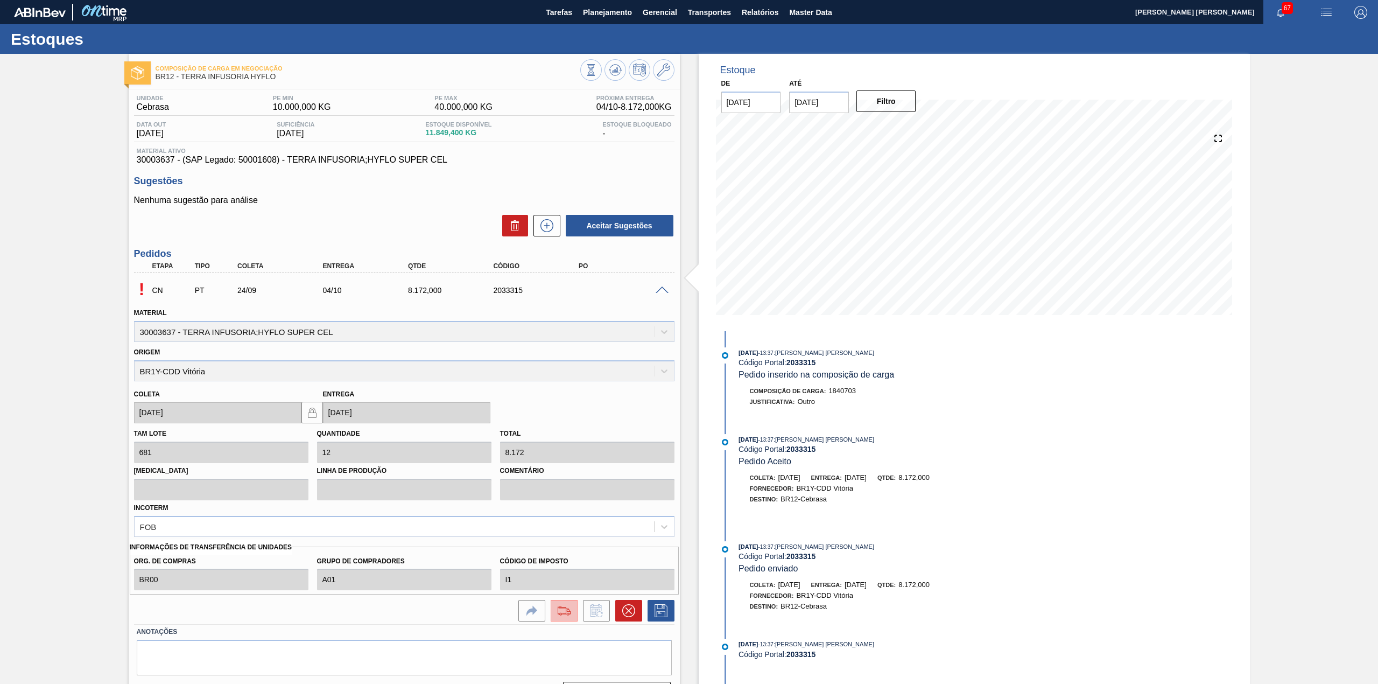
click at [566, 608] on img at bounding box center [563, 610] width 17 height 13
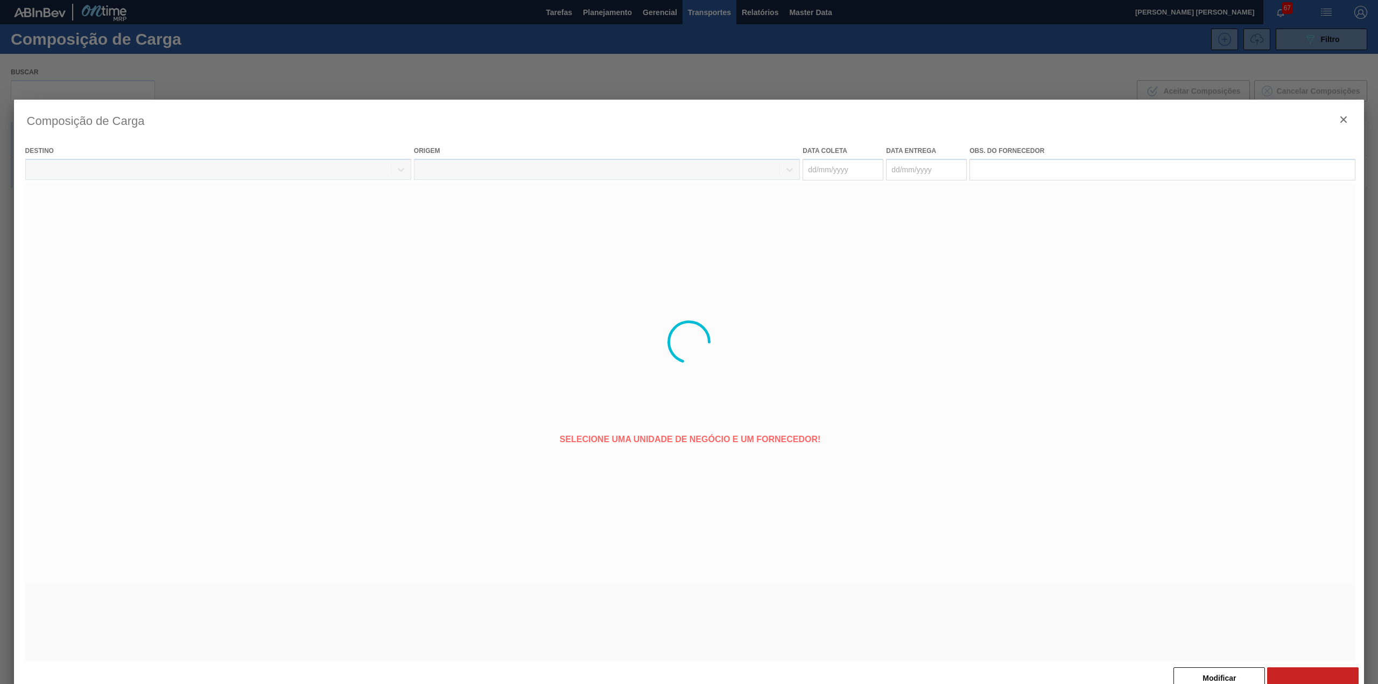
type coleta "[DATE]"
type entrega "[DATE]"
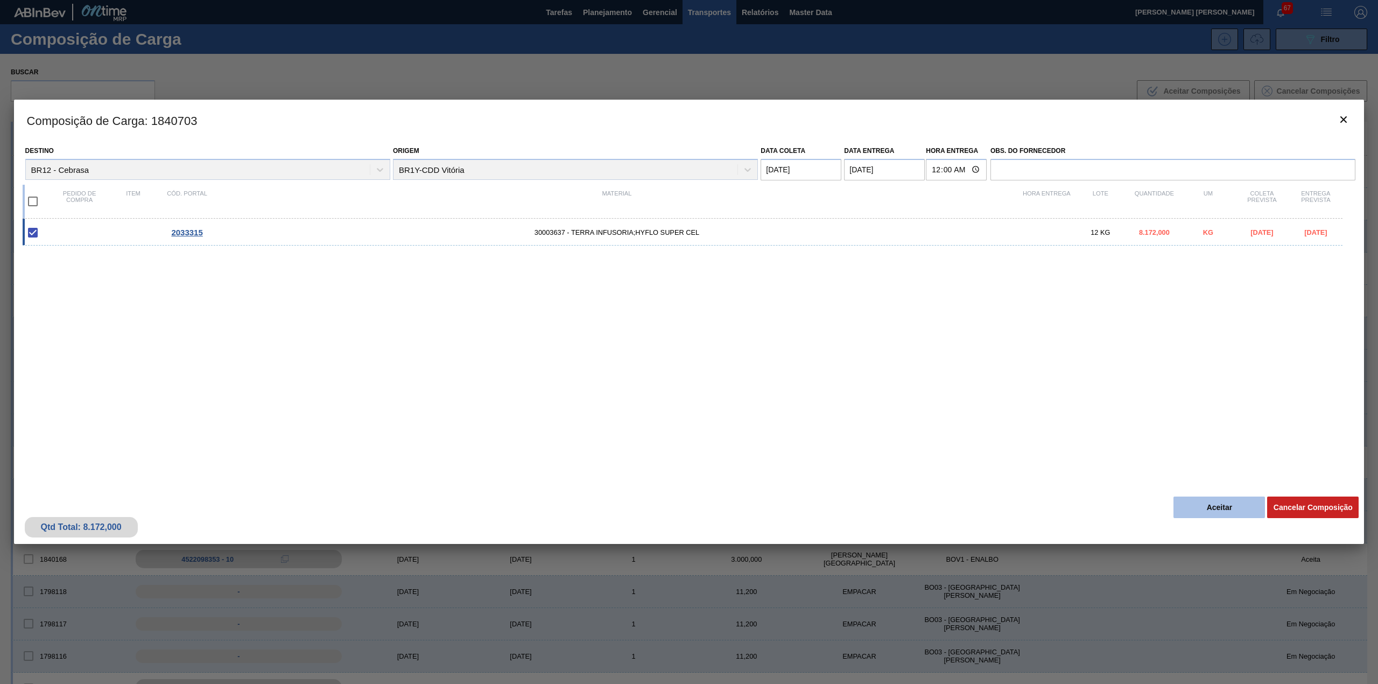
click at [1217, 509] on button "Aceitar" at bounding box center [1219, 507] width 92 height 22
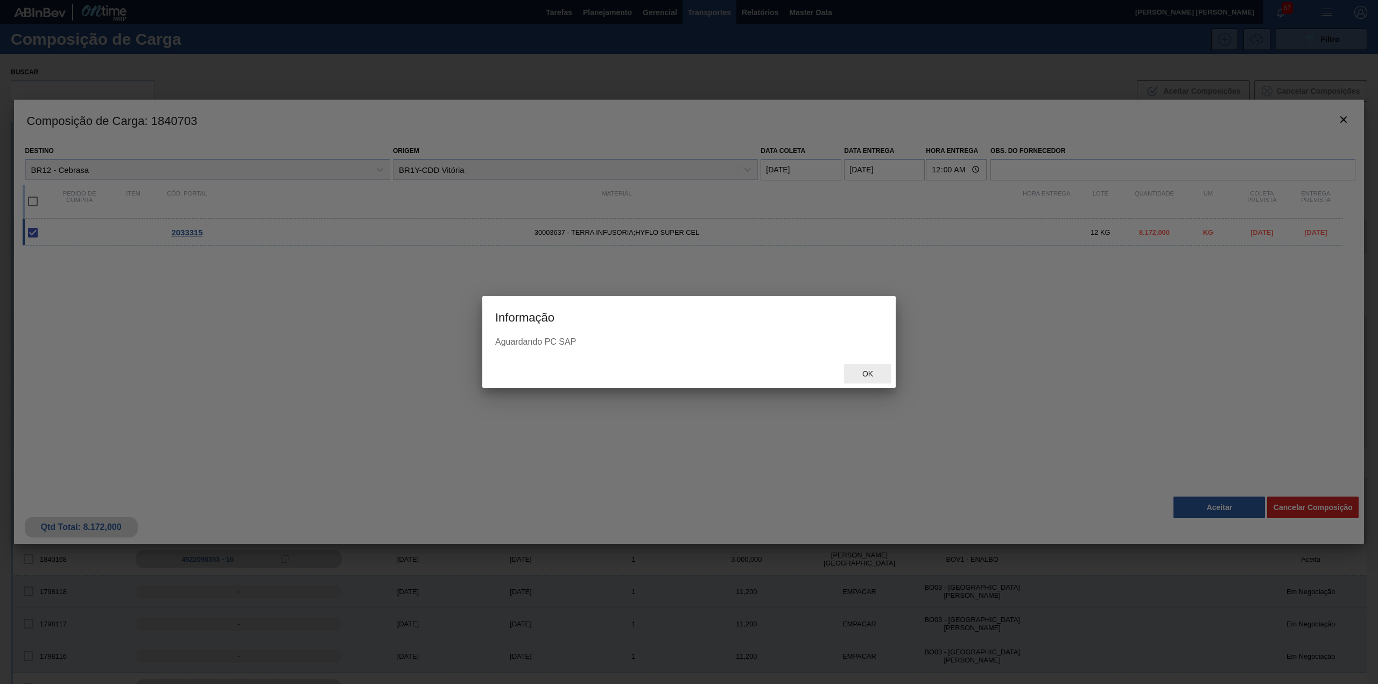
click at [879, 379] on div "Ok" at bounding box center [867, 374] width 47 height 20
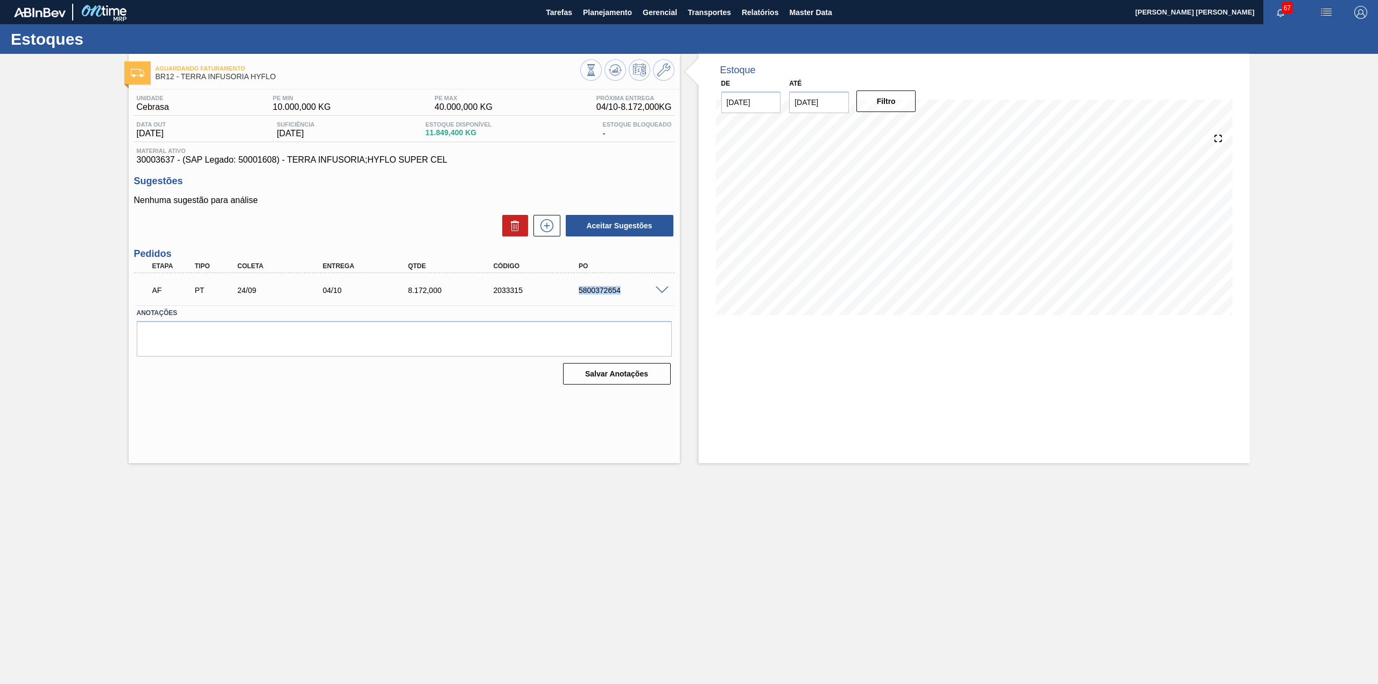
drag, startPoint x: 576, startPoint y: 289, endPoint x: 621, endPoint y: 291, distance: 45.3
click at [621, 291] on div "5800372654" at bounding box center [624, 290] width 97 height 9
copy div "5800372654"
